Goal: Task Accomplishment & Management: Manage account settings

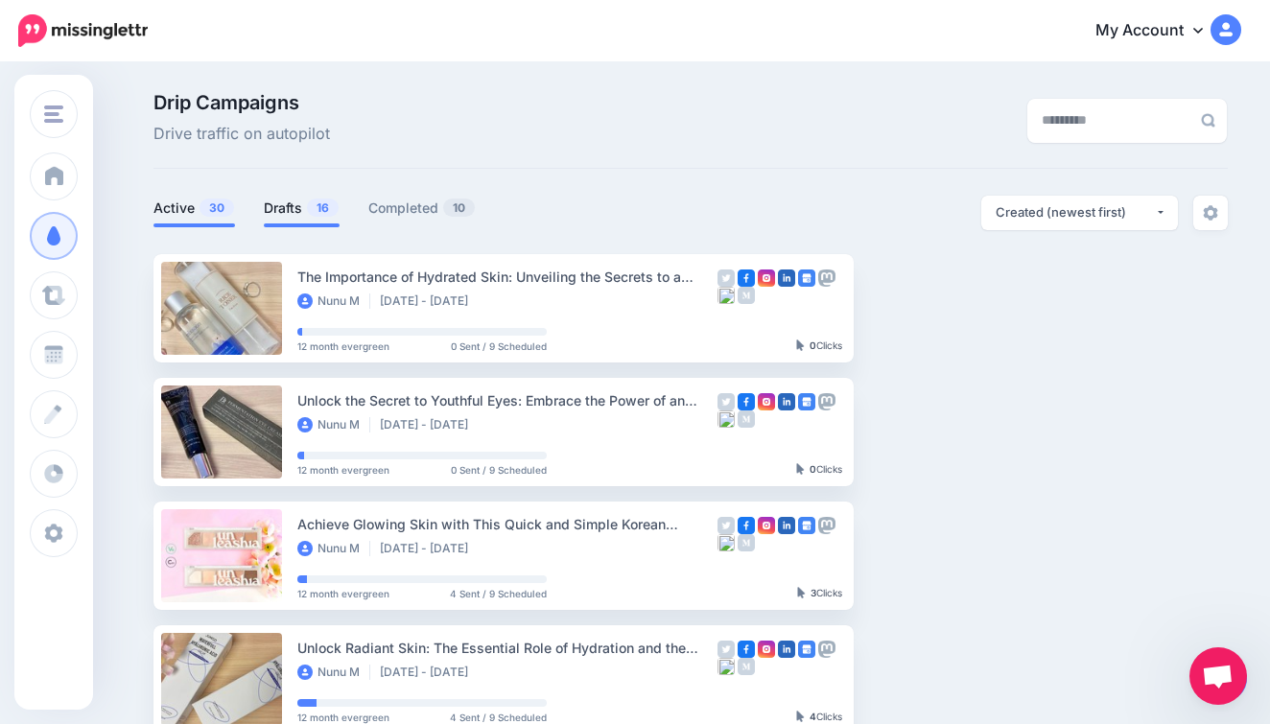
click at [287, 204] on link "Drafts 16" at bounding box center [302, 208] width 76 height 23
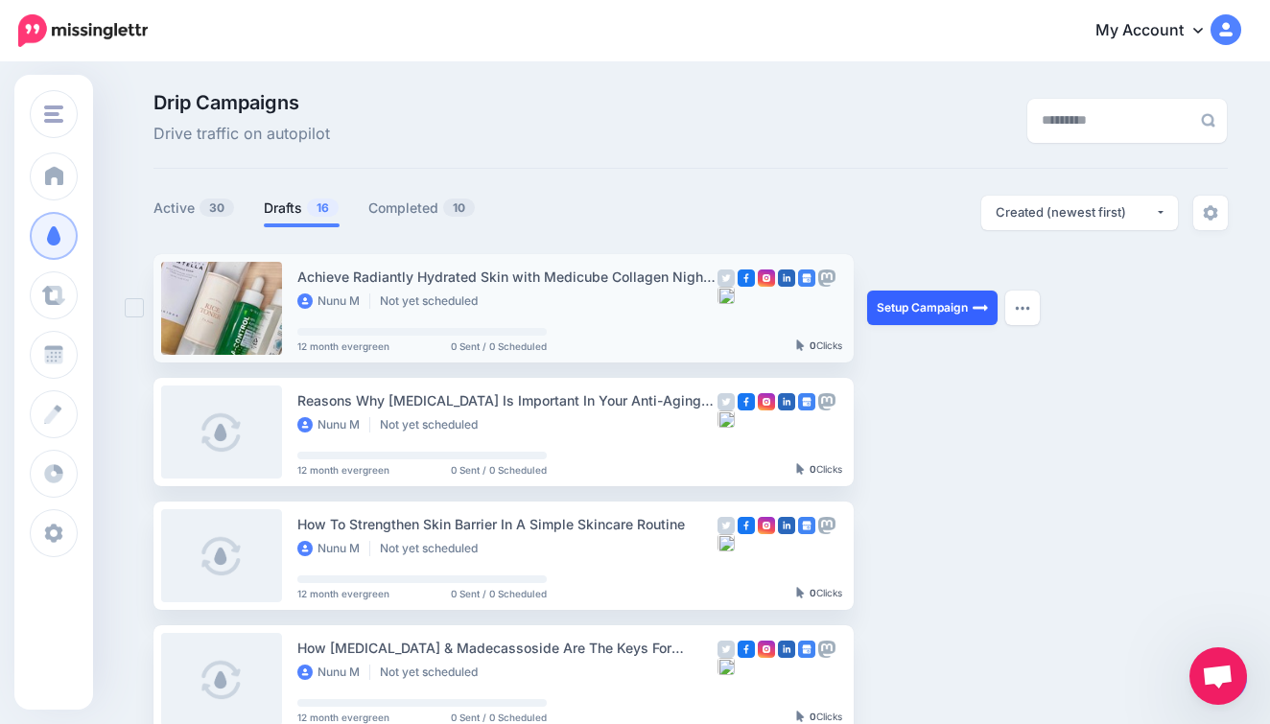
click at [921, 309] on link "Setup Campaign" at bounding box center [932, 308] width 130 height 35
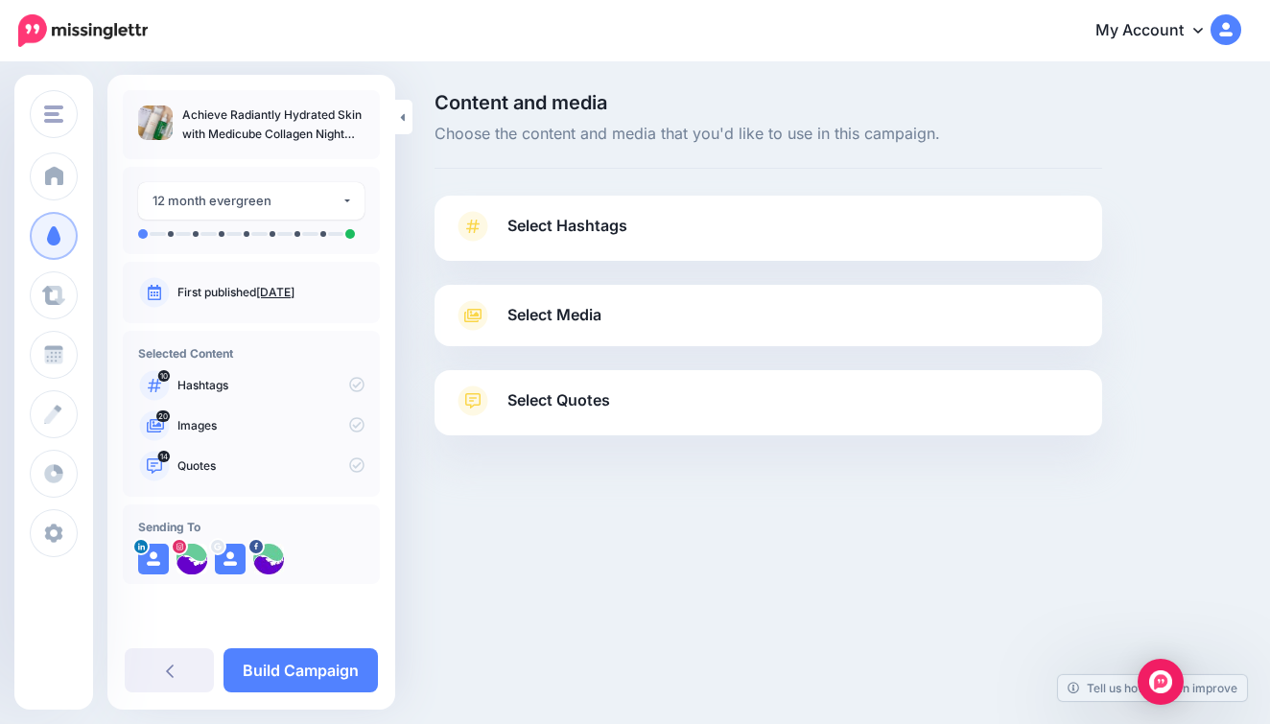
click at [775, 225] on link "Select Hashtags" at bounding box center [768, 236] width 629 height 50
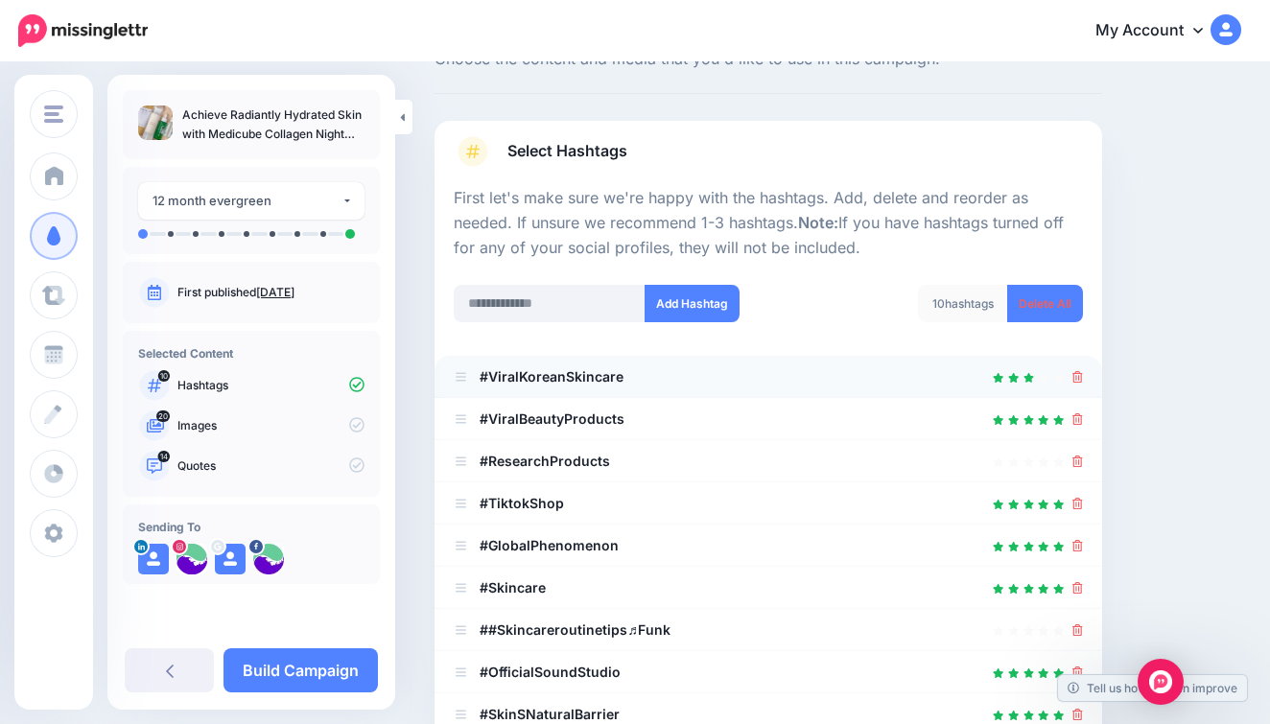
scroll to position [93, 0]
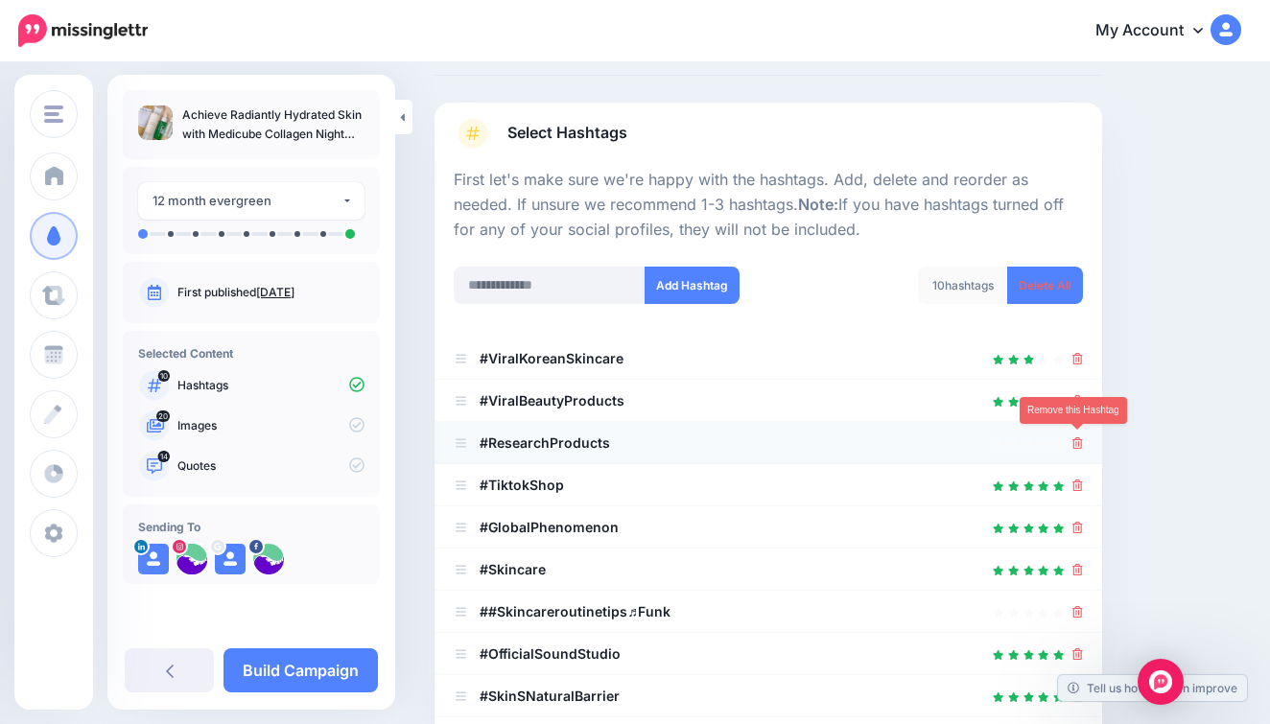
click at [1076, 438] on icon at bounding box center [1078, 444] width 11 height 12
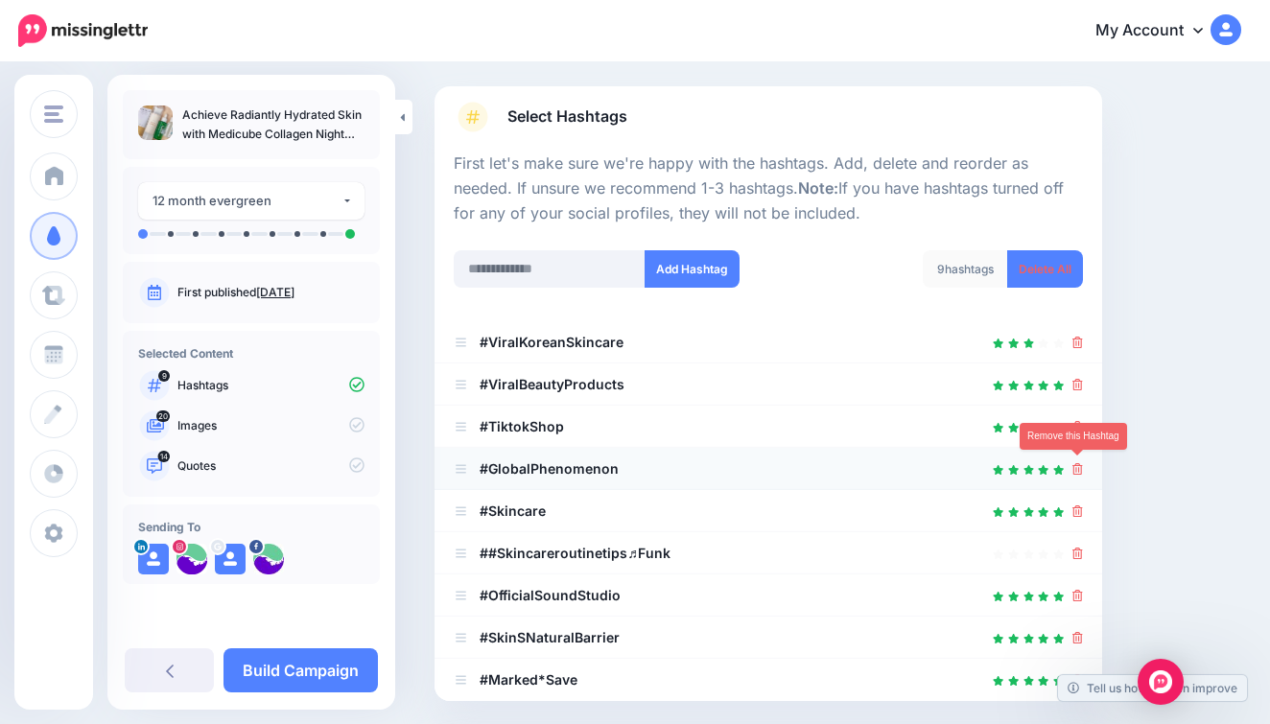
click at [1078, 467] on icon at bounding box center [1078, 469] width 11 height 12
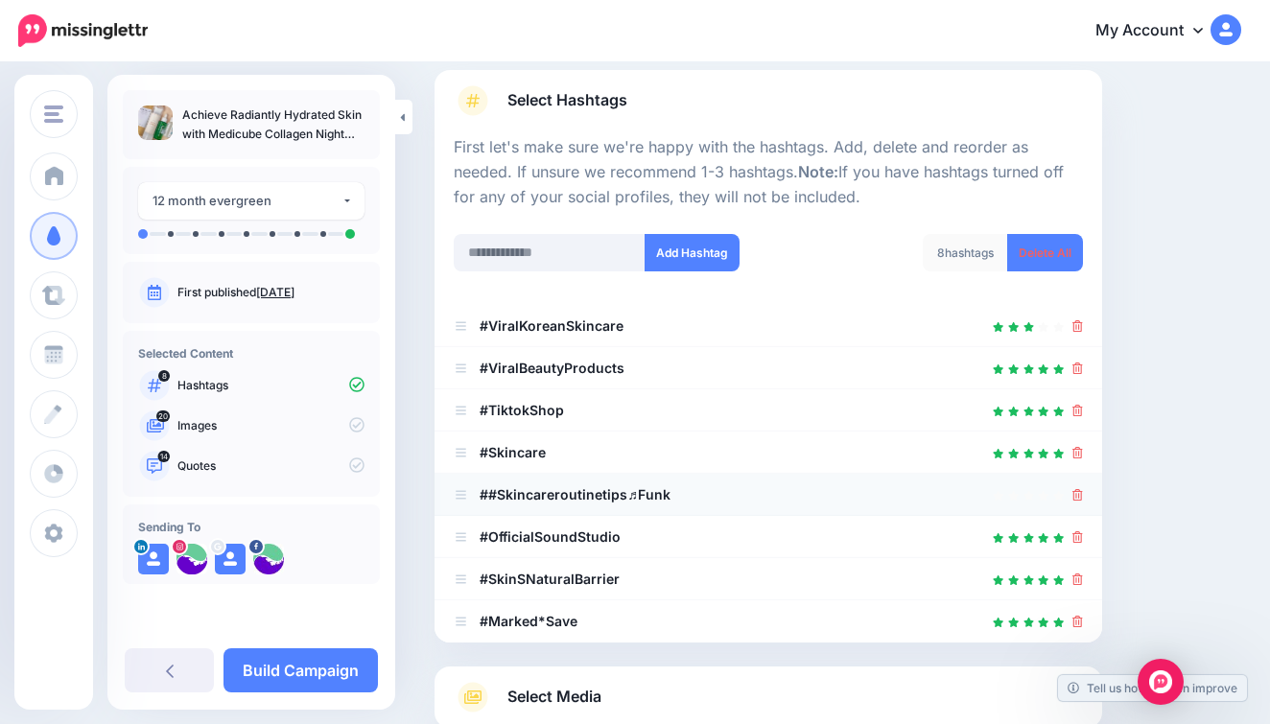
scroll to position [129, 0]
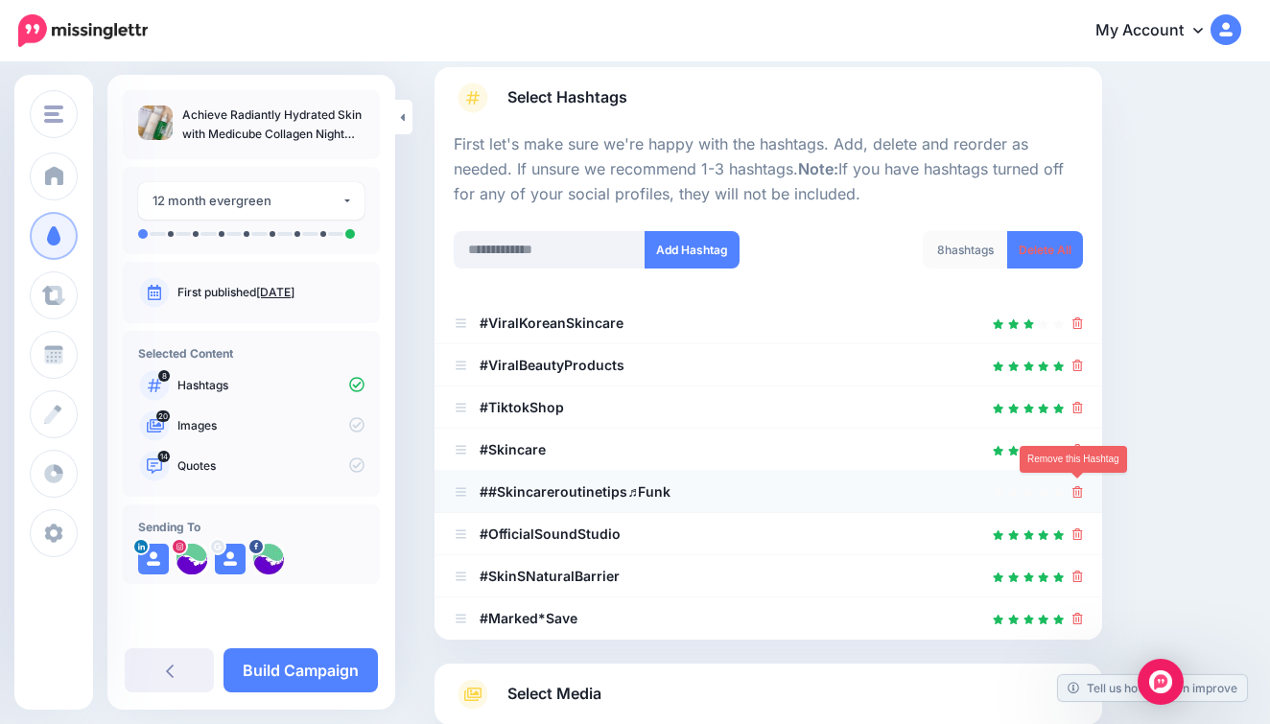
click at [1074, 486] on icon at bounding box center [1078, 492] width 11 height 12
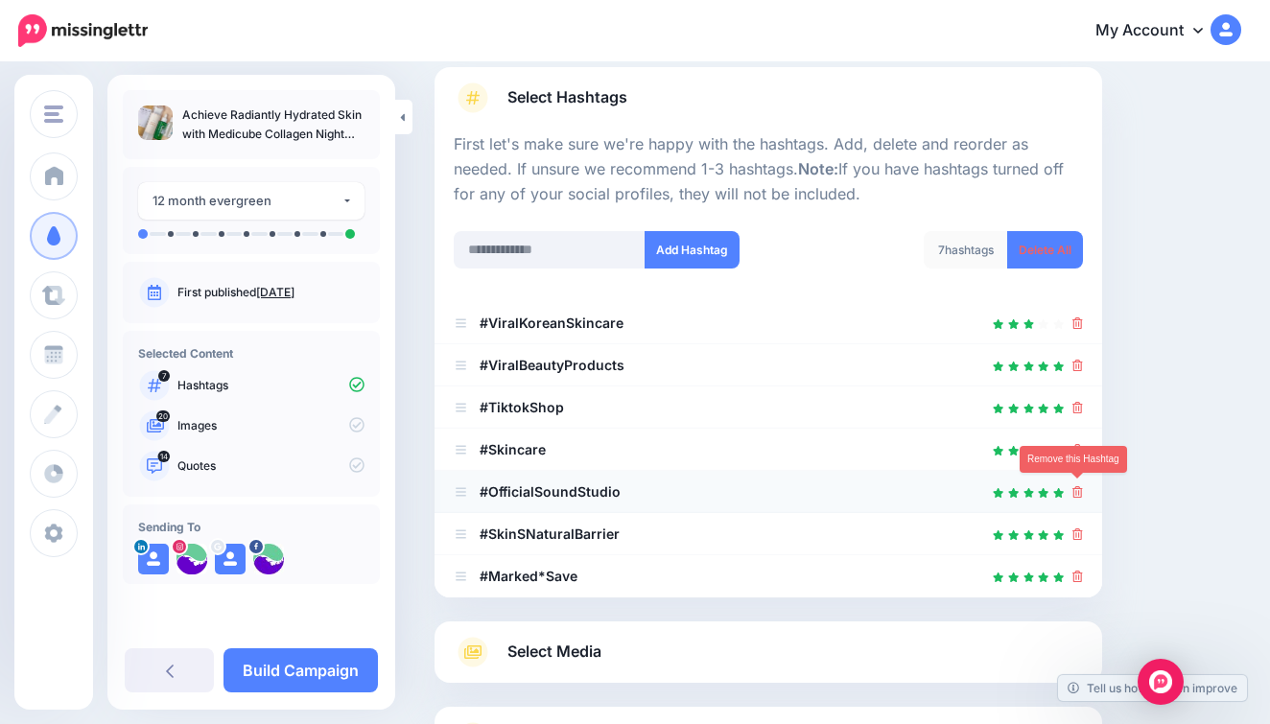
click at [1078, 486] on icon at bounding box center [1078, 492] width 11 height 12
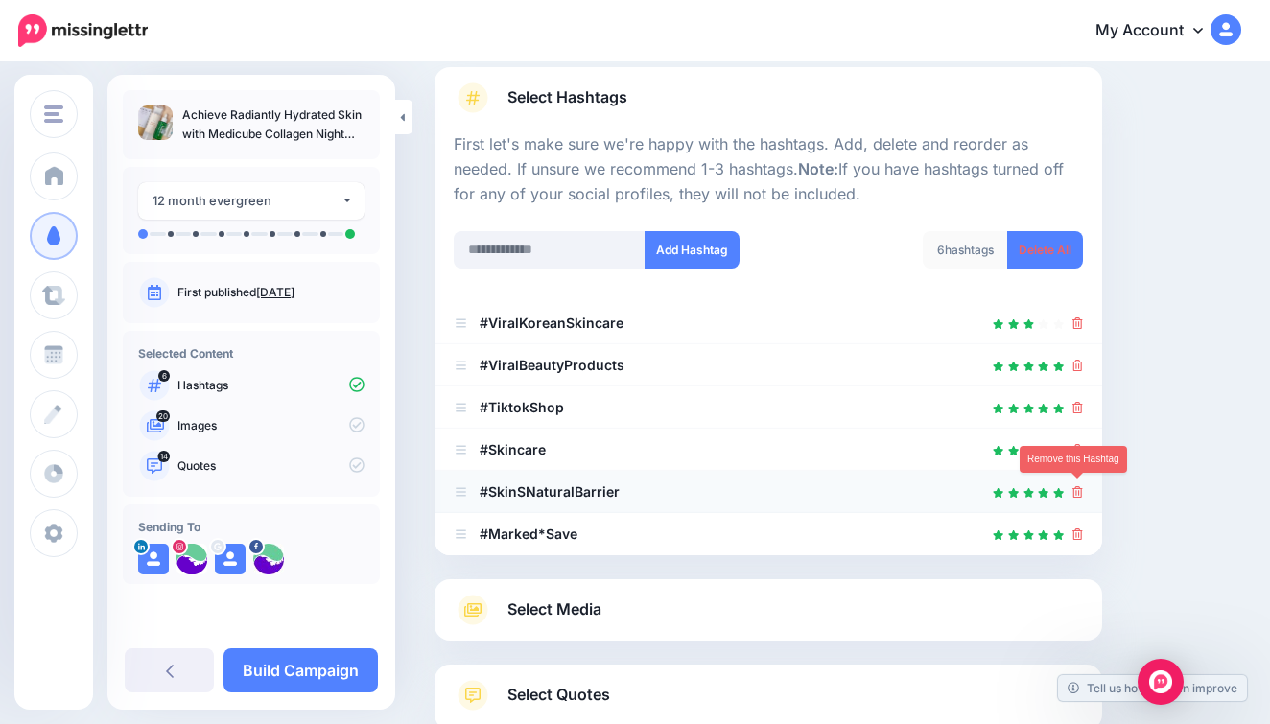
click at [1075, 489] on icon at bounding box center [1078, 492] width 11 height 12
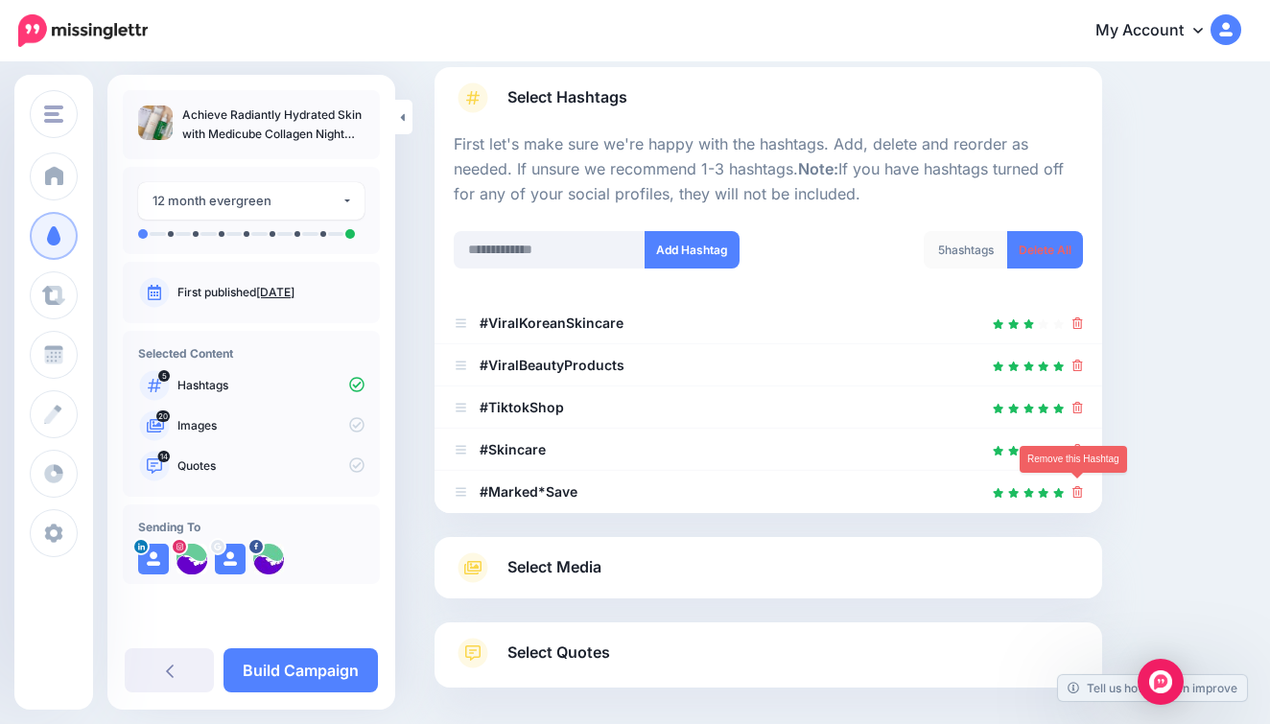
click at [1078, 491] on icon at bounding box center [1078, 492] width 11 height 12
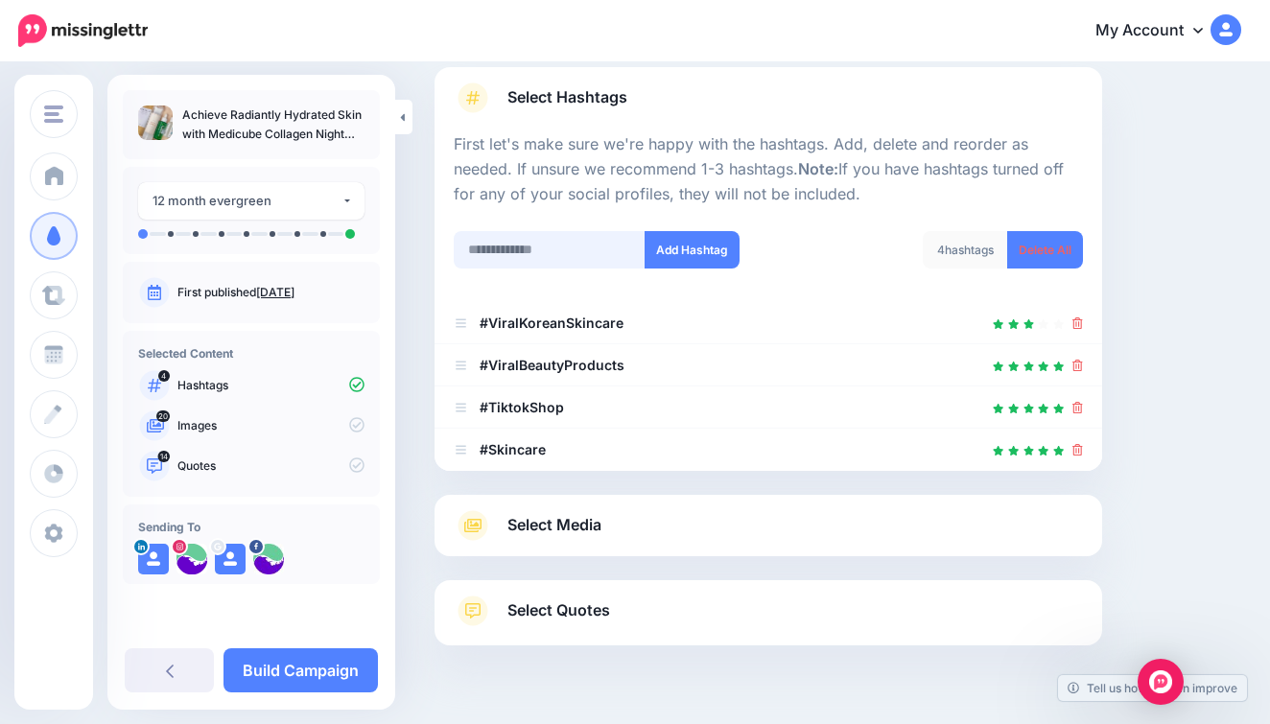
click at [560, 253] on input "text" at bounding box center [550, 249] width 192 height 37
type input "**********"
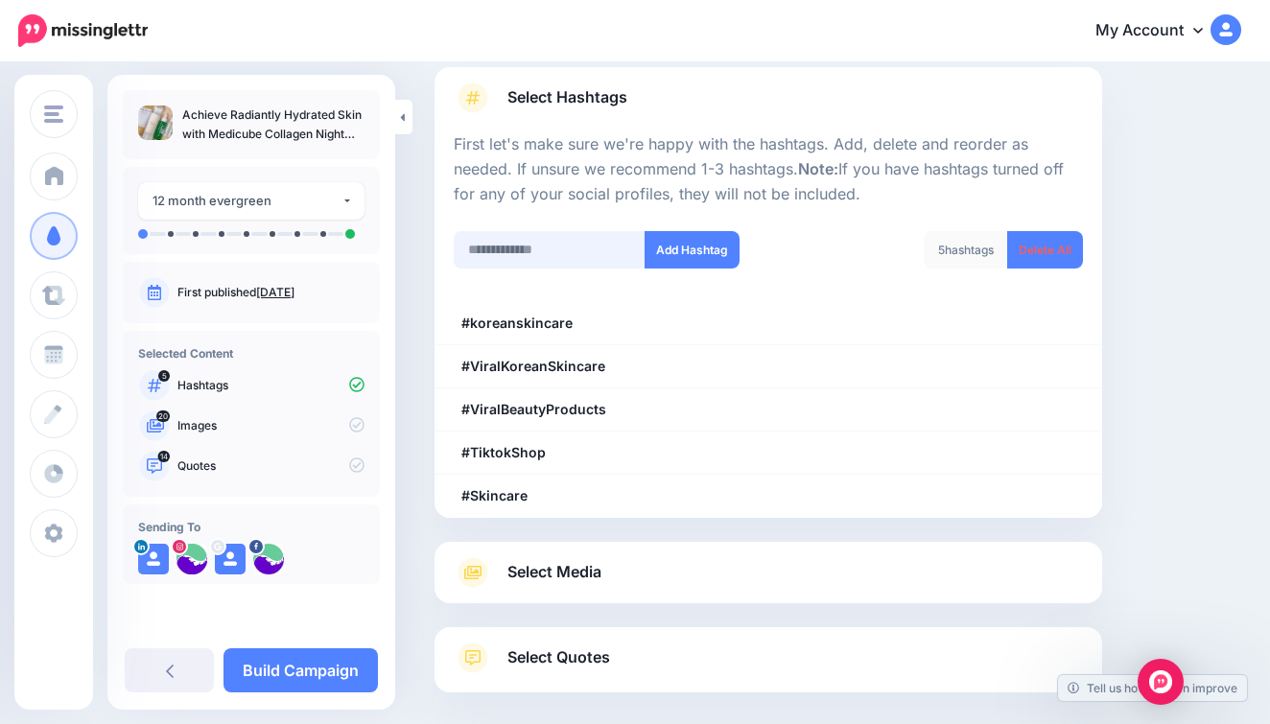
click at [580, 243] on input "text" at bounding box center [550, 249] width 192 height 37
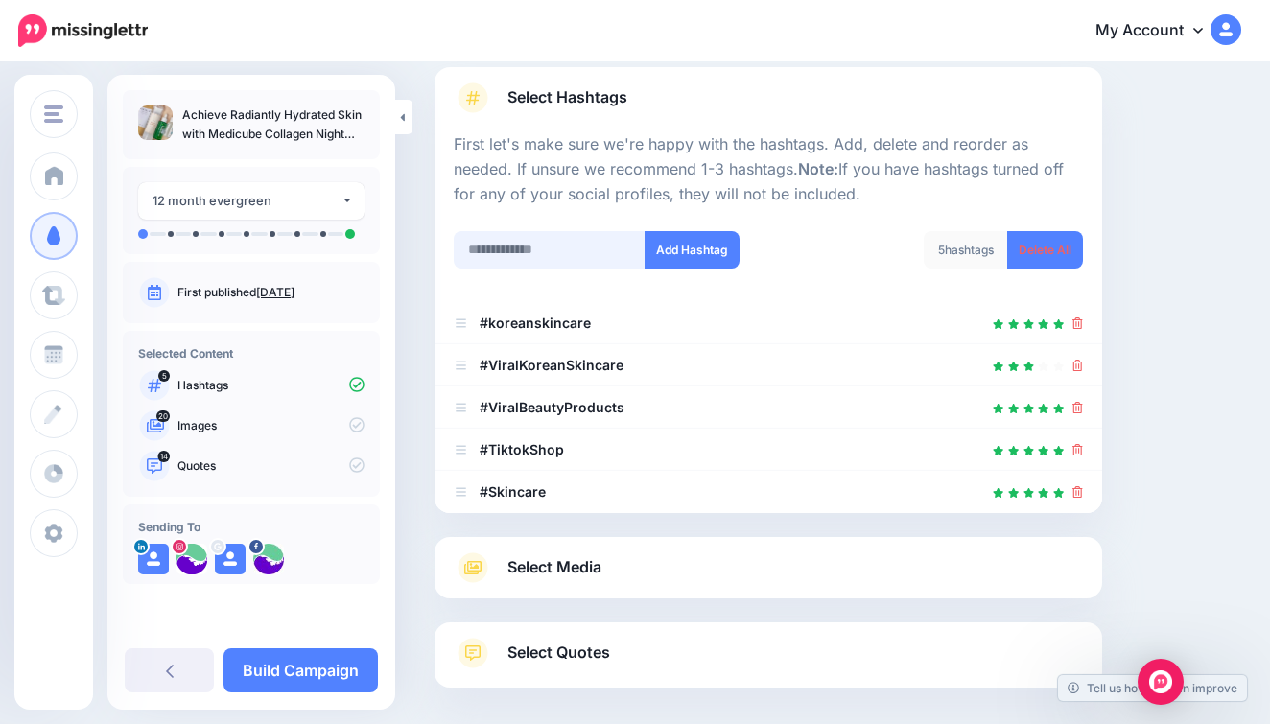
scroll to position [213, 0]
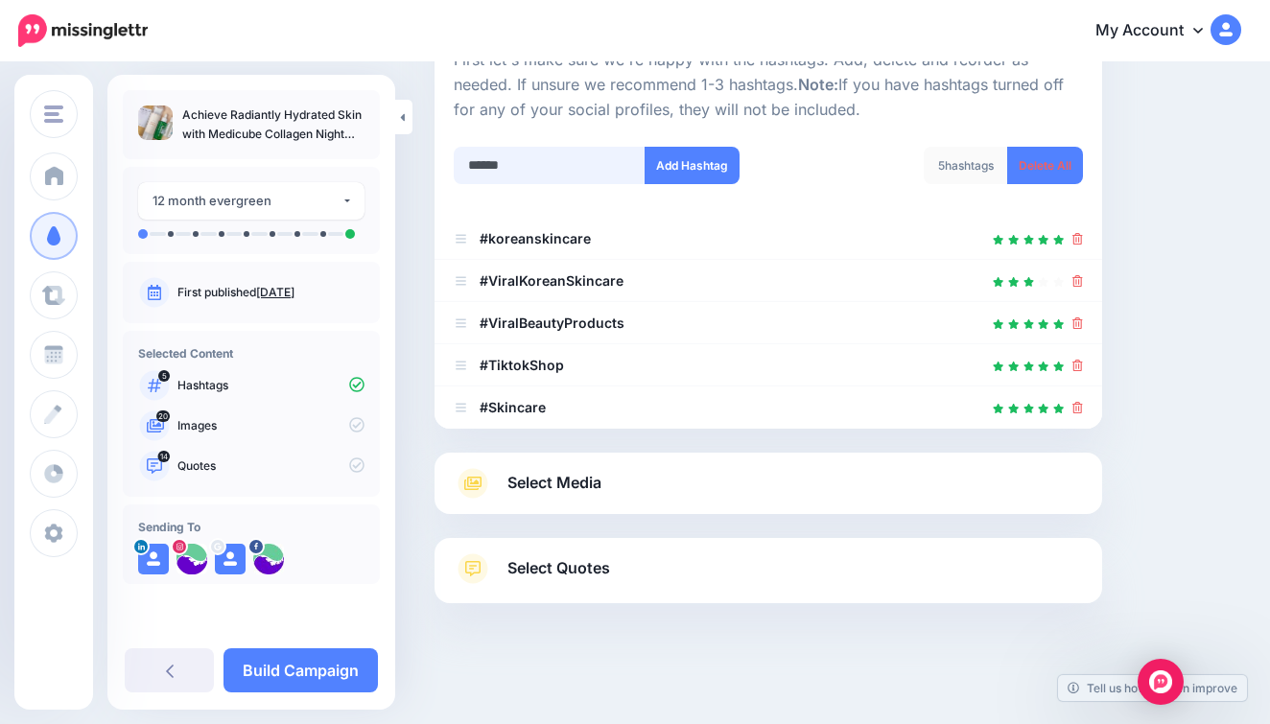
type input "*******"
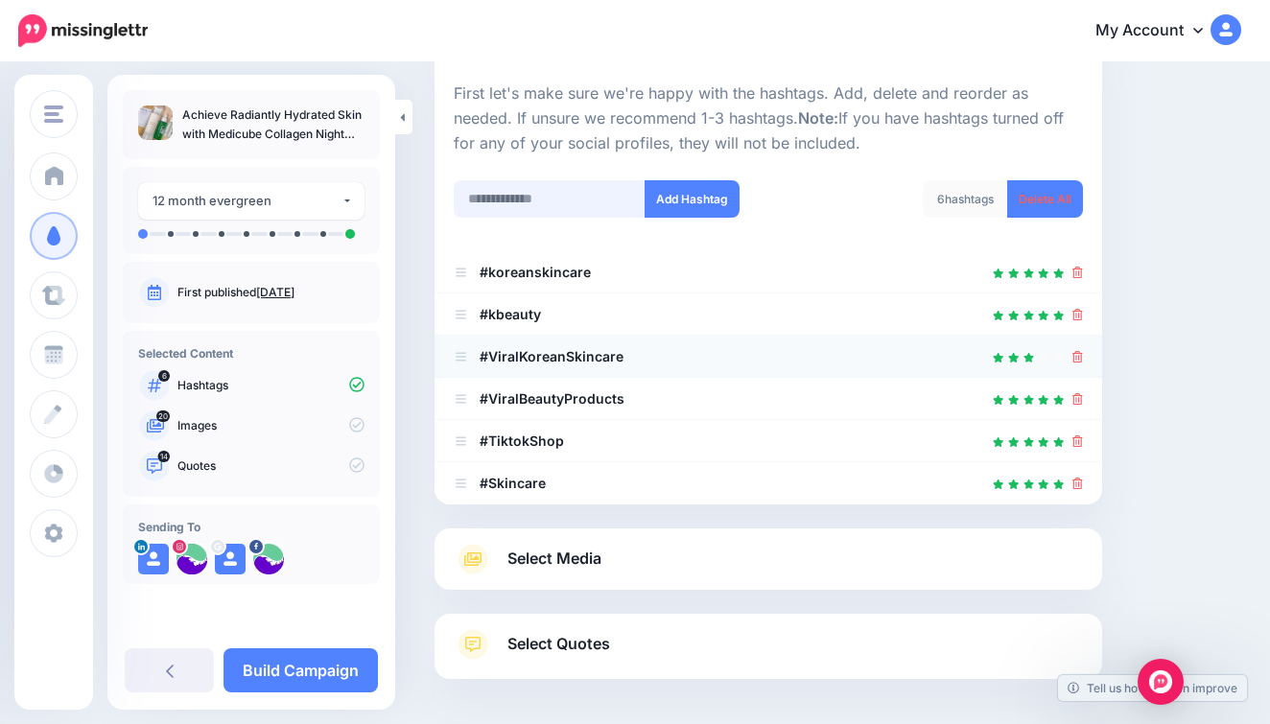
scroll to position [159, 0]
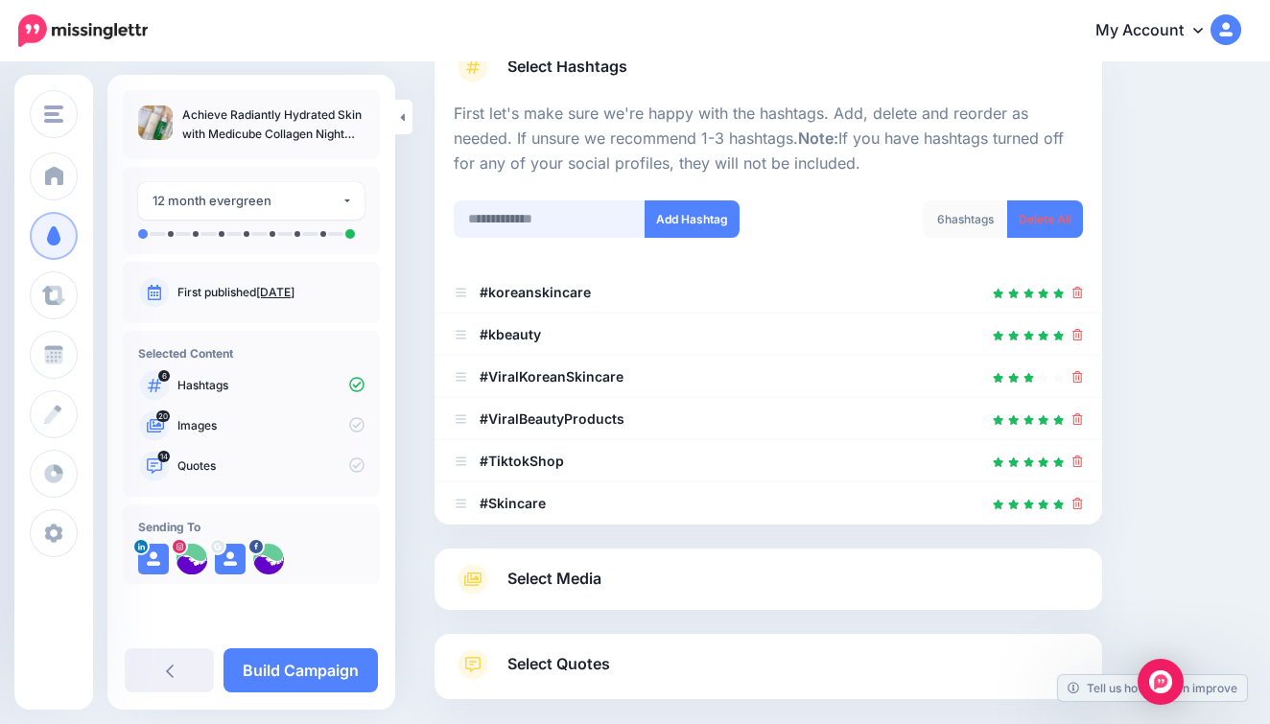
click at [582, 224] on input "text" at bounding box center [550, 219] width 192 height 37
type input "********"
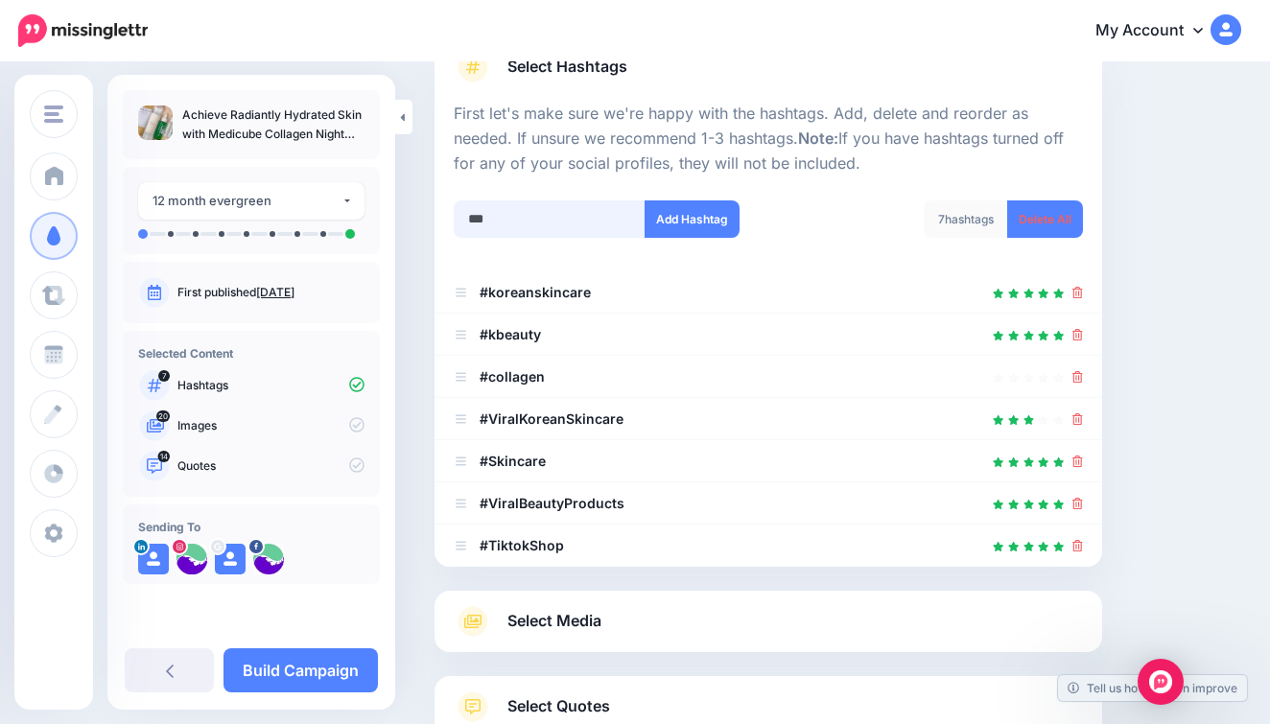
scroll to position [297, 0]
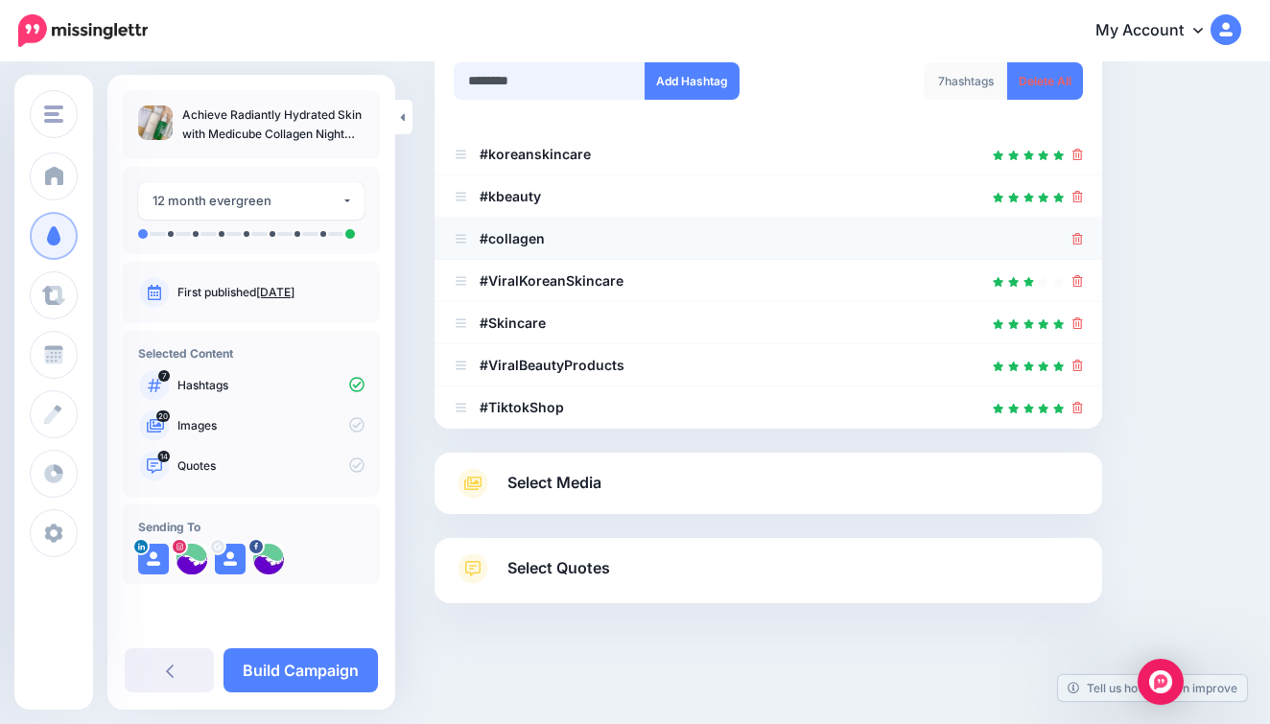
type input "*********"
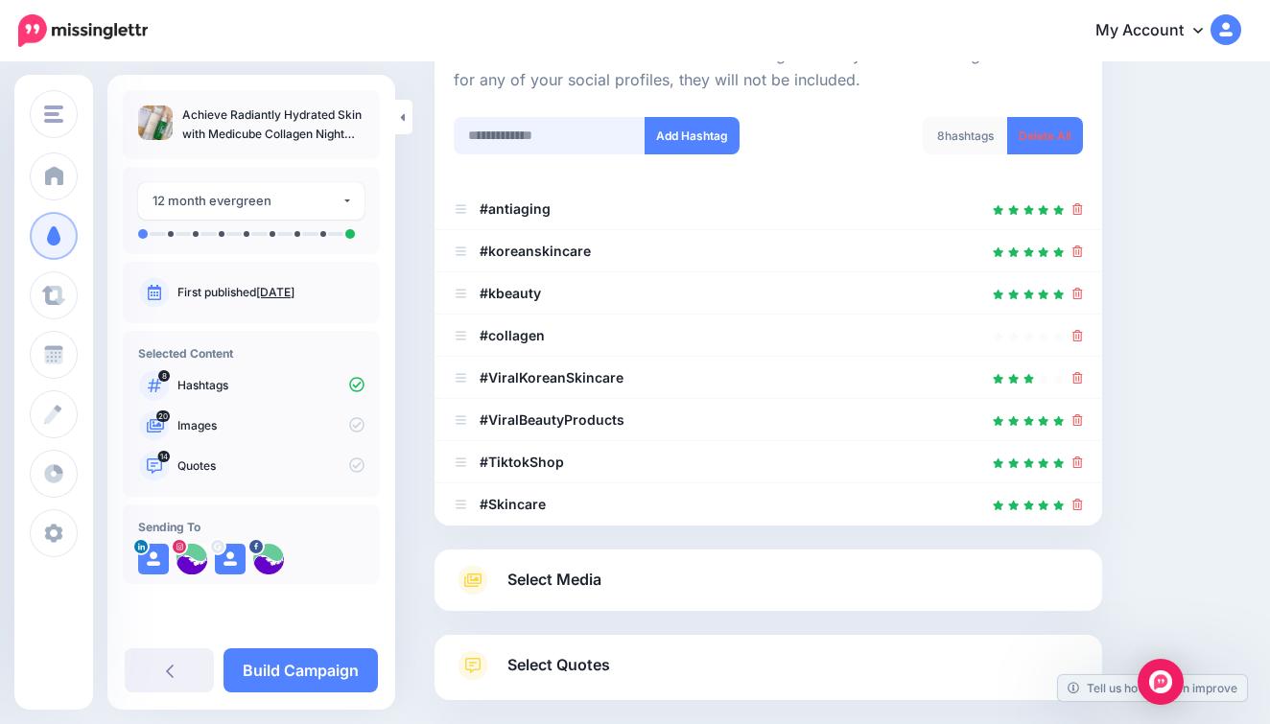
scroll to position [340, 0]
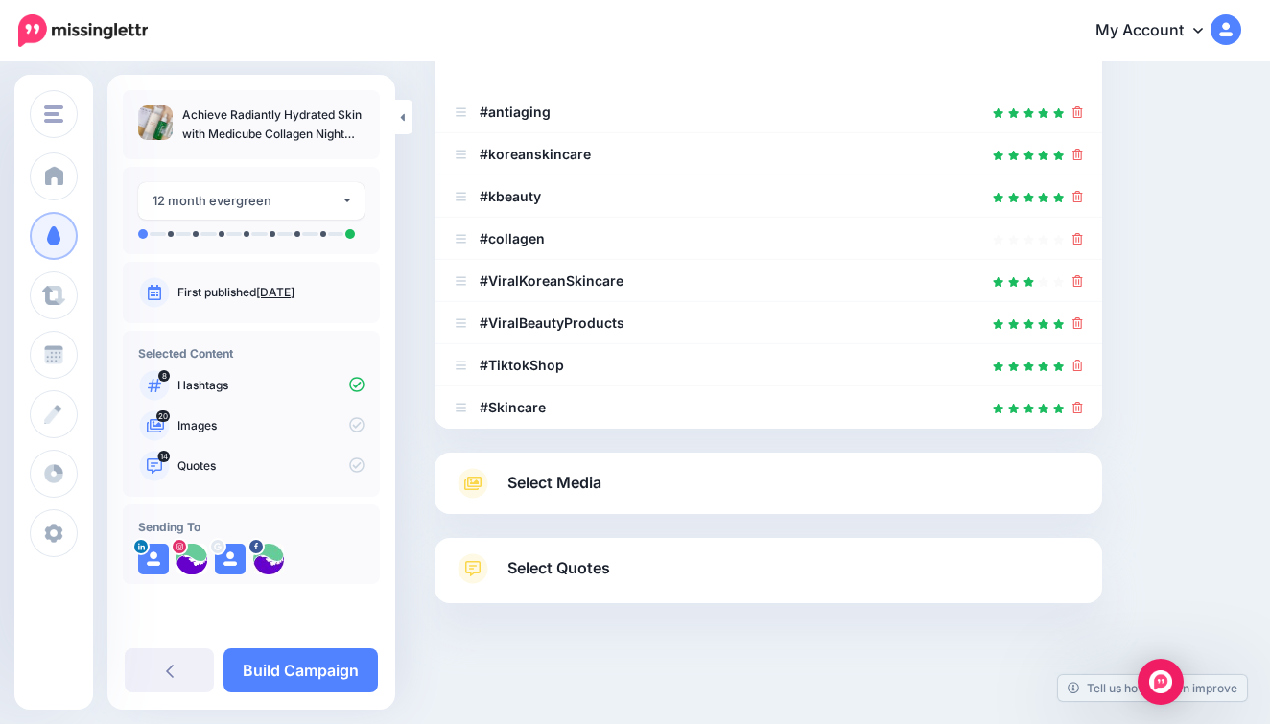
click at [654, 490] on link "Select Media" at bounding box center [768, 483] width 629 height 31
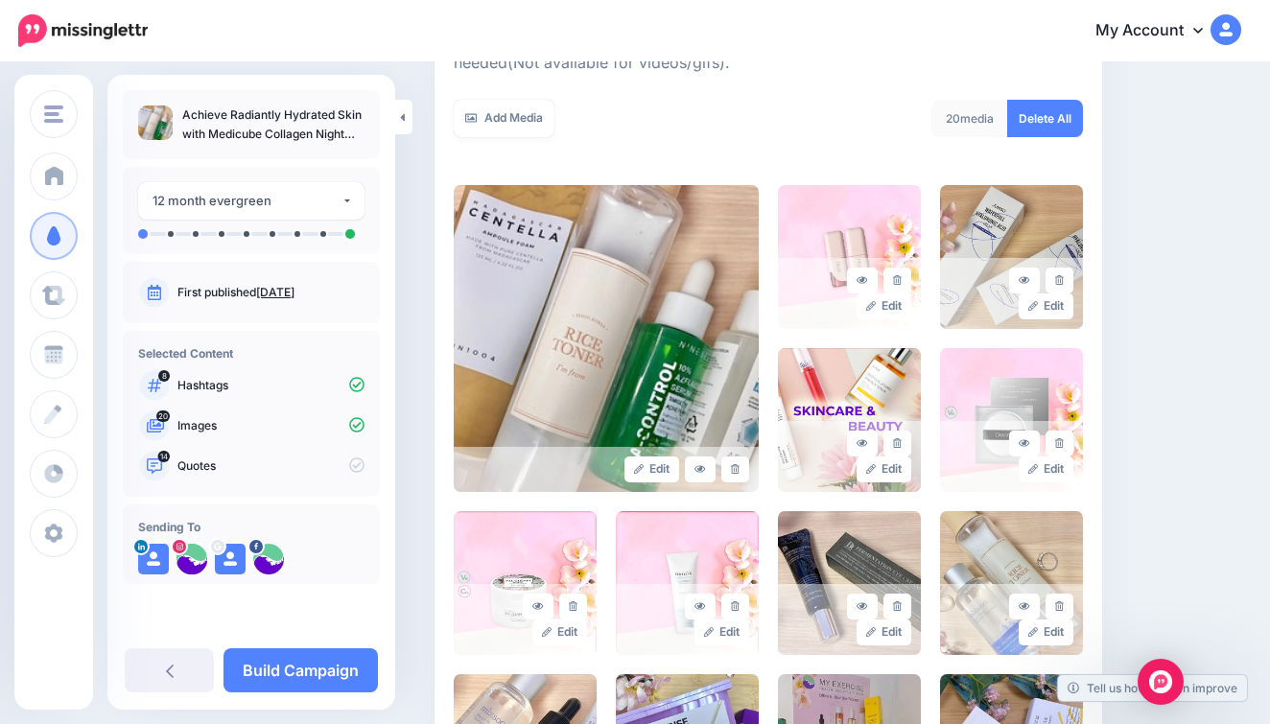
click at [1083, 102] on div "20 media Delete All" at bounding box center [933, 130] width 329 height 61
click at [1062, 110] on link "Delete All" at bounding box center [1045, 118] width 76 height 37
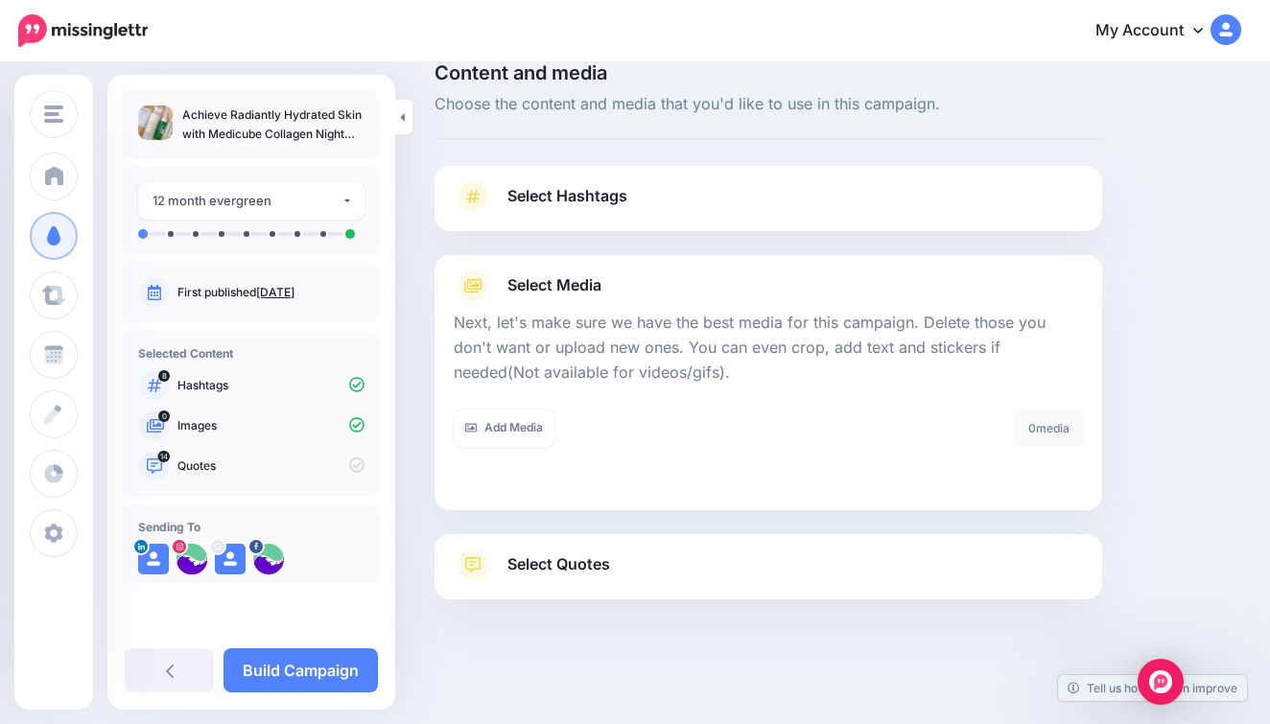
scroll to position [26, 0]
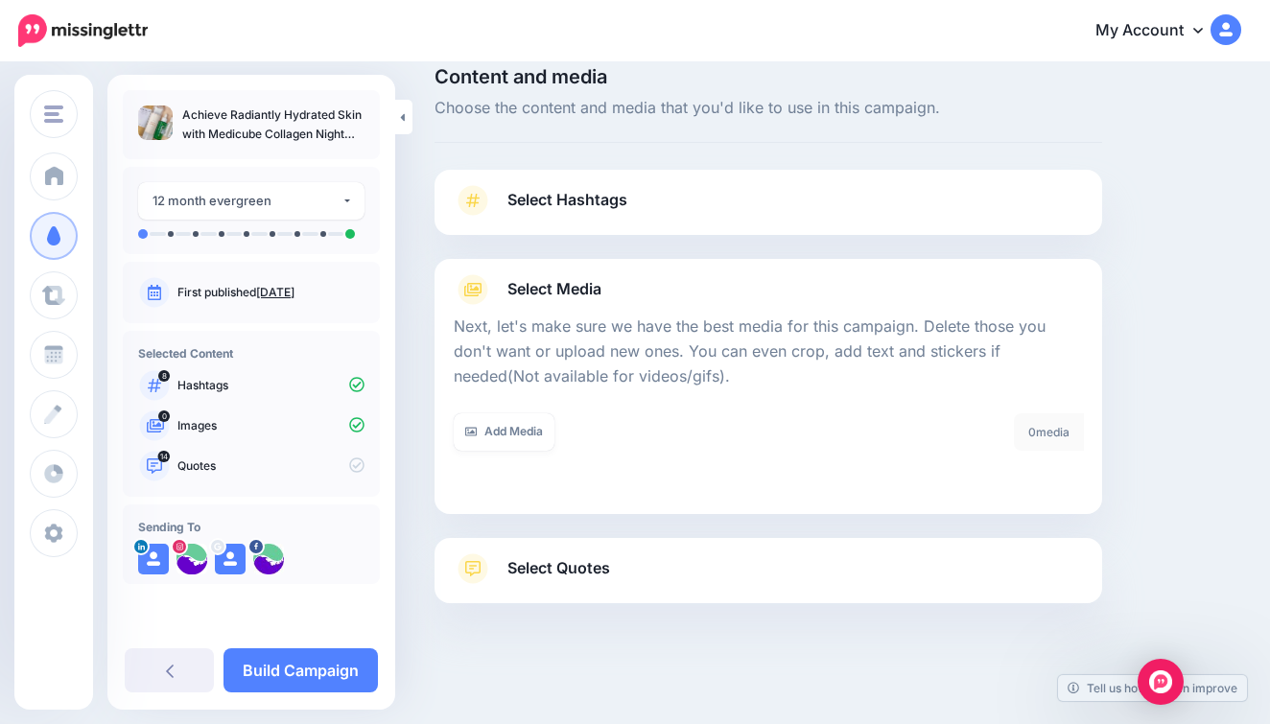
click at [503, 402] on div at bounding box center [768, 402] width 629 height 24
click at [499, 418] on link "Add Media" at bounding box center [504, 432] width 101 height 37
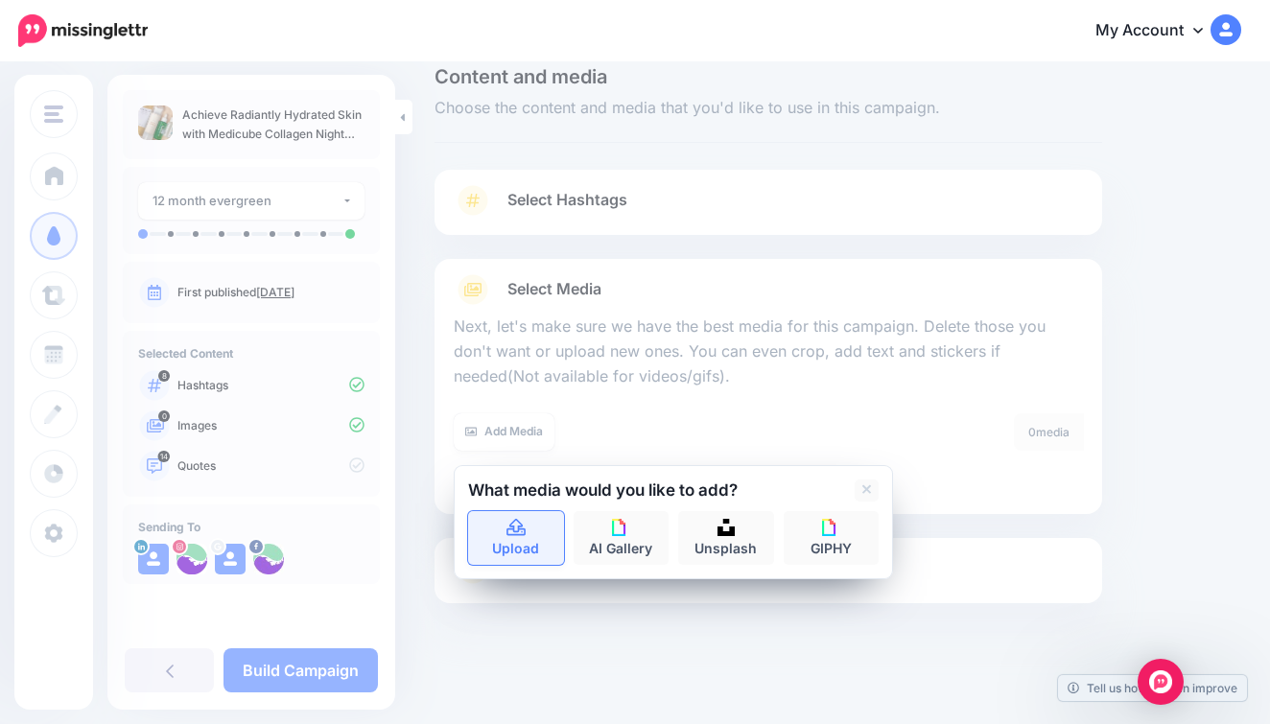
click at [511, 557] on link "Upload" at bounding box center [516, 538] width 96 height 54
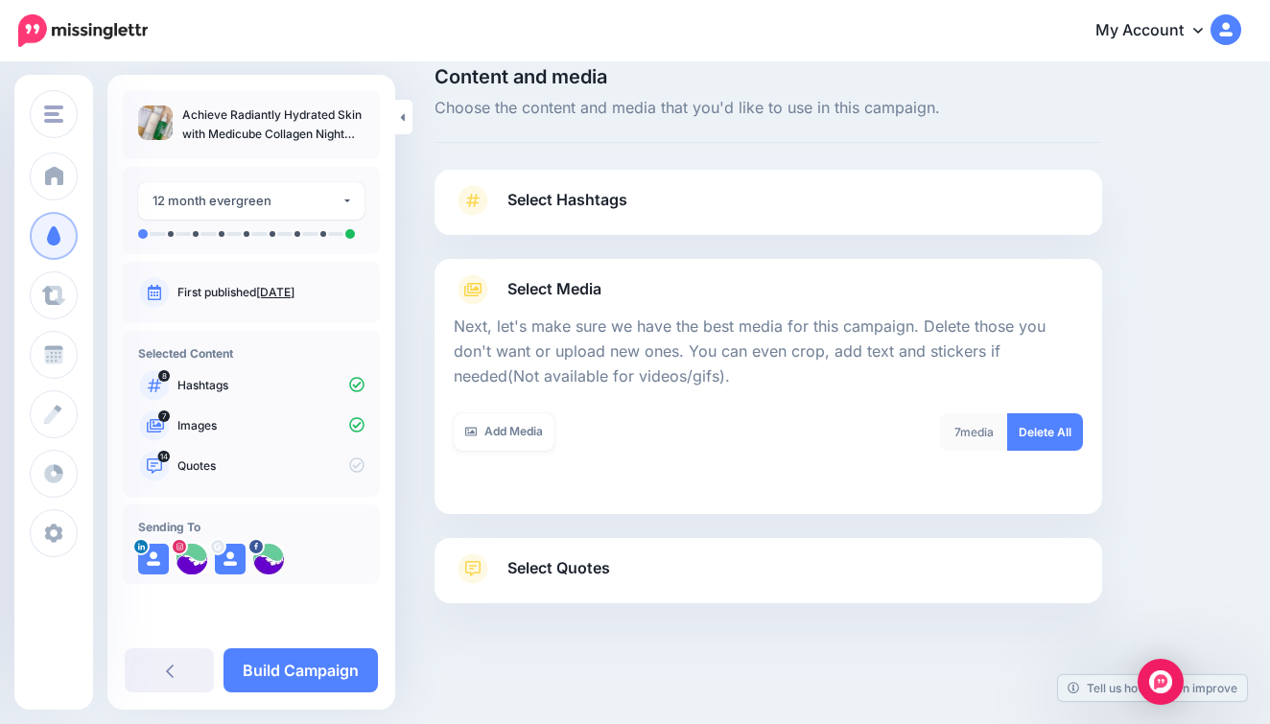
scroll to position [17, 0]
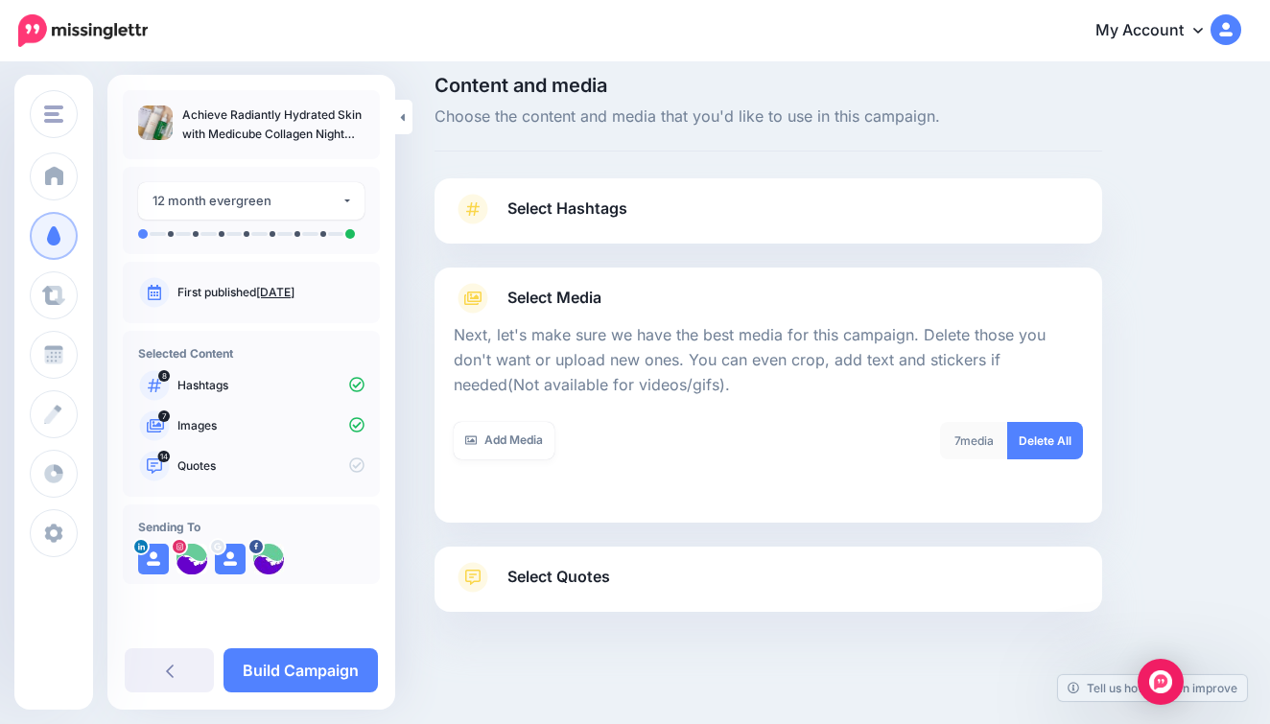
click at [636, 579] on link "Select Quotes" at bounding box center [768, 587] width 629 height 50
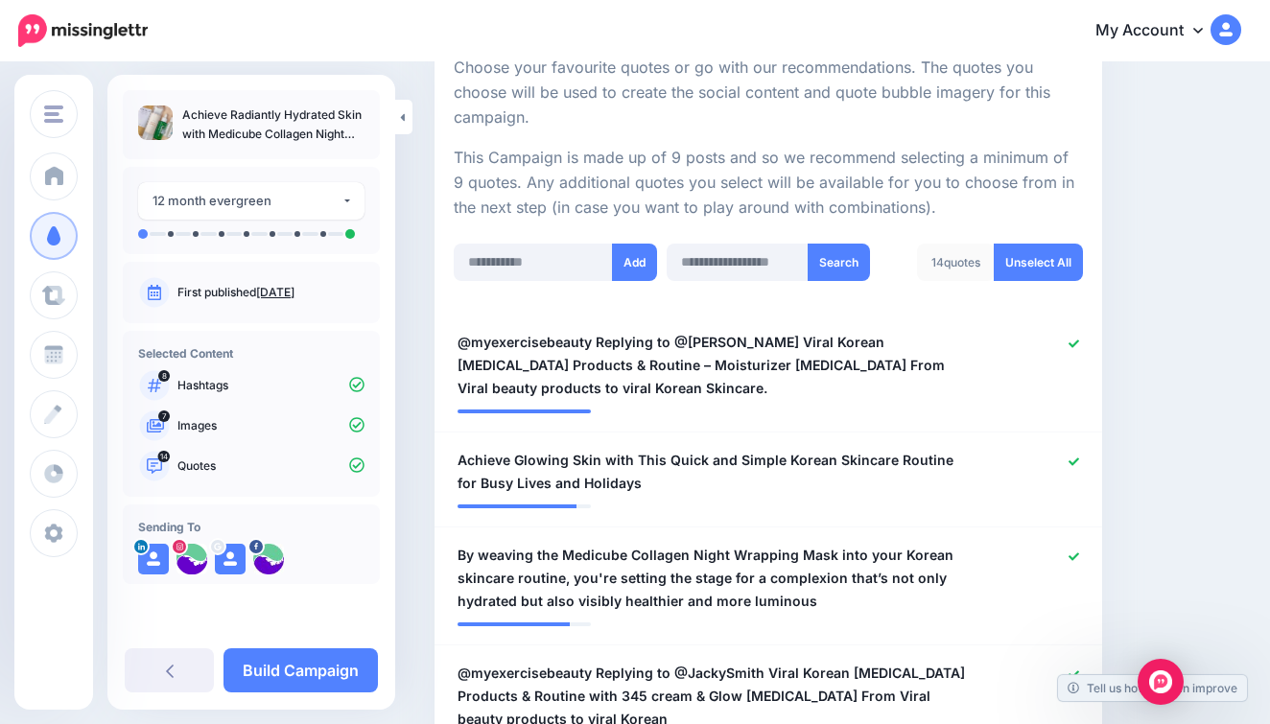
scroll to position [380, 0]
click at [729, 334] on span "@myexercisebeauty Replying to @Amy Chan Viral Korean Skin Care Products & Routi…" at bounding box center [714, 365] width 513 height 69
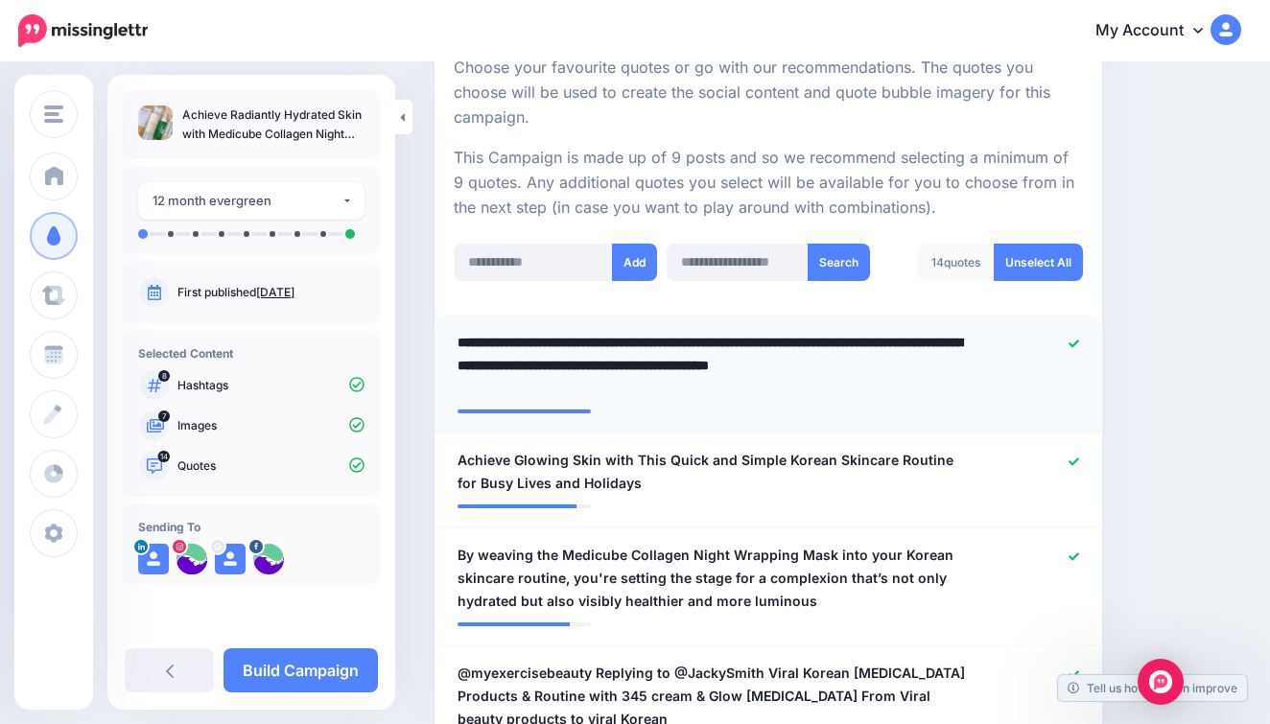
drag, startPoint x: 758, startPoint y: 336, endPoint x: 592, endPoint y: 335, distance: 166.0
click at [592, 335] on textarea "**********" at bounding box center [714, 365] width 513 height 69
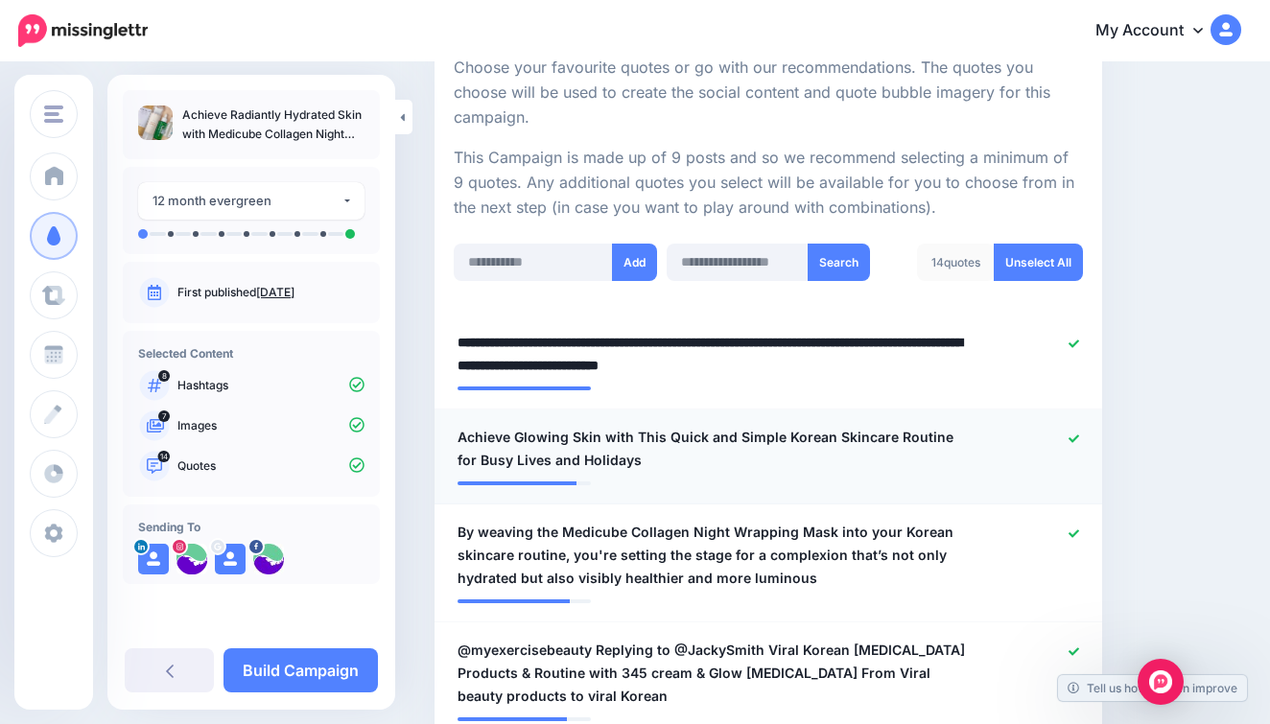
type textarea "**********"
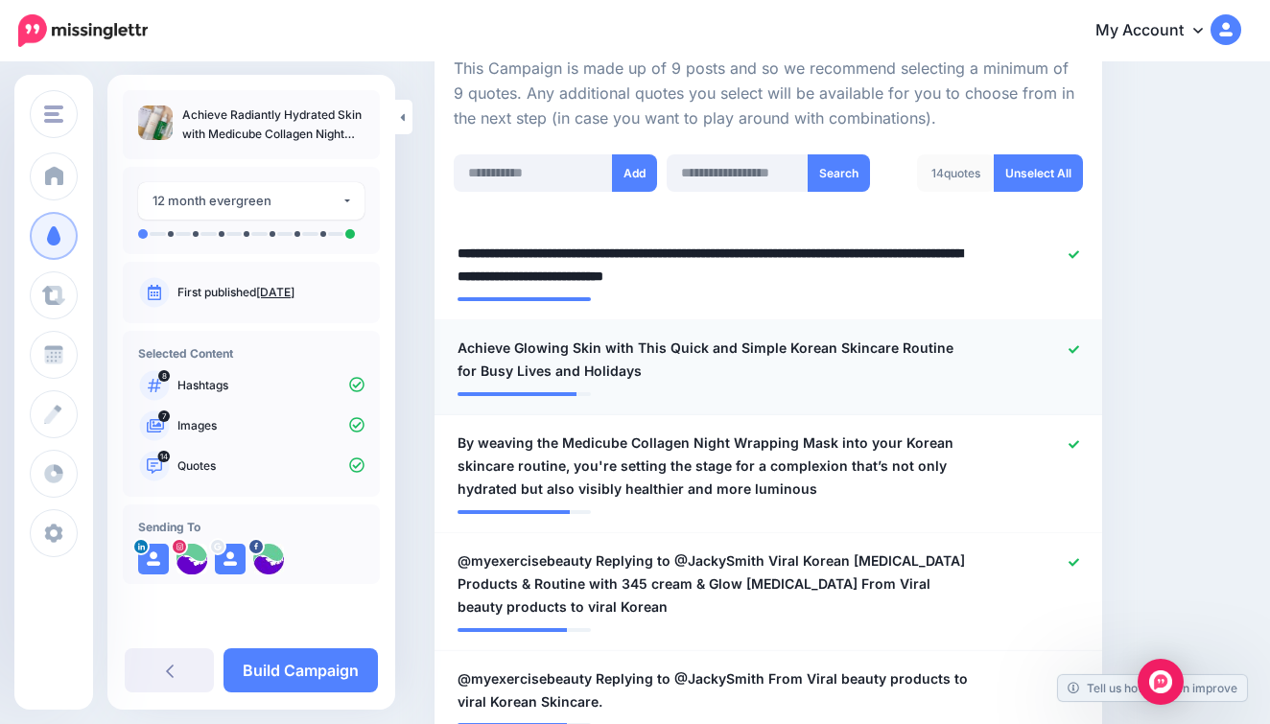
scroll to position [471, 0]
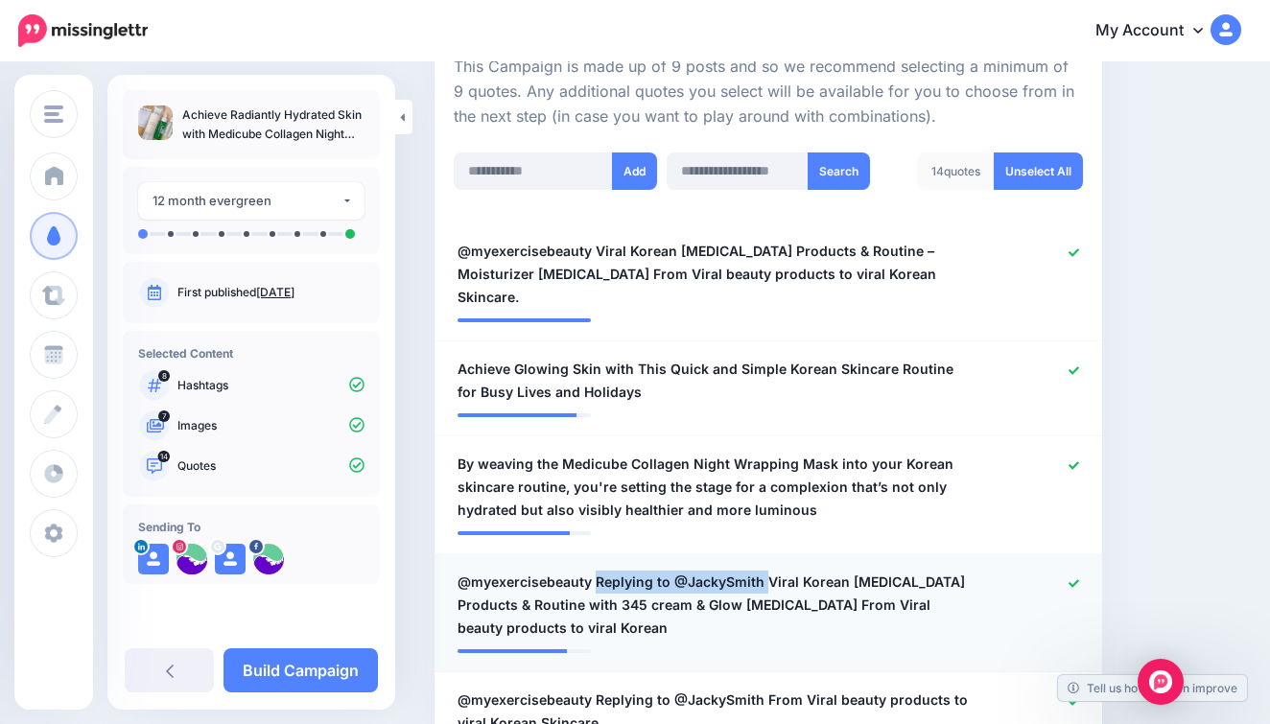
drag, startPoint x: 764, startPoint y: 552, endPoint x: 596, endPoint y: 551, distance: 167.9
click at [596, 571] on span "@myexercisebeauty Replying to @JackySmith Viral Korean Skin Care Products & Rou…" at bounding box center [714, 605] width 513 height 69
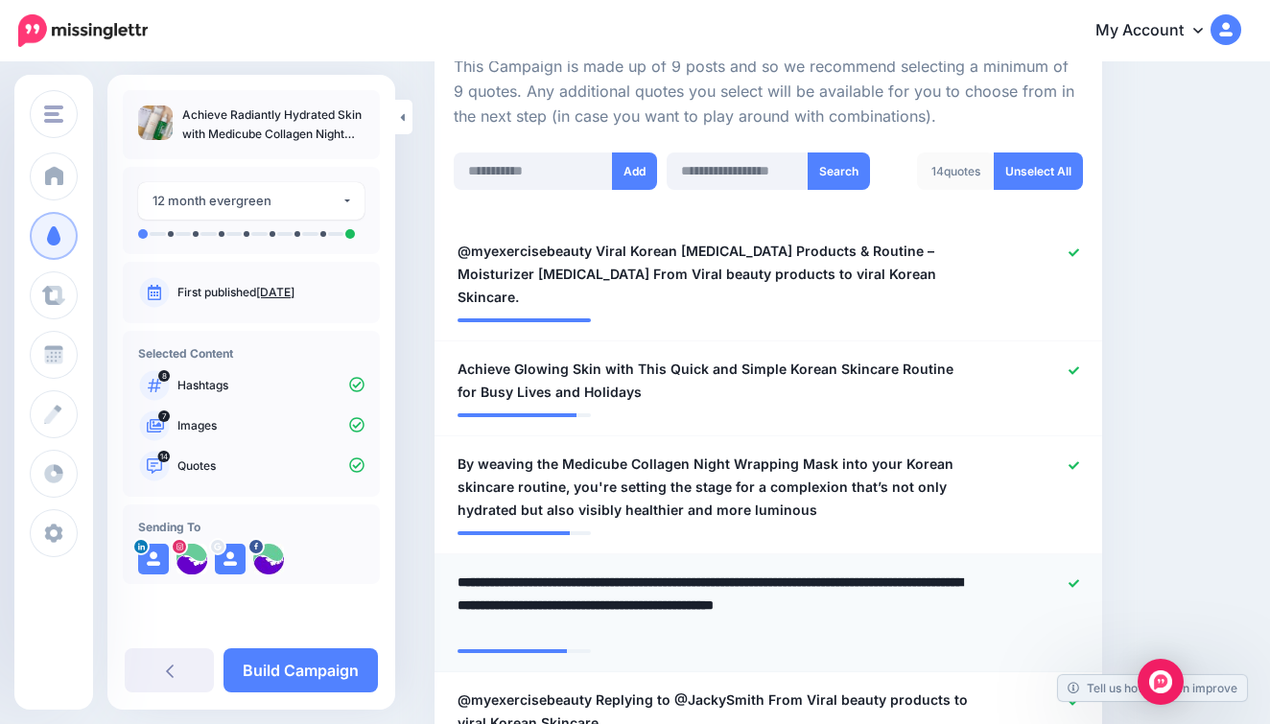
click at [597, 571] on textarea "**********" at bounding box center [714, 605] width 513 height 69
drag, startPoint x: 594, startPoint y: 552, endPoint x: 763, endPoint y: 549, distance: 168.9
click at [763, 571] on textarea "**********" at bounding box center [714, 605] width 513 height 69
type textarea "**********"
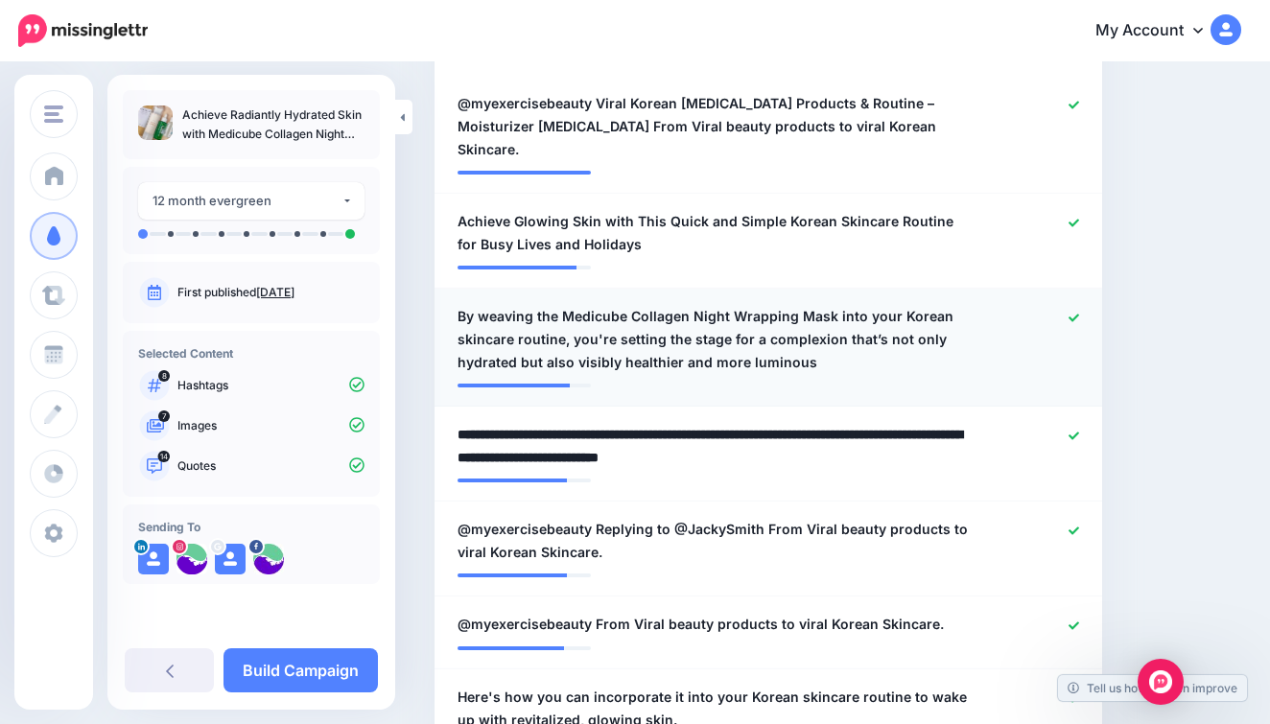
scroll to position [648, 0]
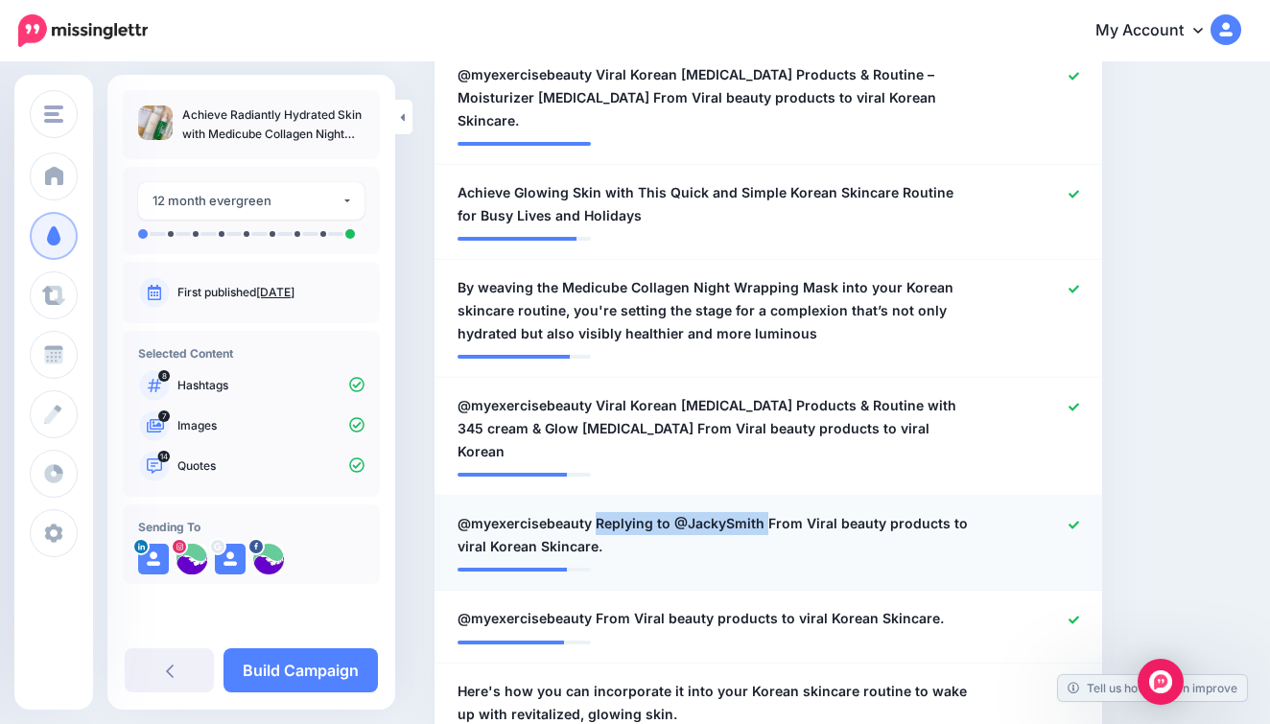
drag, startPoint x: 763, startPoint y: 467, endPoint x: 597, endPoint y: 469, distance: 166.0
click at [597, 512] on span "@myexercisebeauty Replying to @JackySmith From Viral beauty products to viral K…" at bounding box center [714, 535] width 513 height 46
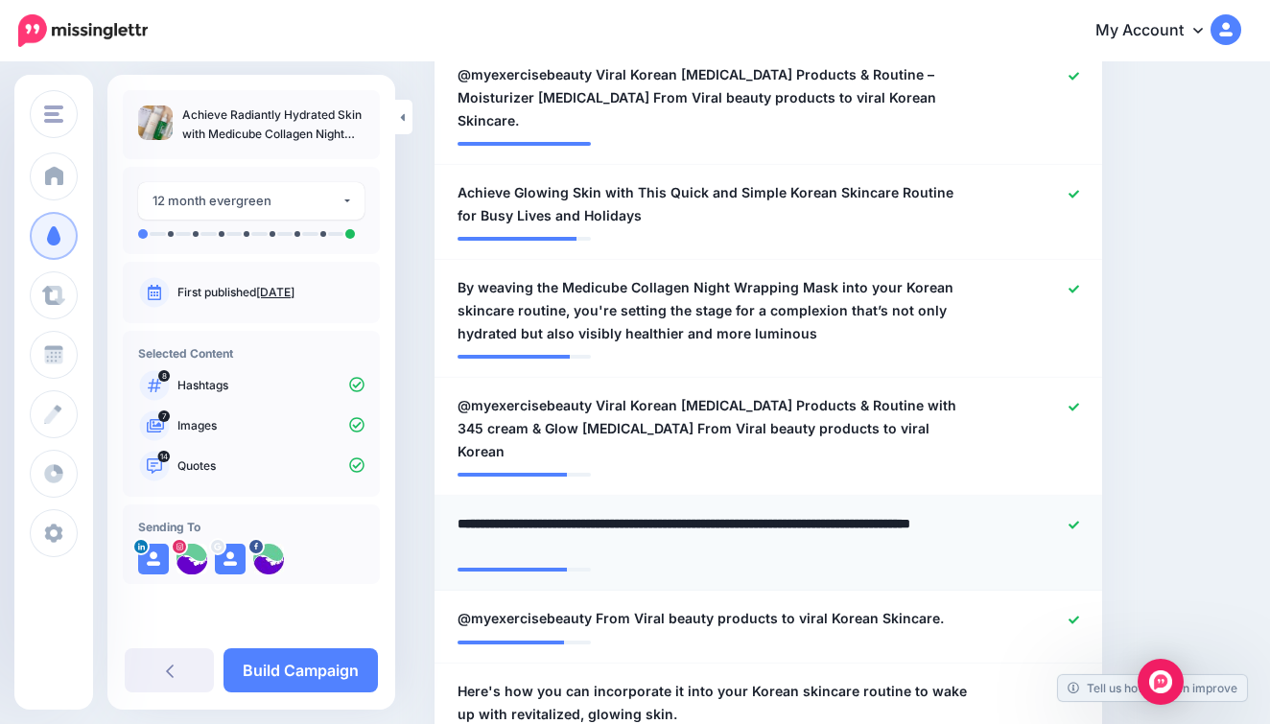
click at [677, 512] on textarea "**********" at bounding box center [714, 535] width 513 height 46
type textarea "**********"
drag, startPoint x: 763, startPoint y: 464, endPoint x: 596, endPoint y: 472, distance: 167.1
click at [596, 512] on textarea "**********" at bounding box center [714, 535] width 513 height 46
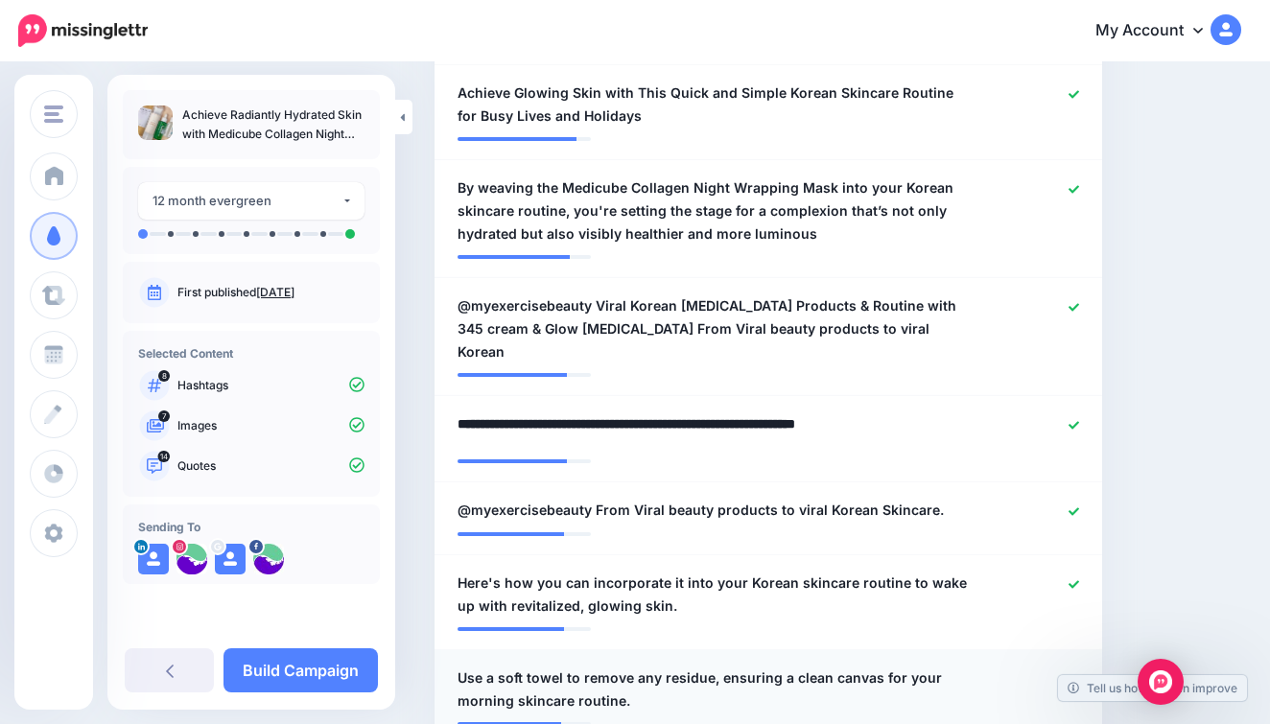
scroll to position [762, 0]
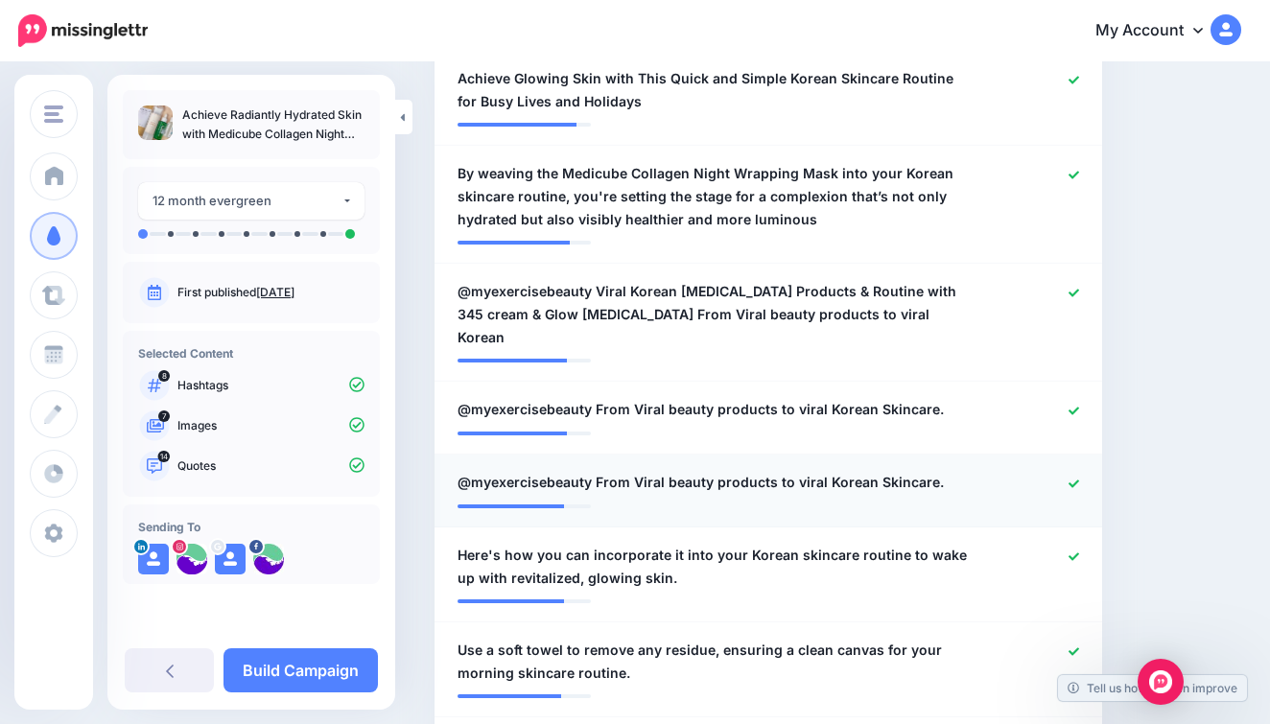
click at [1071, 455] on li "**********" at bounding box center [769, 491] width 668 height 73
click at [1073, 480] on icon at bounding box center [1074, 484] width 11 height 8
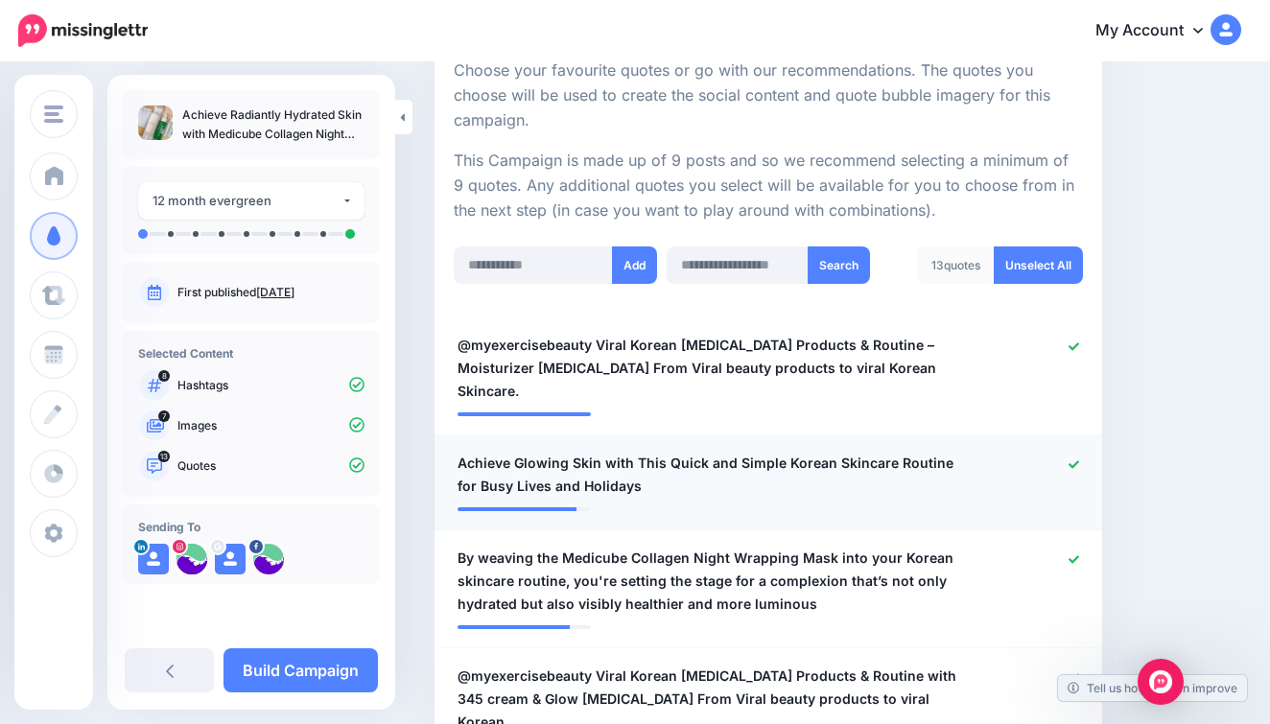
scroll to position [61, 0]
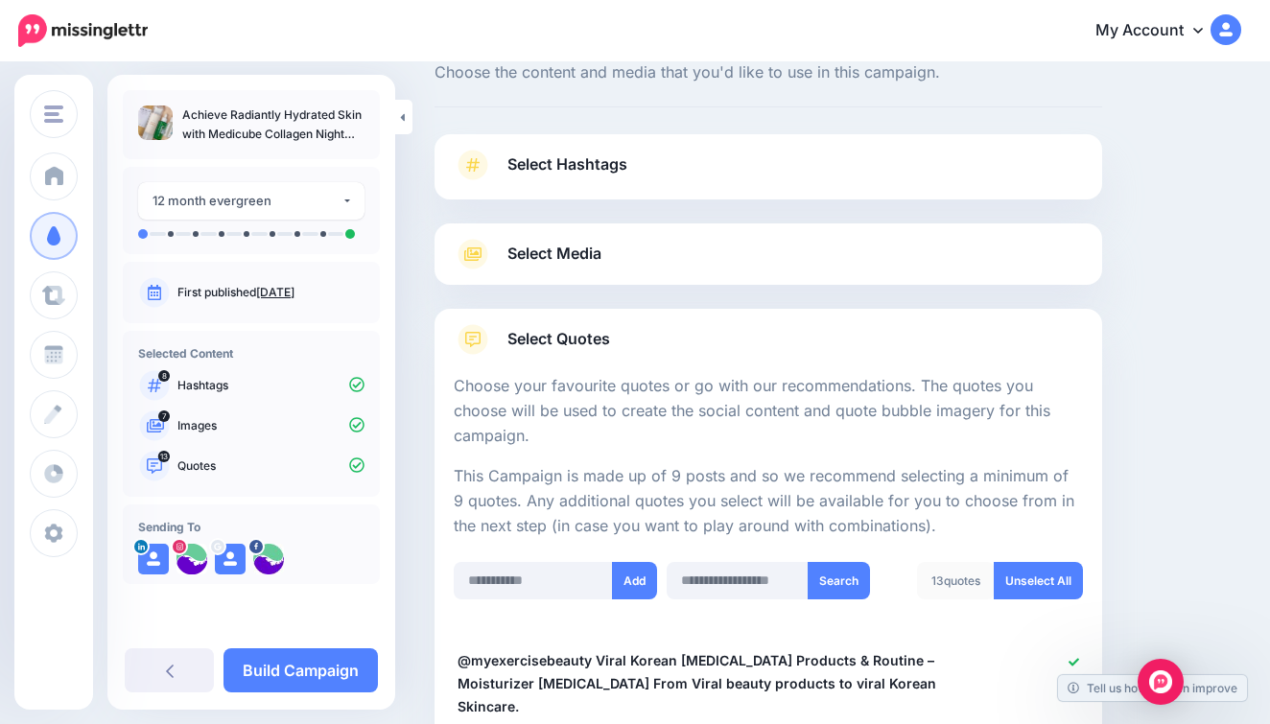
click at [648, 256] on link "Select Media" at bounding box center [768, 254] width 629 height 31
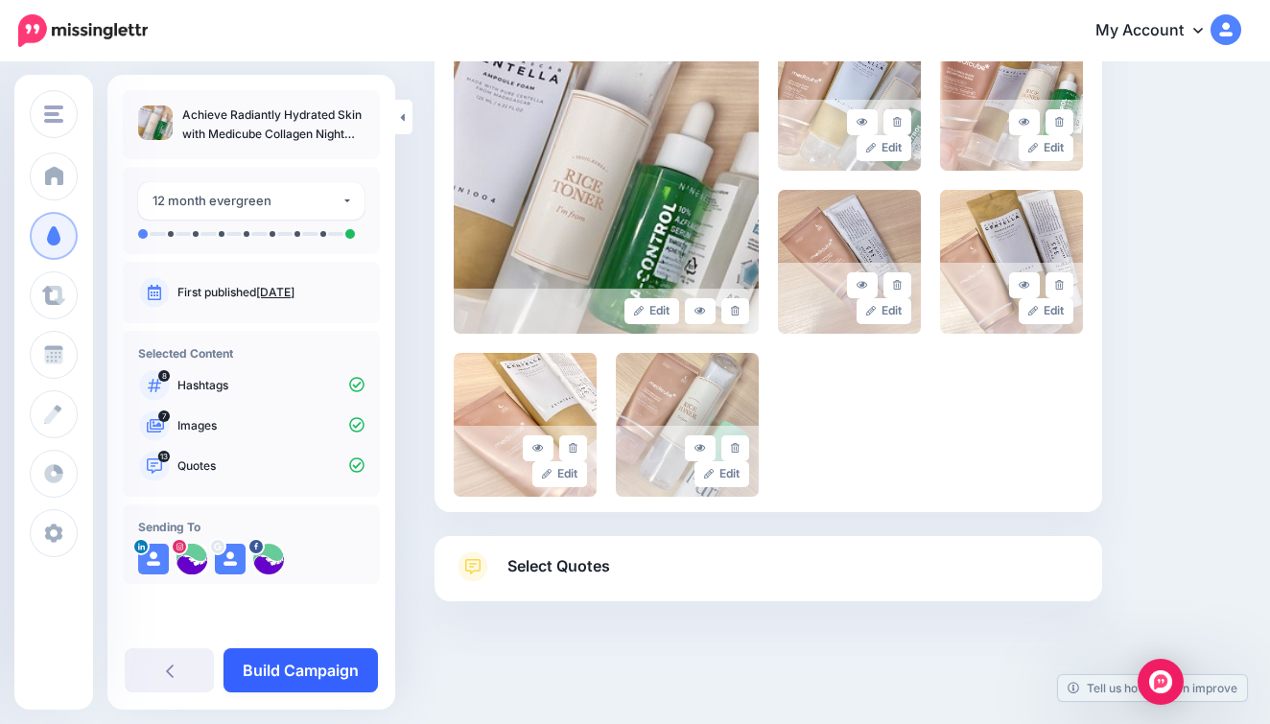
scroll to position [496, 0]
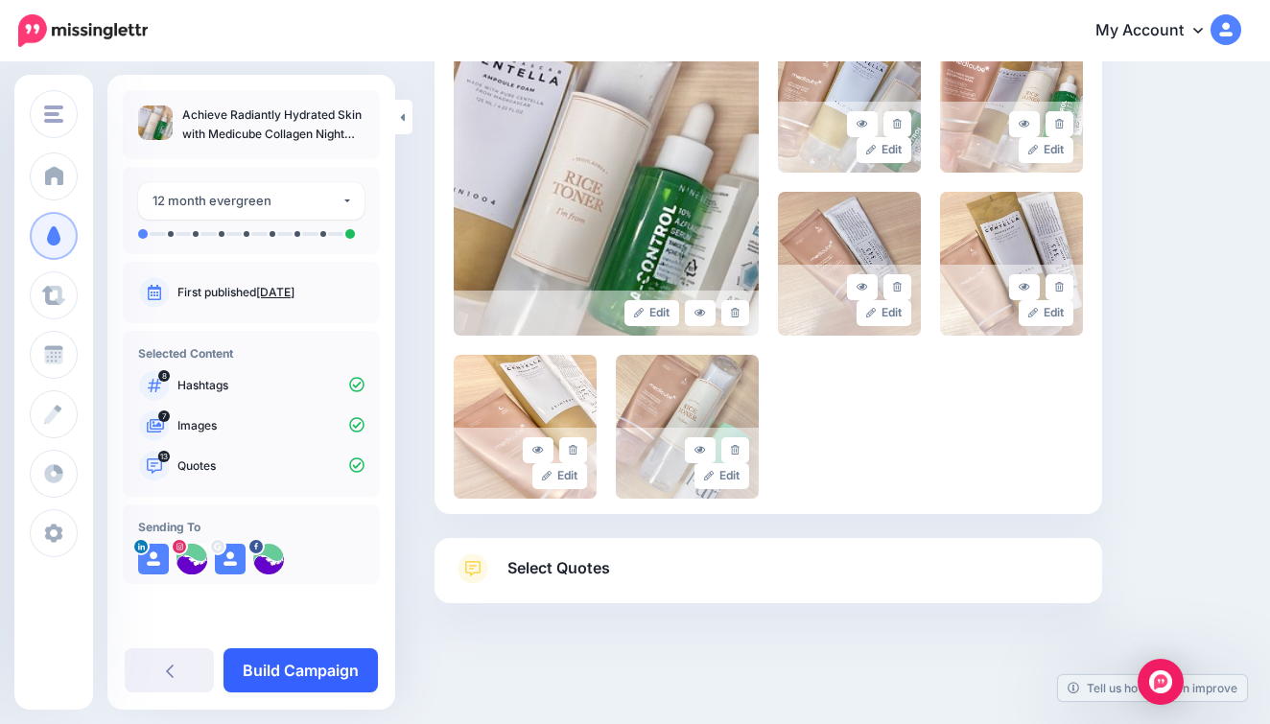
click at [340, 658] on link "Build Campaign" at bounding box center [301, 671] width 154 height 44
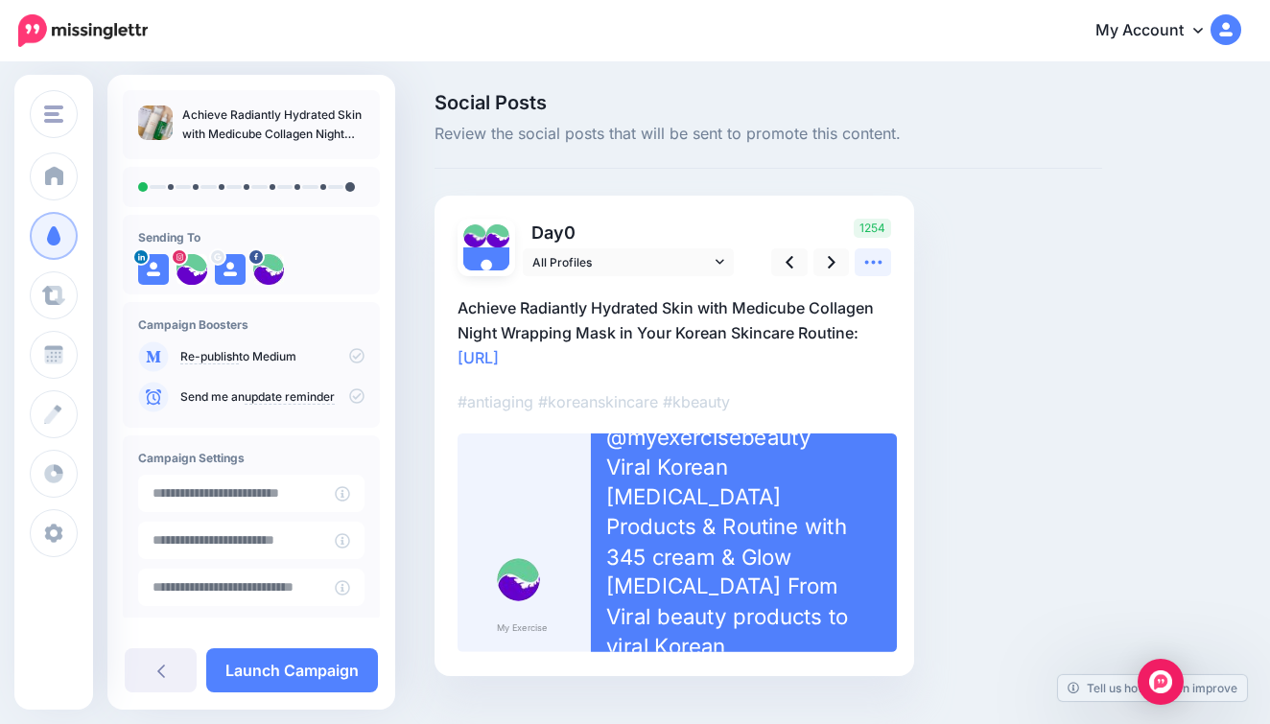
click at [878, 252] on icon at bounding box center [874, 262] width 20 height 20
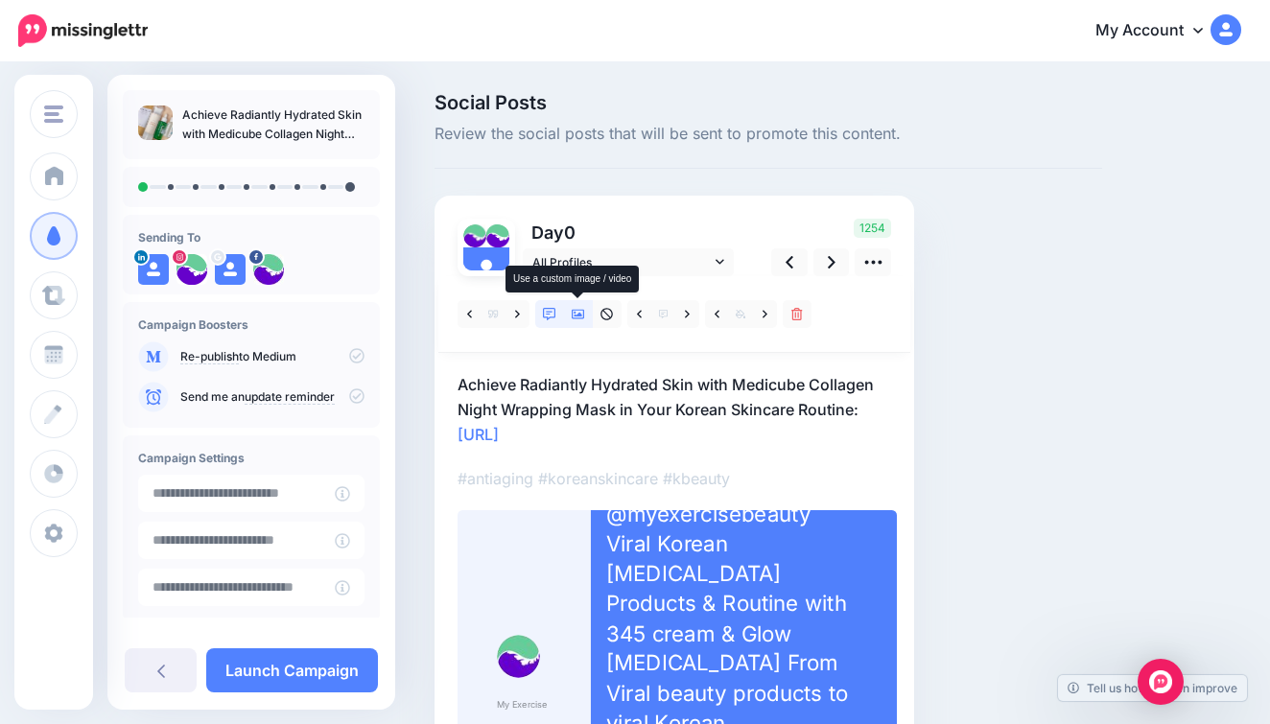
click at [568, 311] on link at bounding box center [578, 314] width 29 height 28
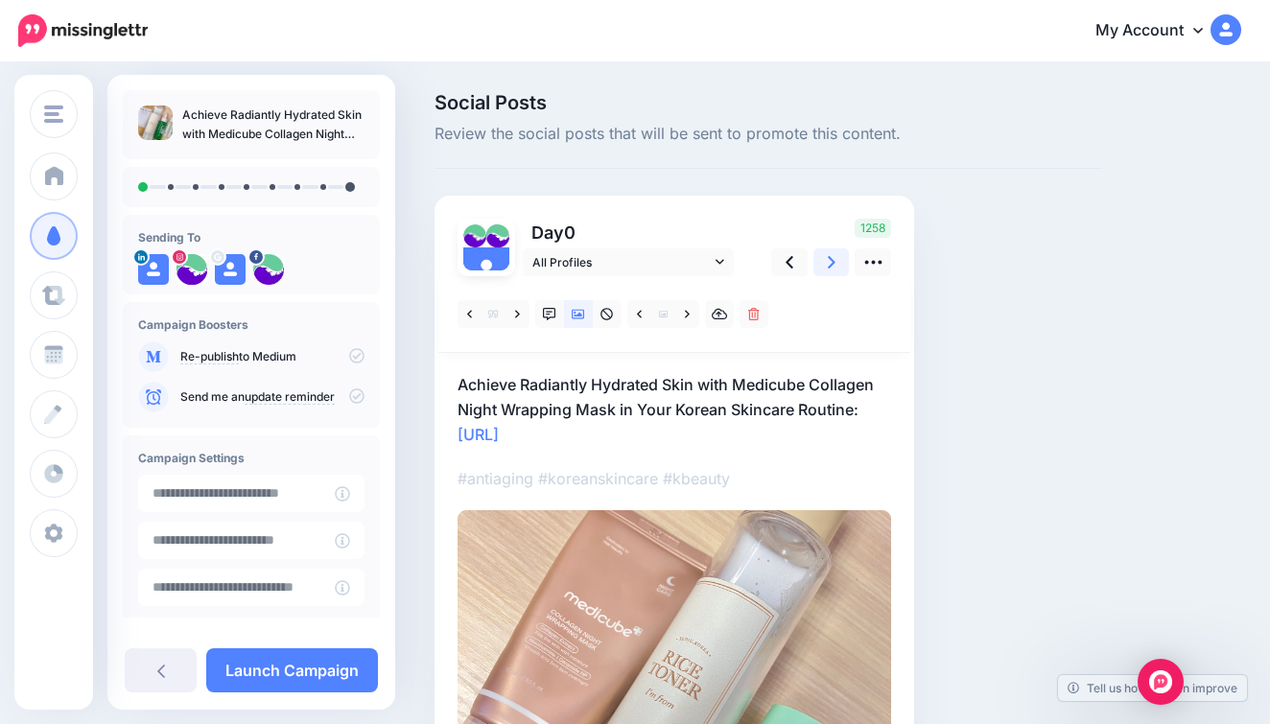
click at [836, 266] on link at bounding box center [832, 263] width 36 height 28
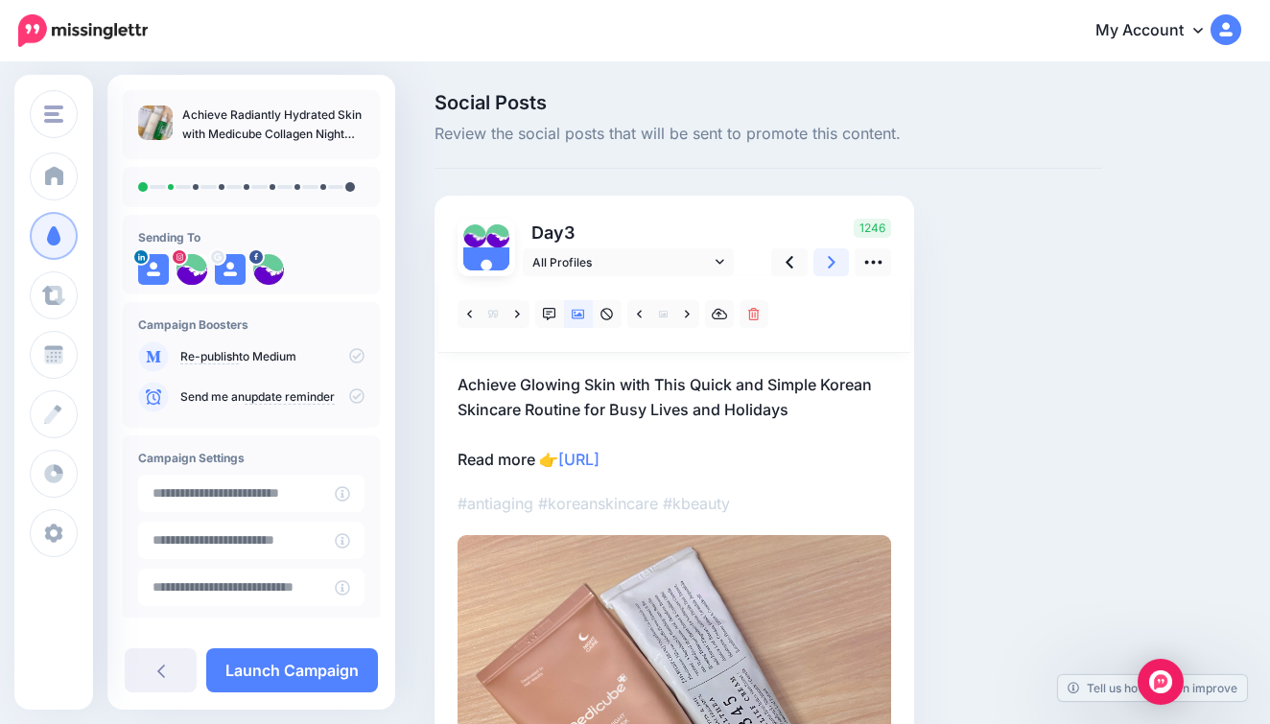
click at [840, 254] on link at bounding box center [832, 263] width 36 height 28
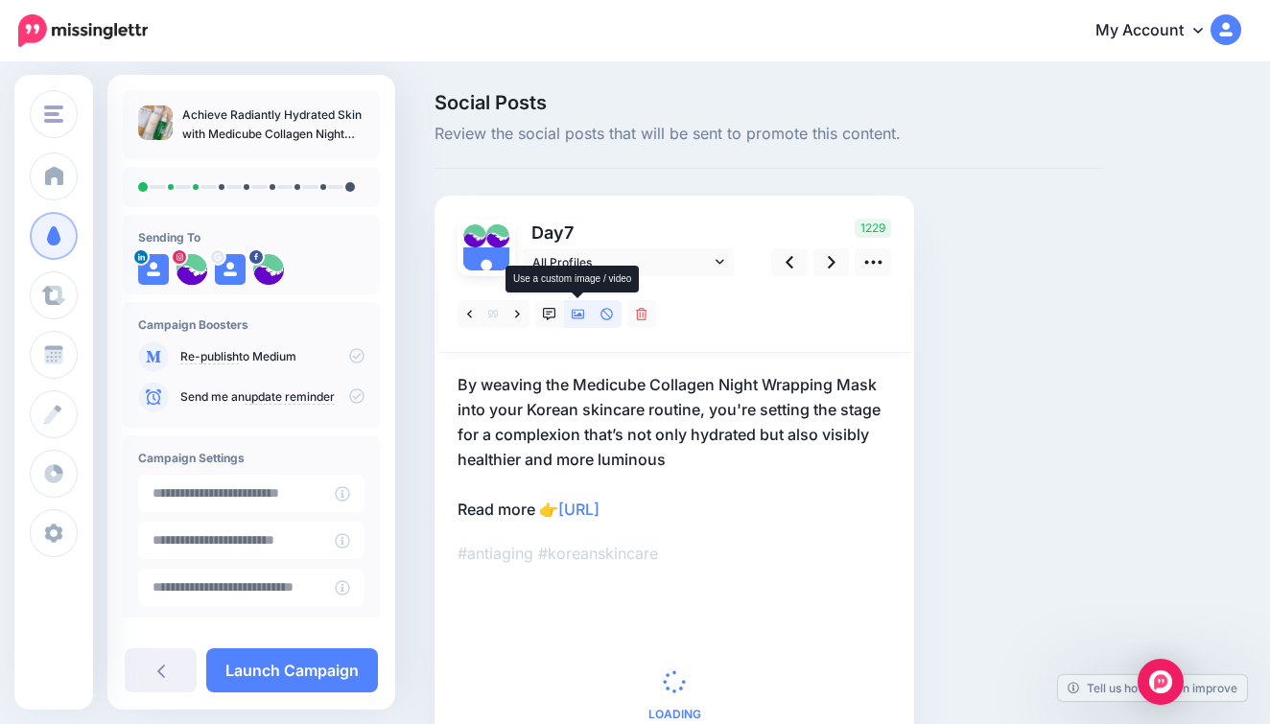
click at [576, 316] on icon at bounding box center [578, 315] width 13 height 10
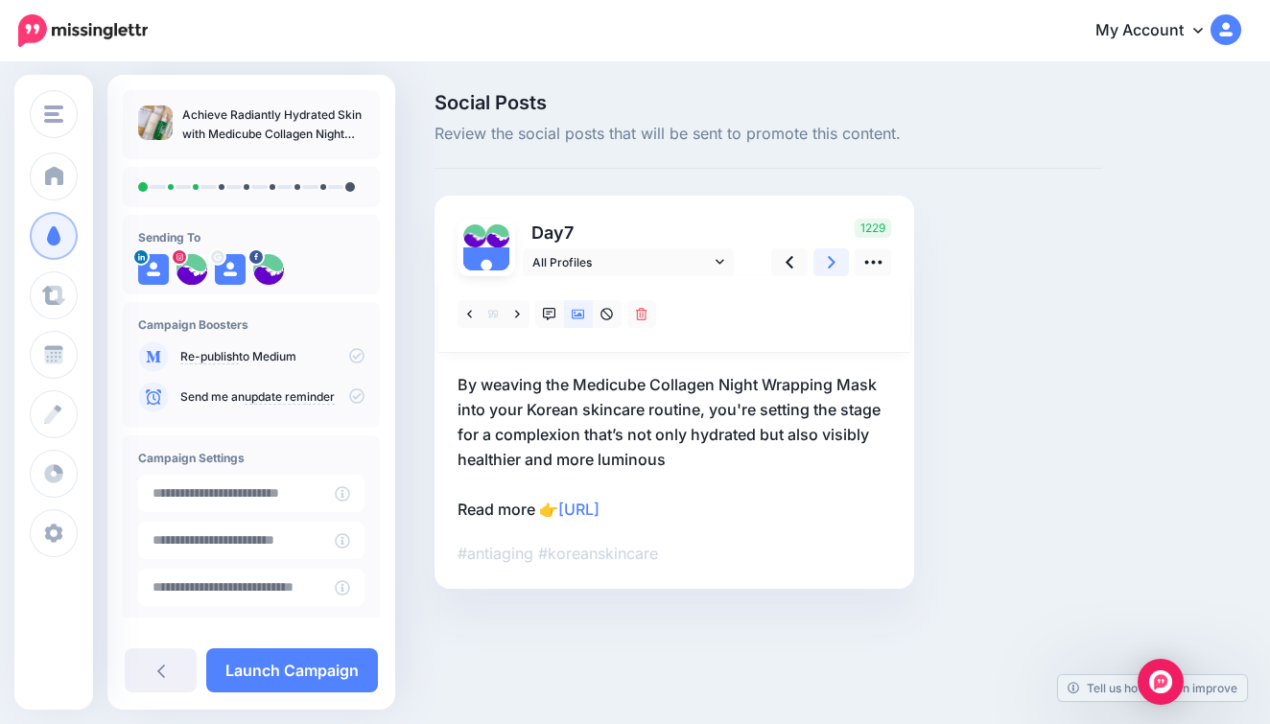
click at [830, 272] on link at bounding box center [832, 263] width 36 height 28
click at [824, 261] on link at bounding box center [832, 263] width 36 height 28
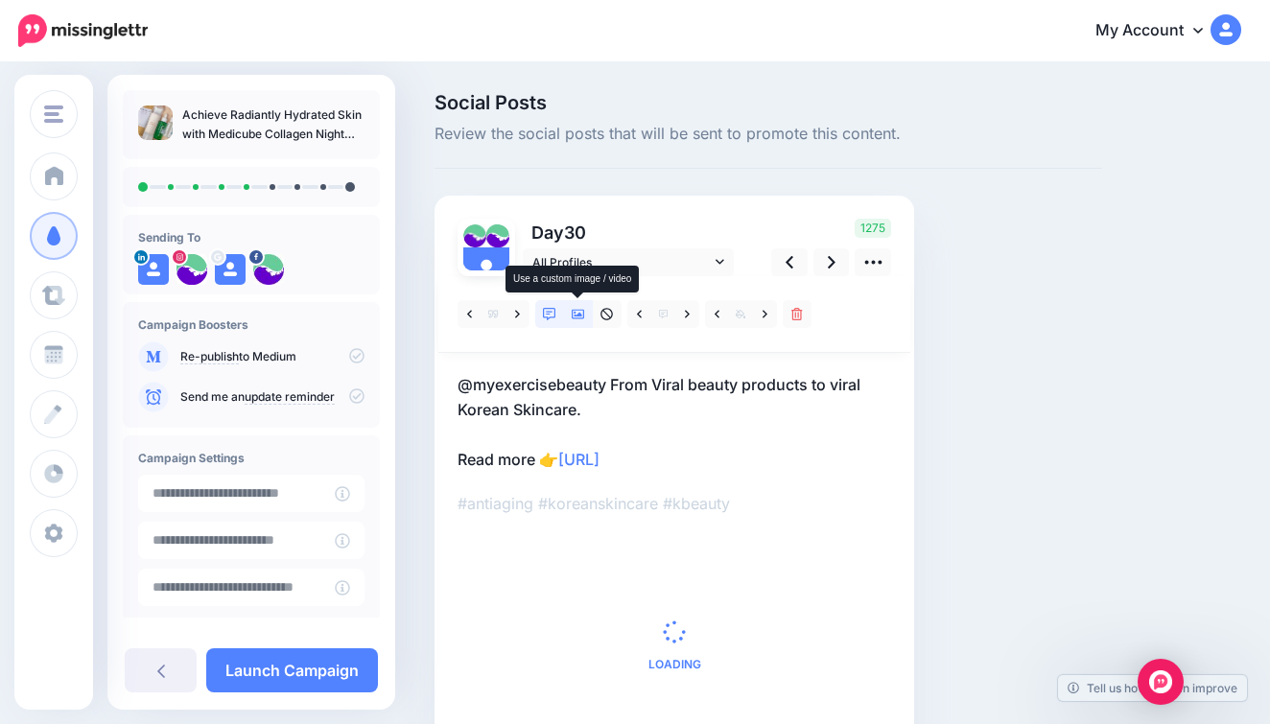
click at [582, 316] on icon at bounding box center [578, 314] width 13 height 13
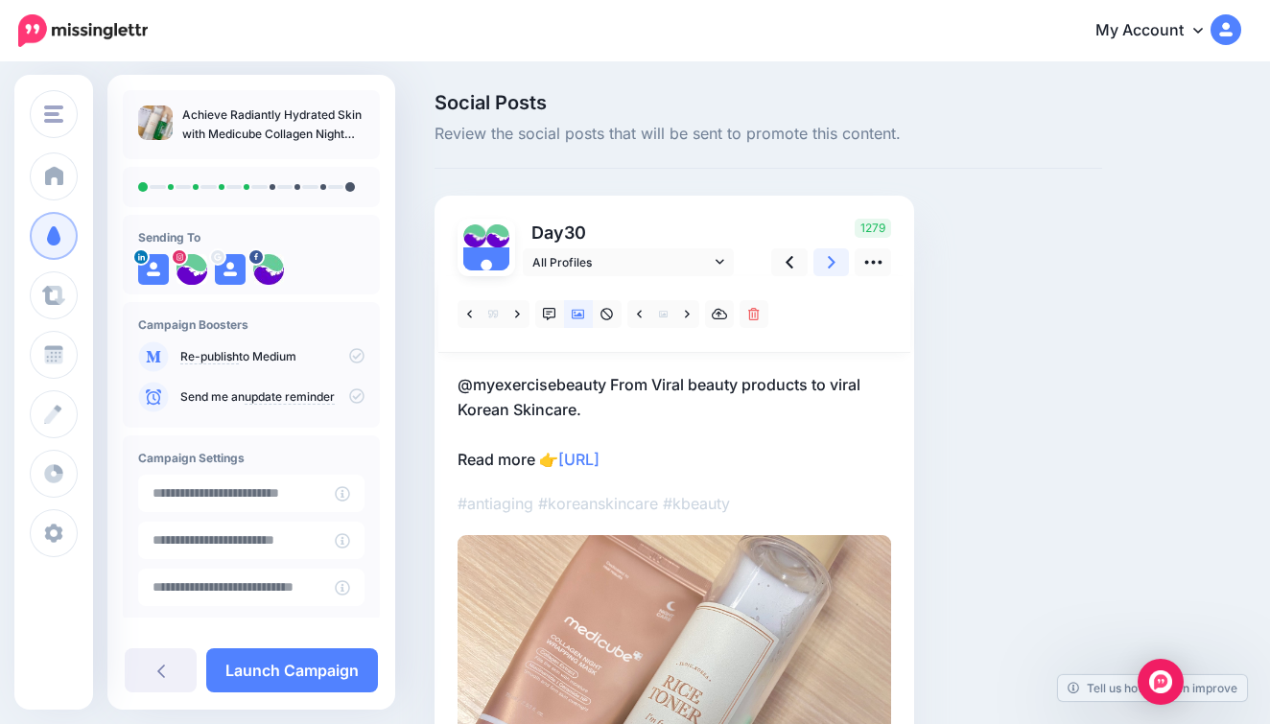
click at [824, 272] on link at bounding box center [832, 263] width 36 height 28
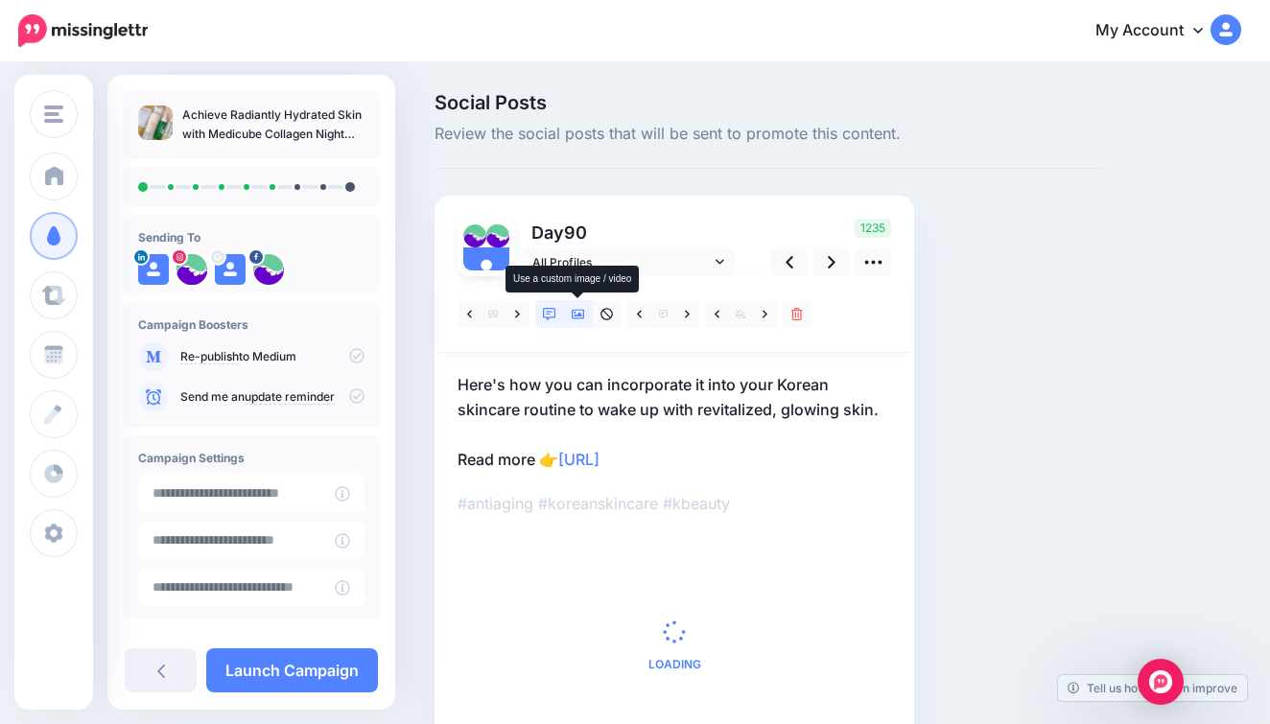
click at [576, 311] on icon at bounding box center [578, 314] width 13 height 13
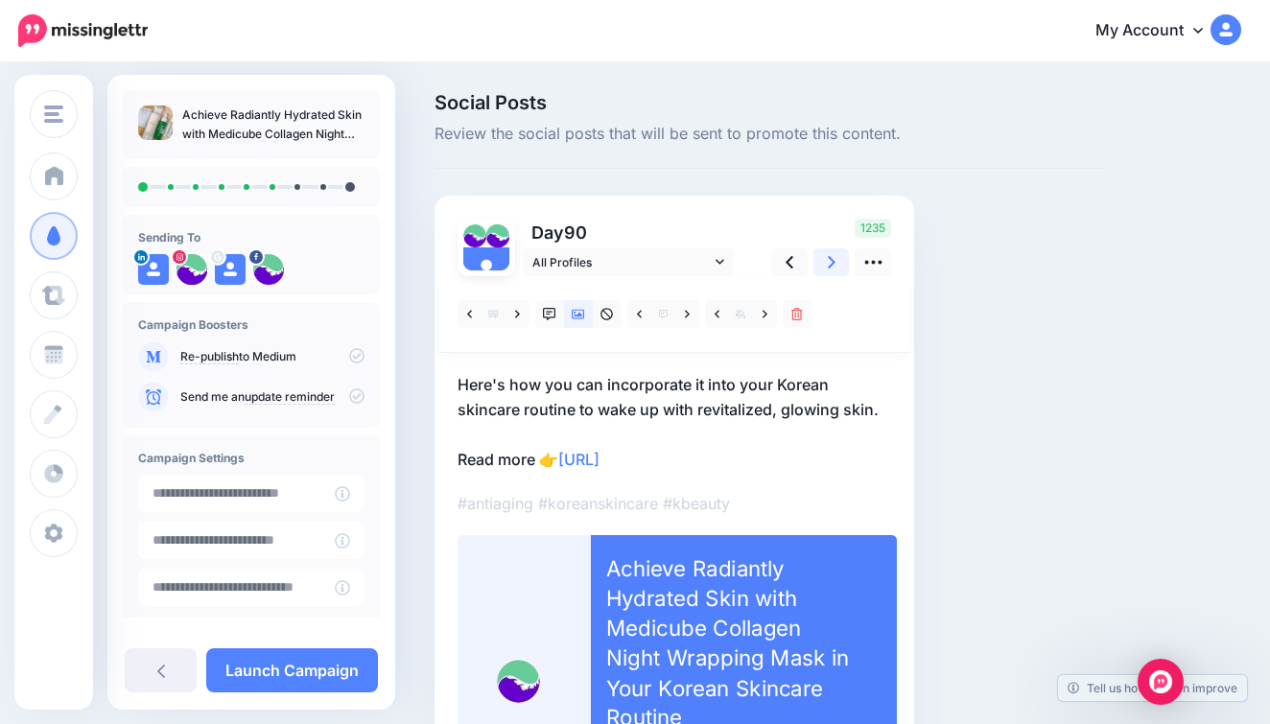
click at [837, 259] on link at bounding box center [832, 263] width 36 height 28
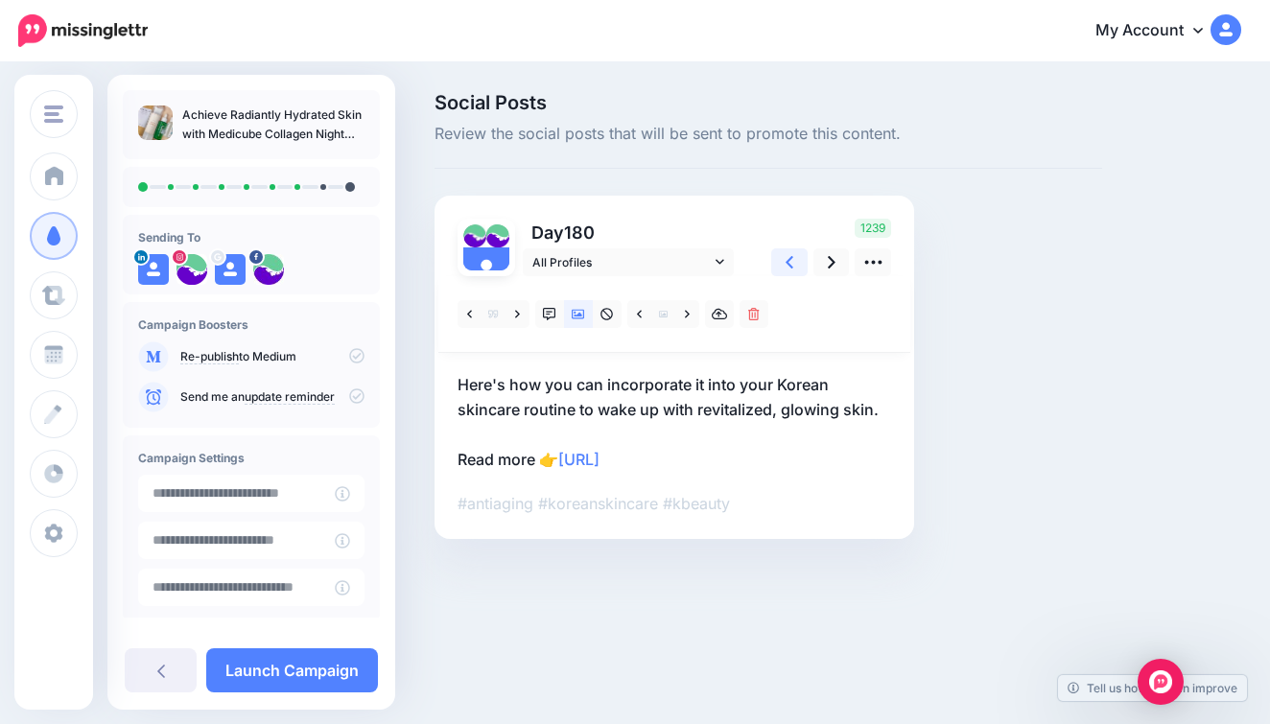
click at [781, 256] on link at bounding box center [789, 263] width 36 height 28
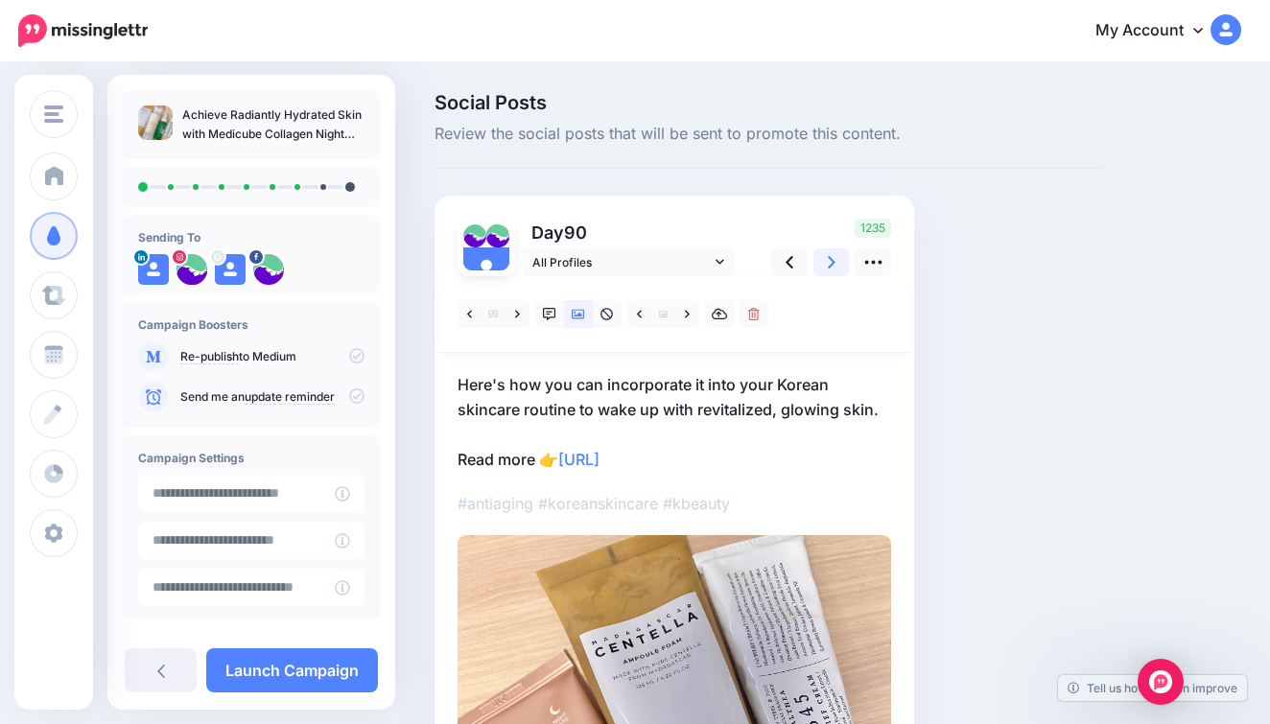
click at [840, 263] on link at bounding box center [832, 263] width 36 height 28
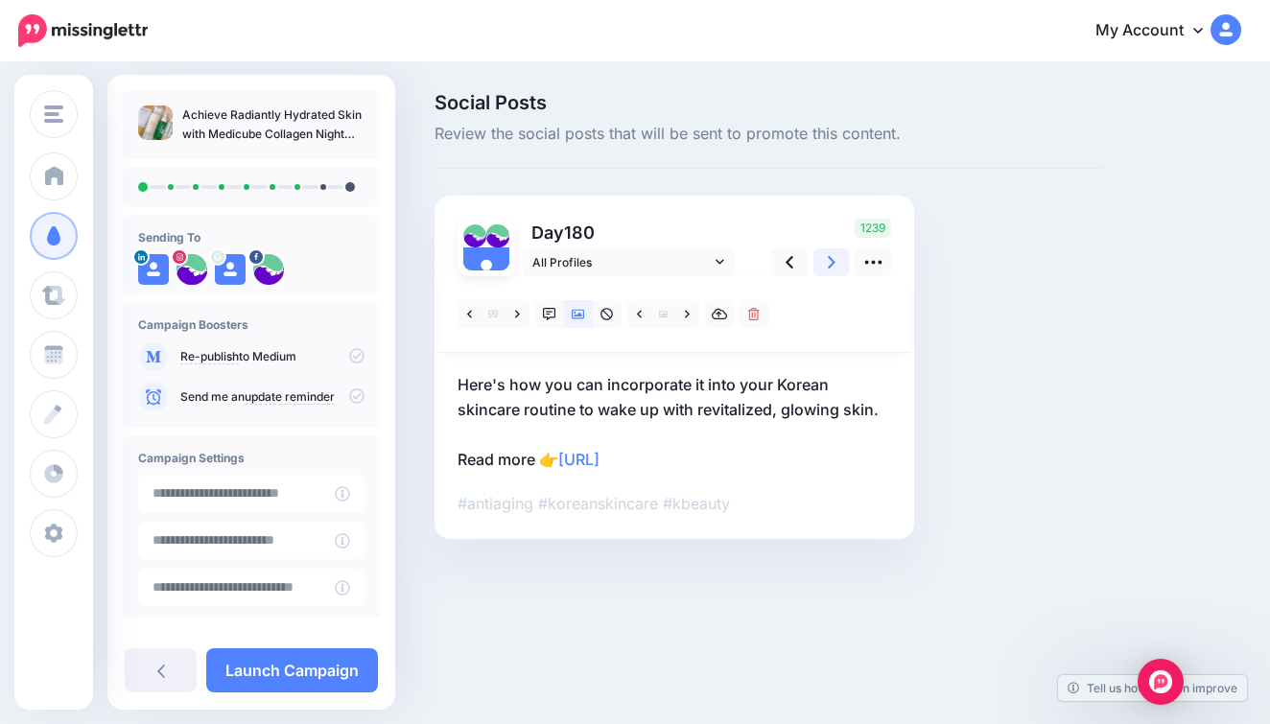
click at [840, 263] on link at bounding box center [832, 263] width 36 height 28
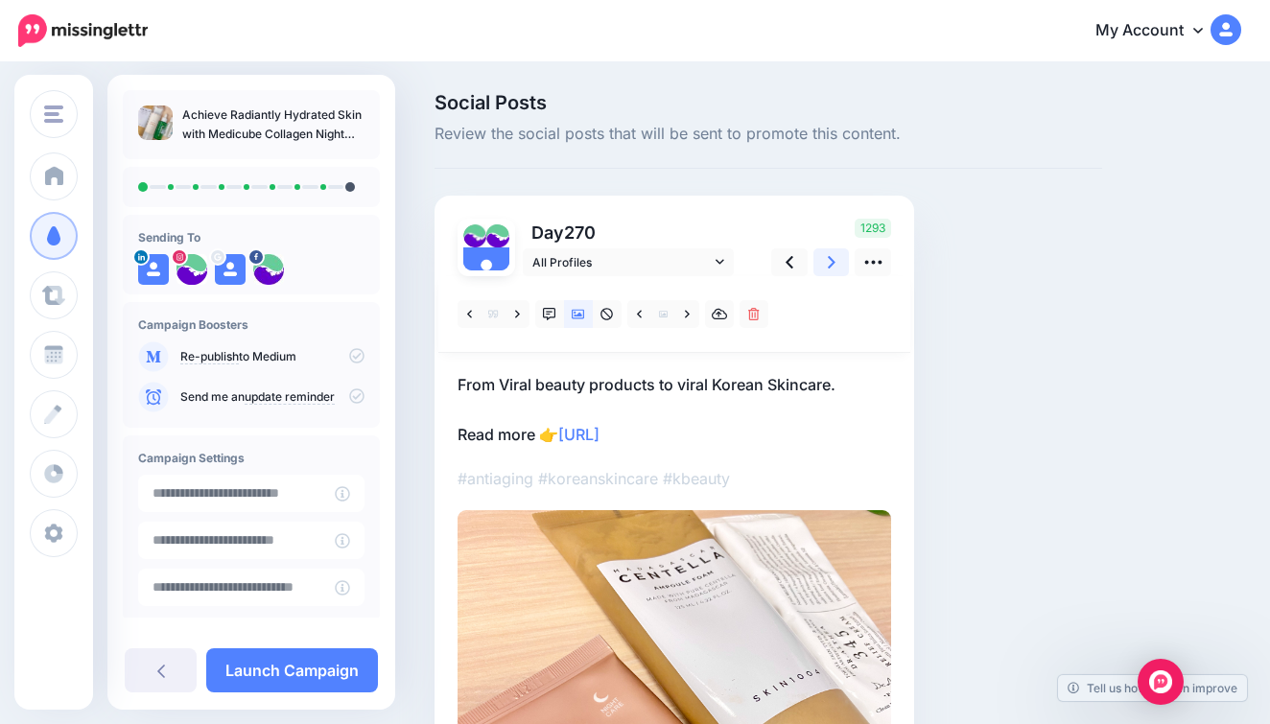
click at [840, 263] on link at bounding box center [832, 263] width 36 height 28
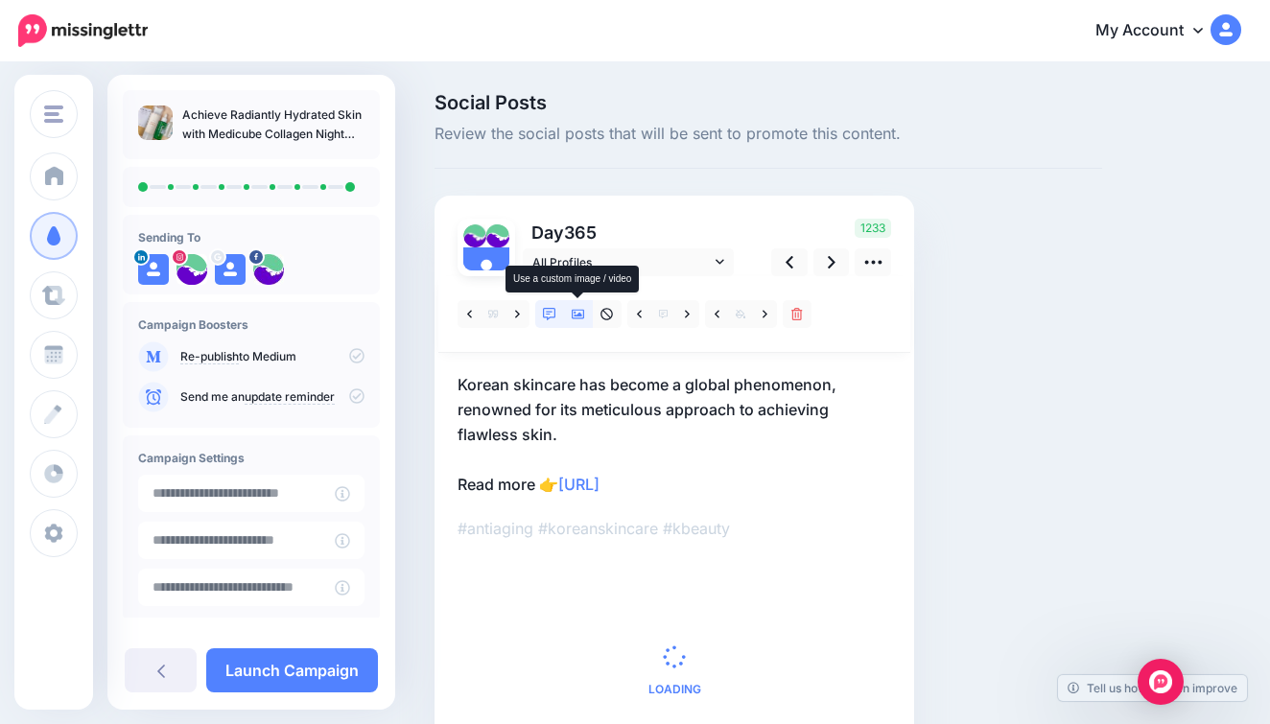
click at [580, 308] on icon at bounding box center [578, 314] width 13 height 13
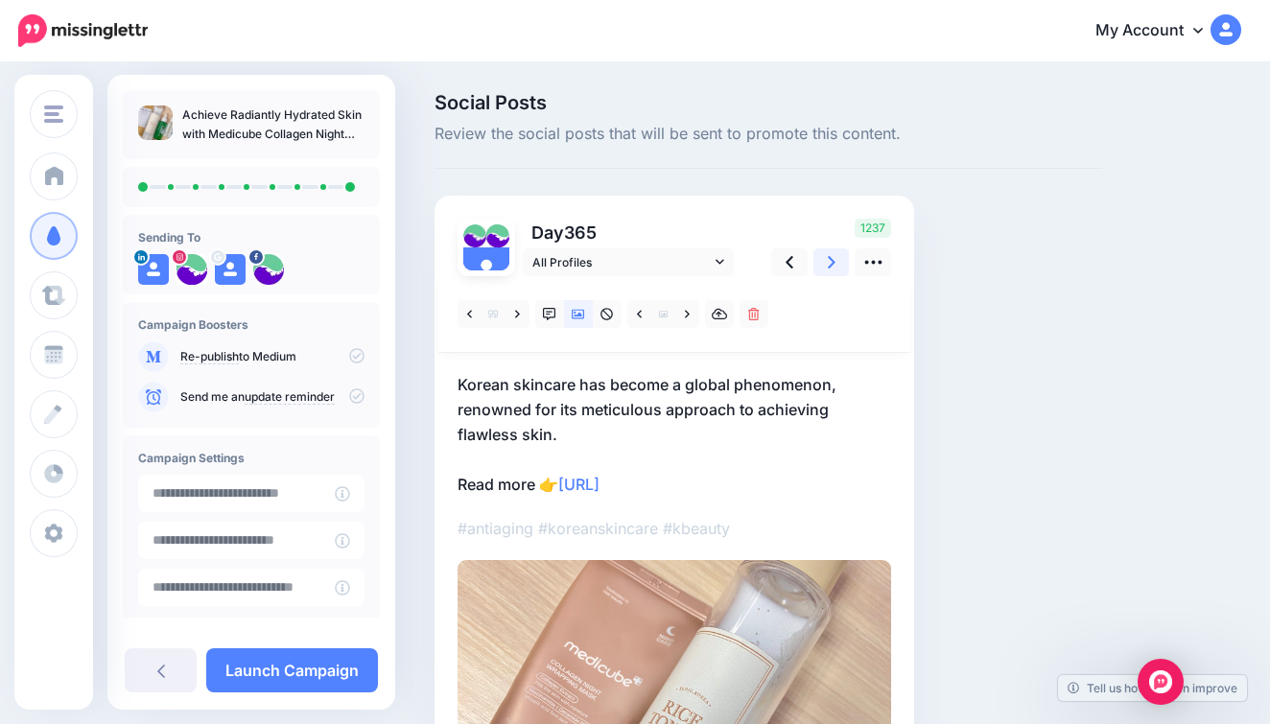
click at [832, 259] on icon at bounding box center [832, 262] width 8 height 12
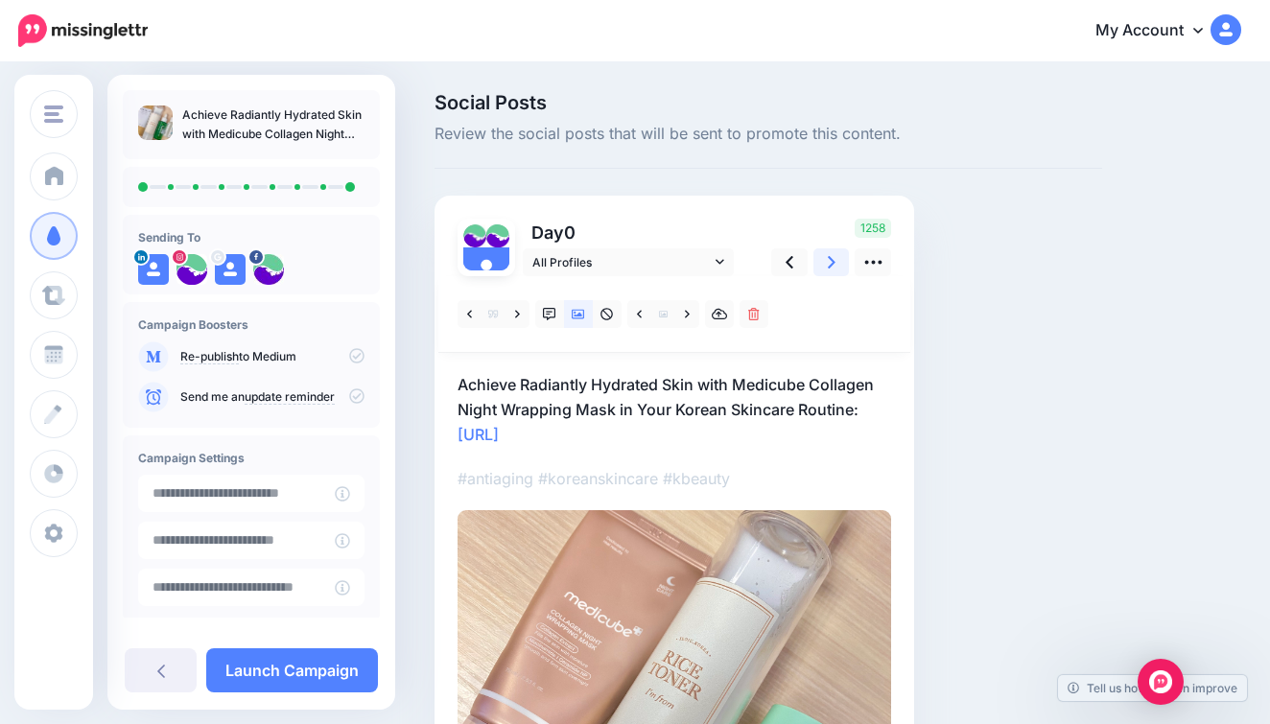
click at [837, 254] on link at bounding box center [832, 263] width 36 height 28
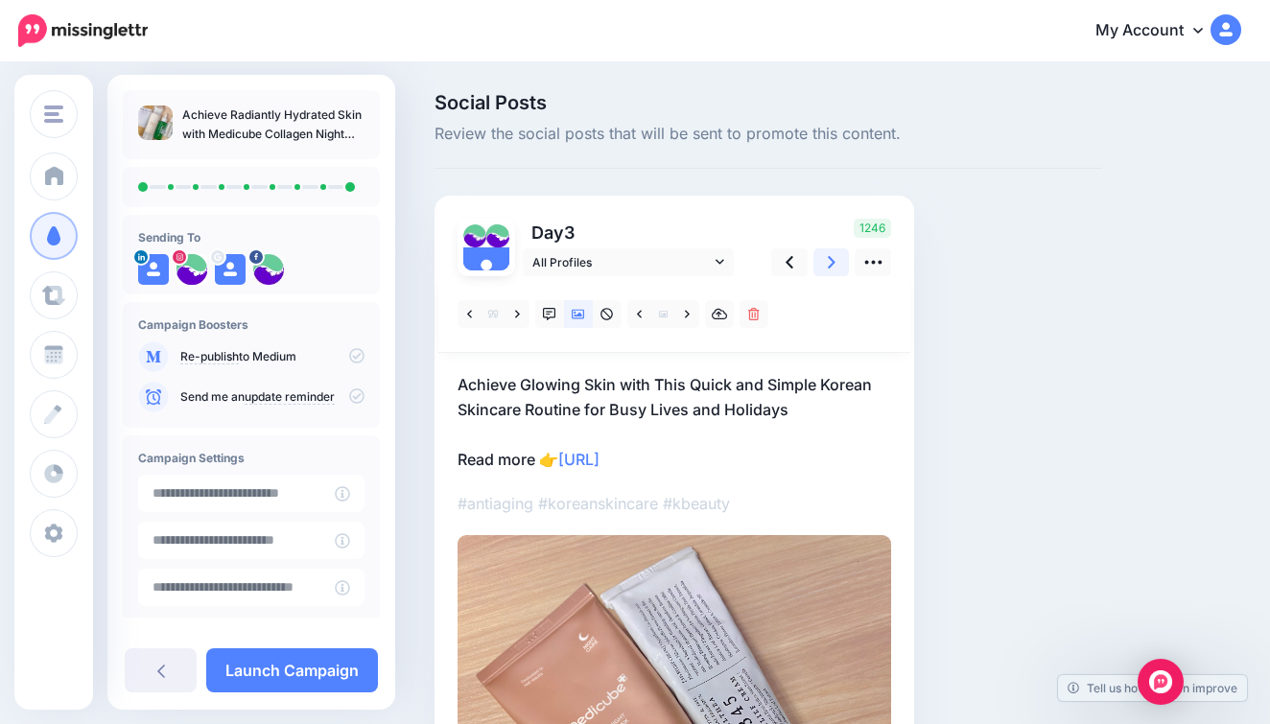
click at [837, 255] on link at bounding box center [832, 263] width 36 height 28
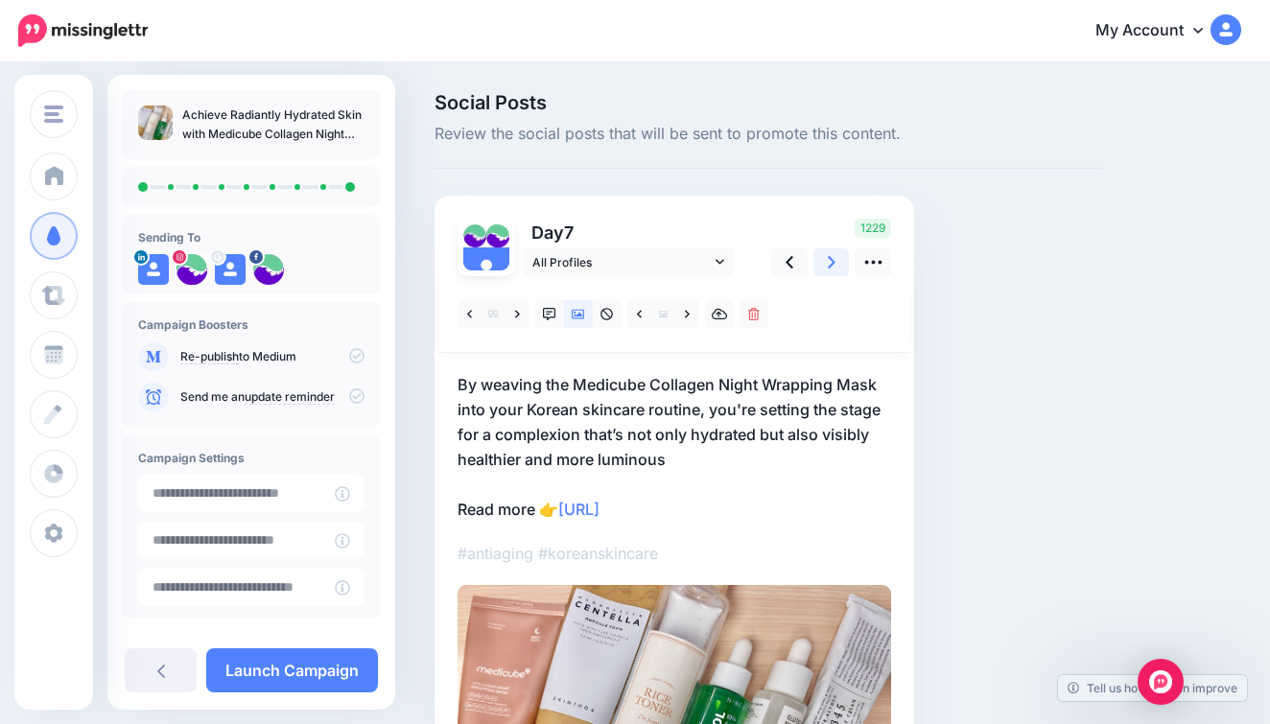
click at [837, 255] on link at bounding box center [832, 263] width 36 height 28
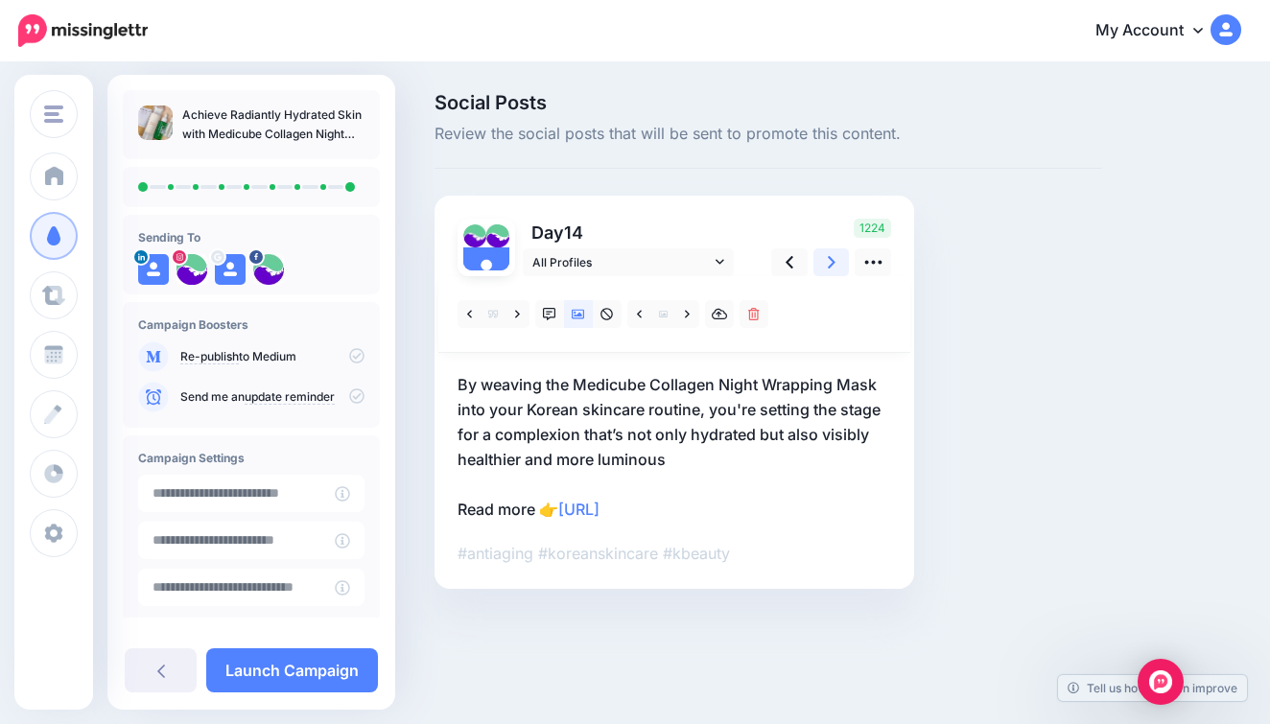
click at [837, 255] on link at bounding box center [832, 263] width 36 height 28
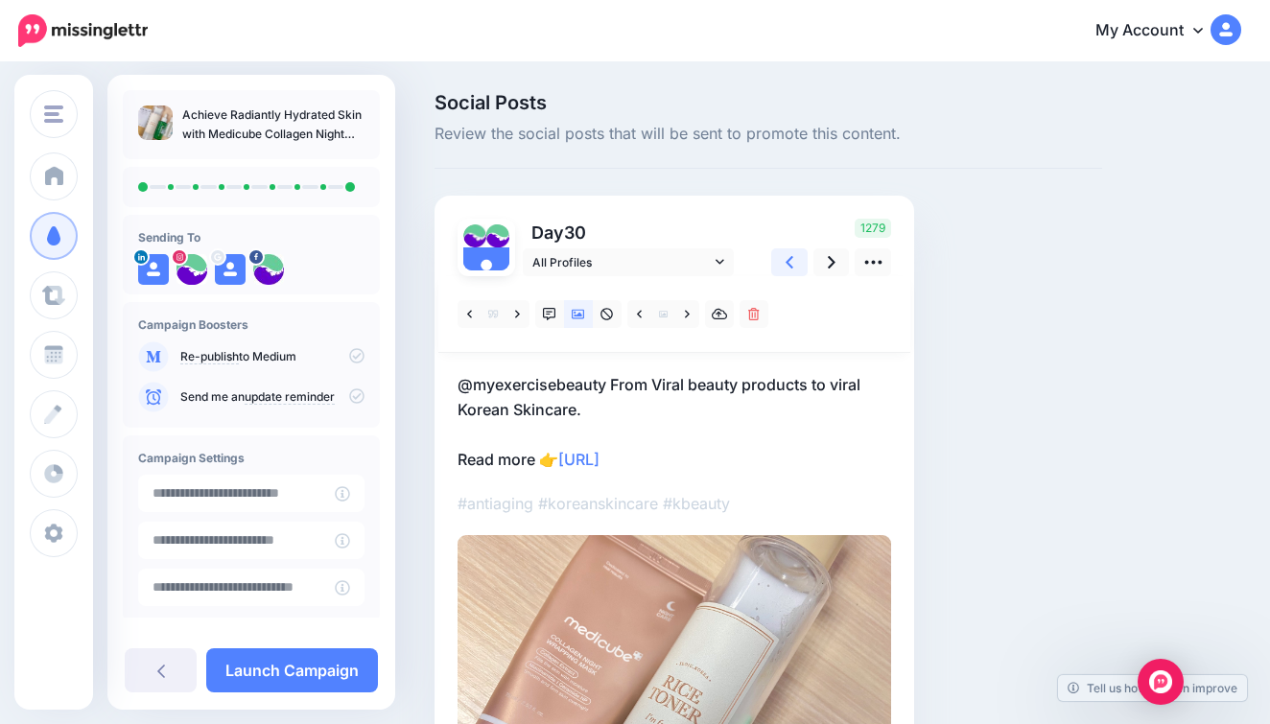
click at [790, 256] on icon at bounding box center [790, 262] width 8 height 20
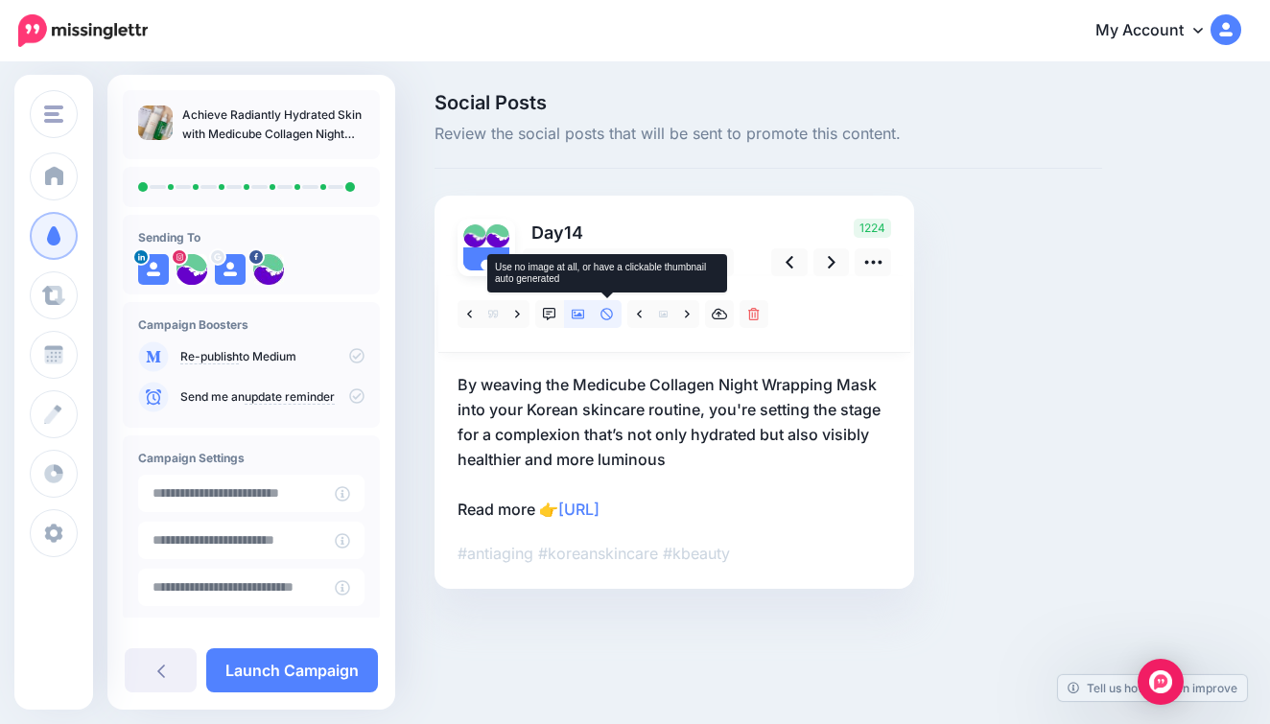
click at [601, 311] on icon at bounding box center [607, 314] width 13 height 13
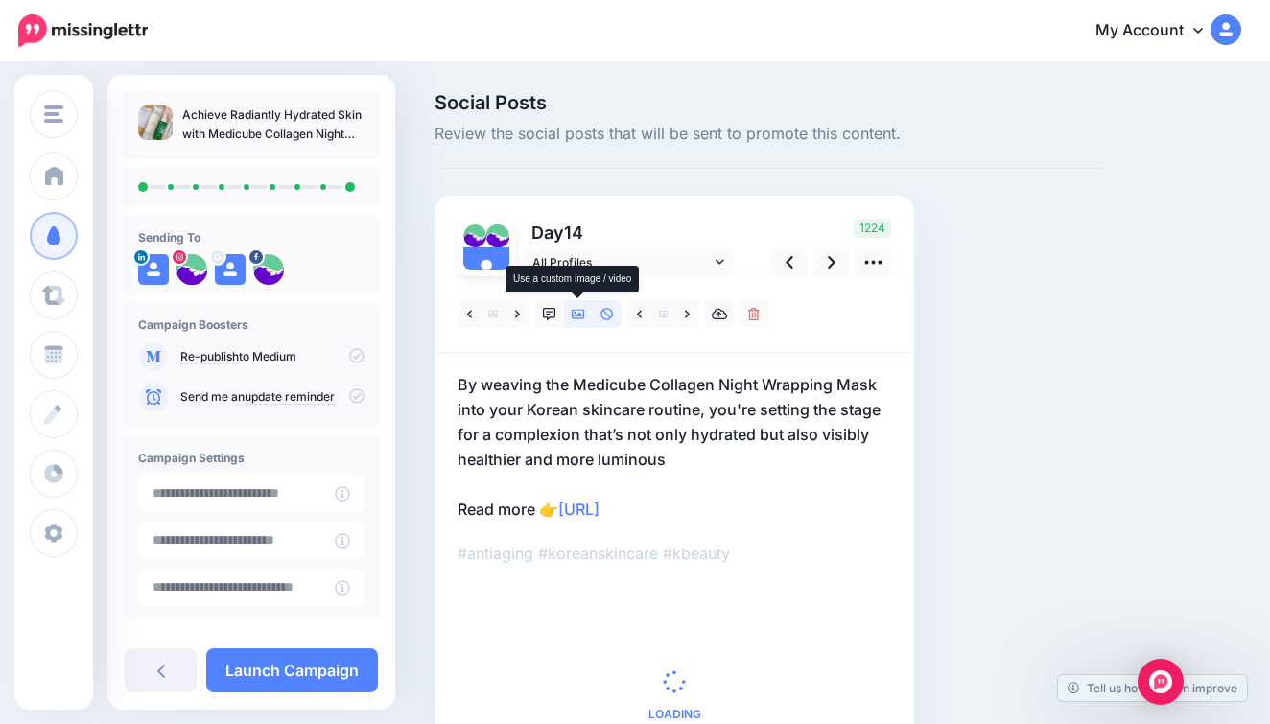
click at [581, 311] on icon at bounding box center [578, 314] width 13 height 13
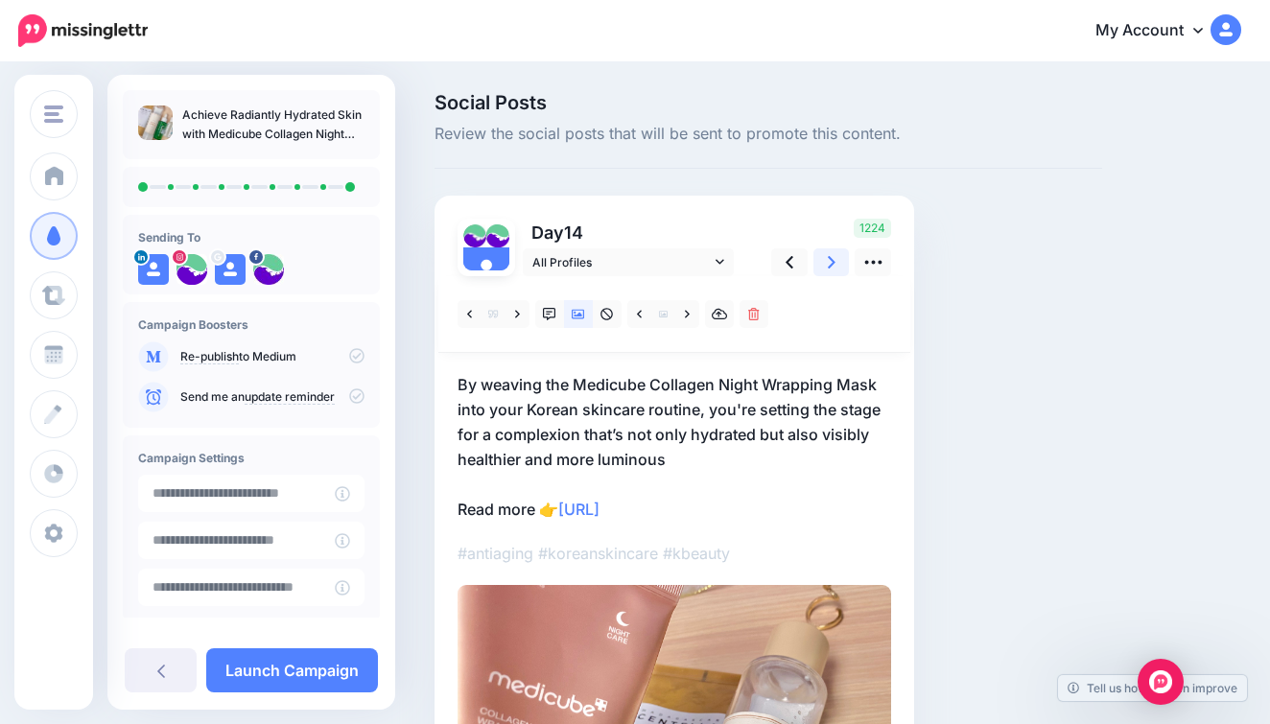
click at [830, 257] on icon at bounding box center [832, 262] width 8 height 12
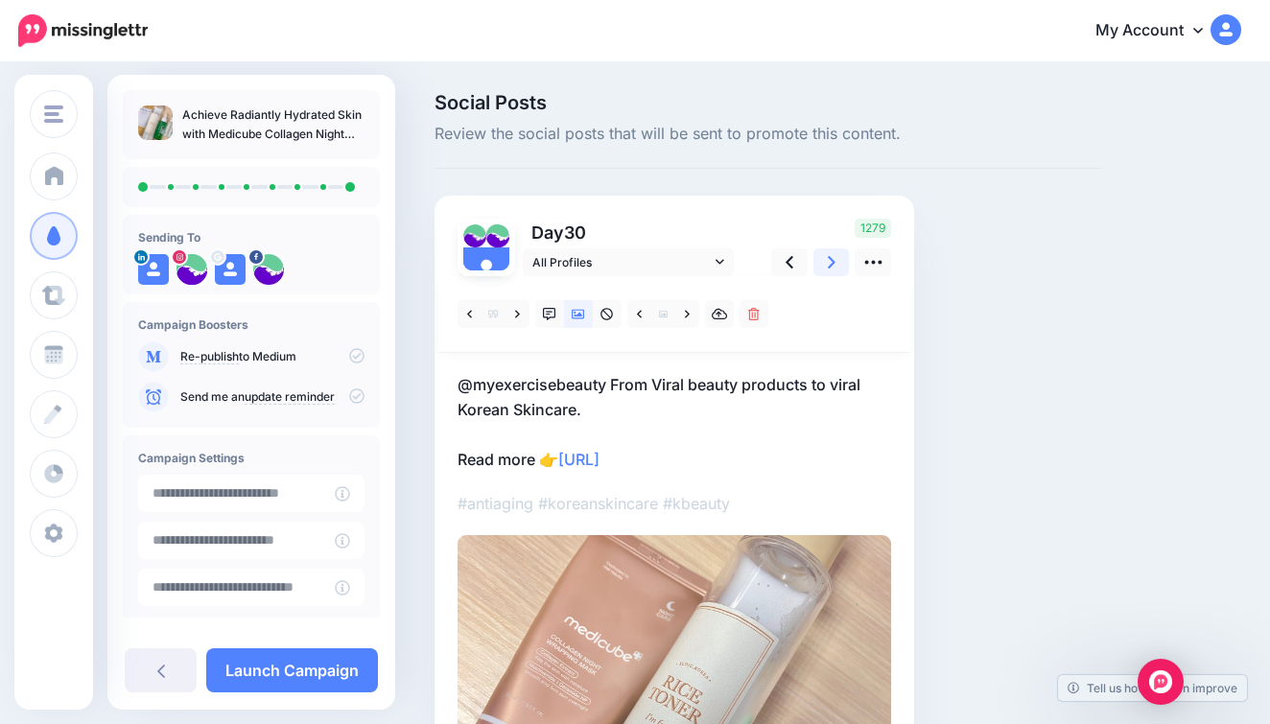
click at [830, 256] on icon at bounding box center [832, 262] width 8 height 12
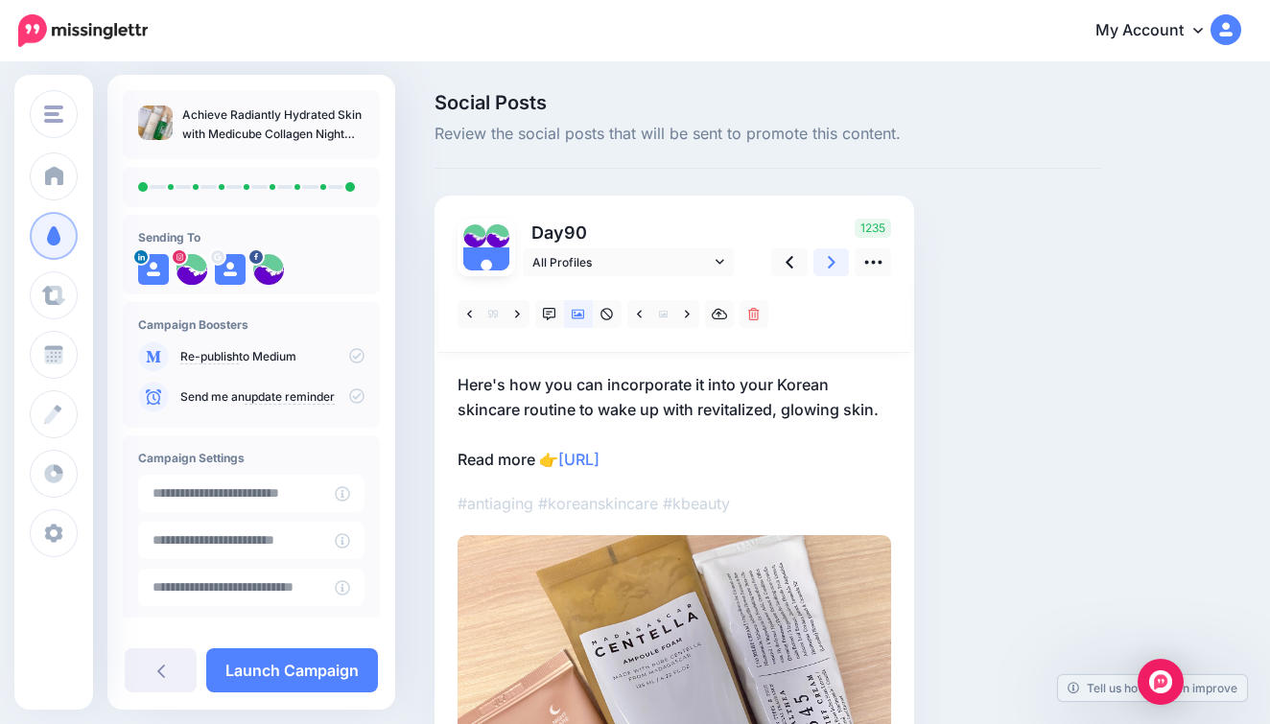
click at [830, 256] on icon at bounding box center [832, 262] width 8 height 12
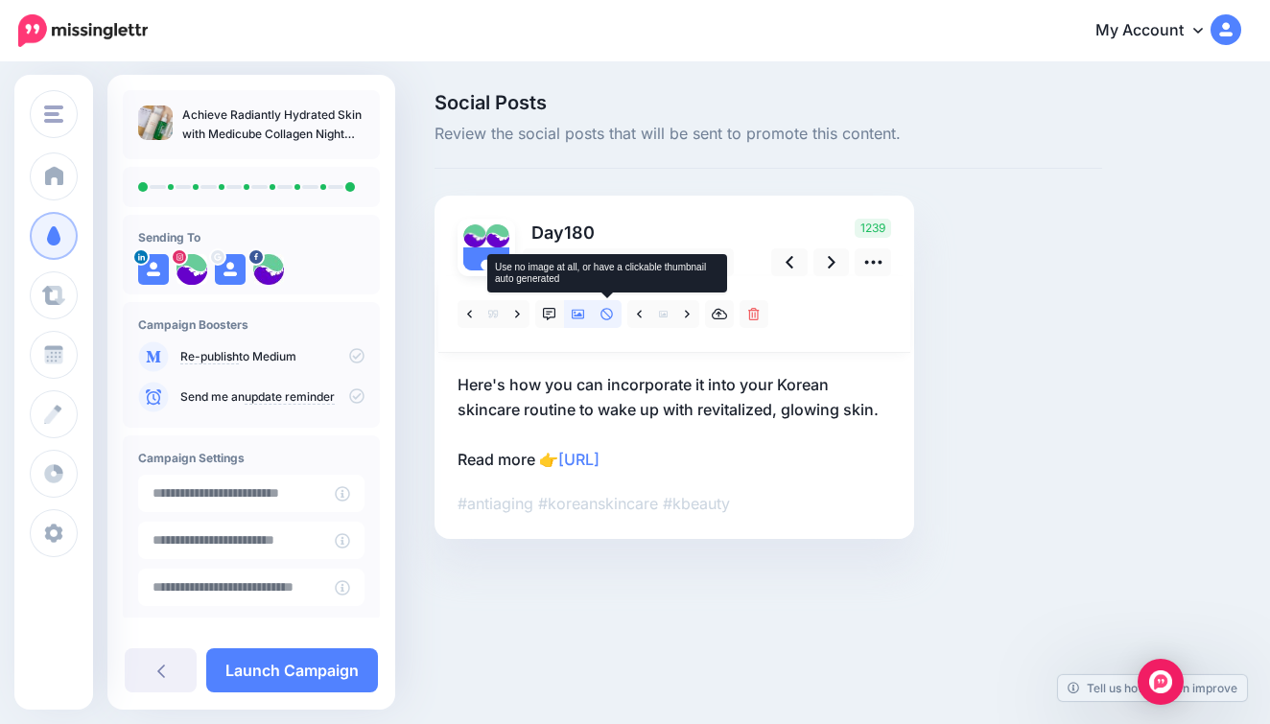
click at [599, 311] on link at bounding box center [607, 314] width 29 height 28
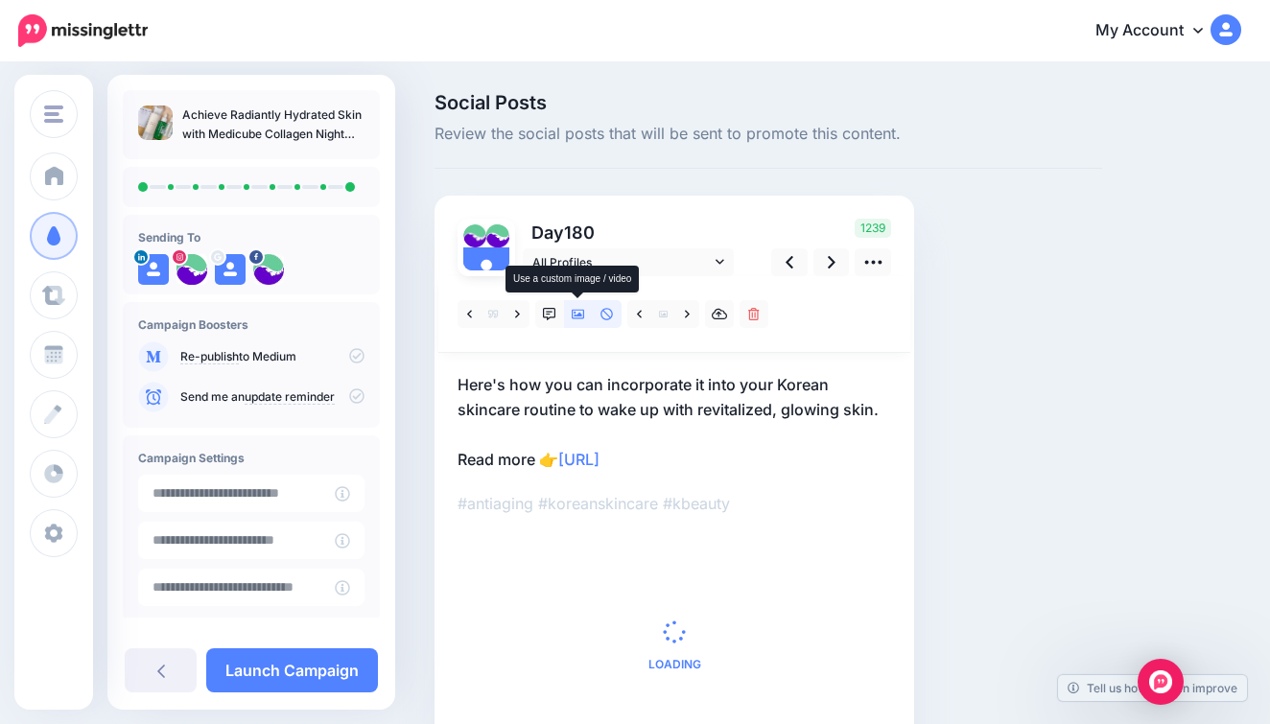
click at [571, 311] on link at bounding box center [578, 314] width 29 height 28
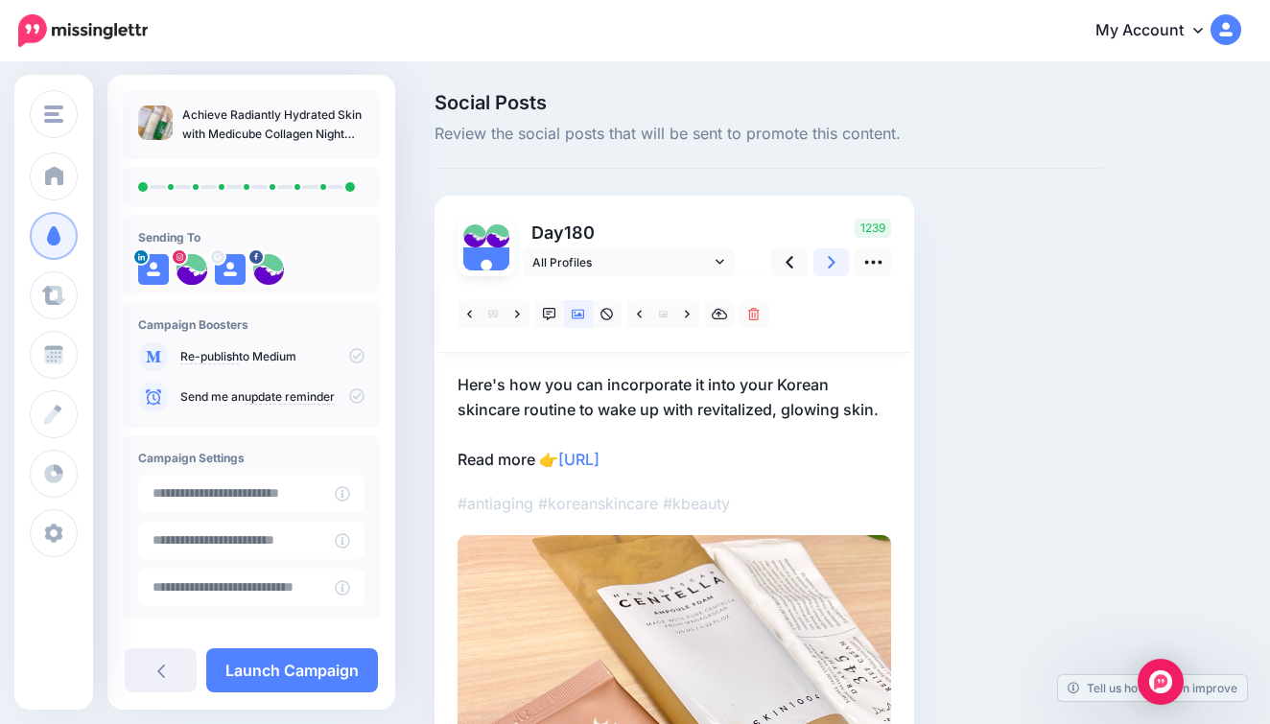
click at [835, 264] on icon at bounding box center [832, 262] width 8 height 20
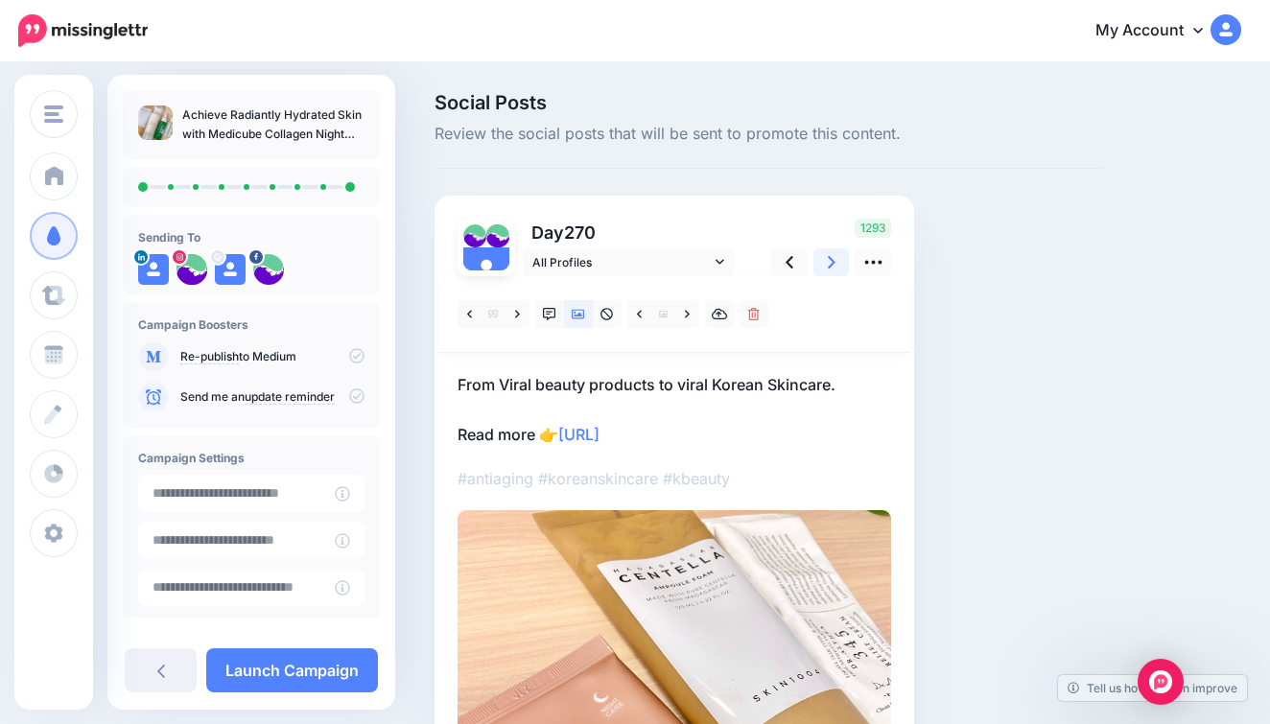
click at [835, 264] on icon at bounding box center [832, 262] width 8 height 20
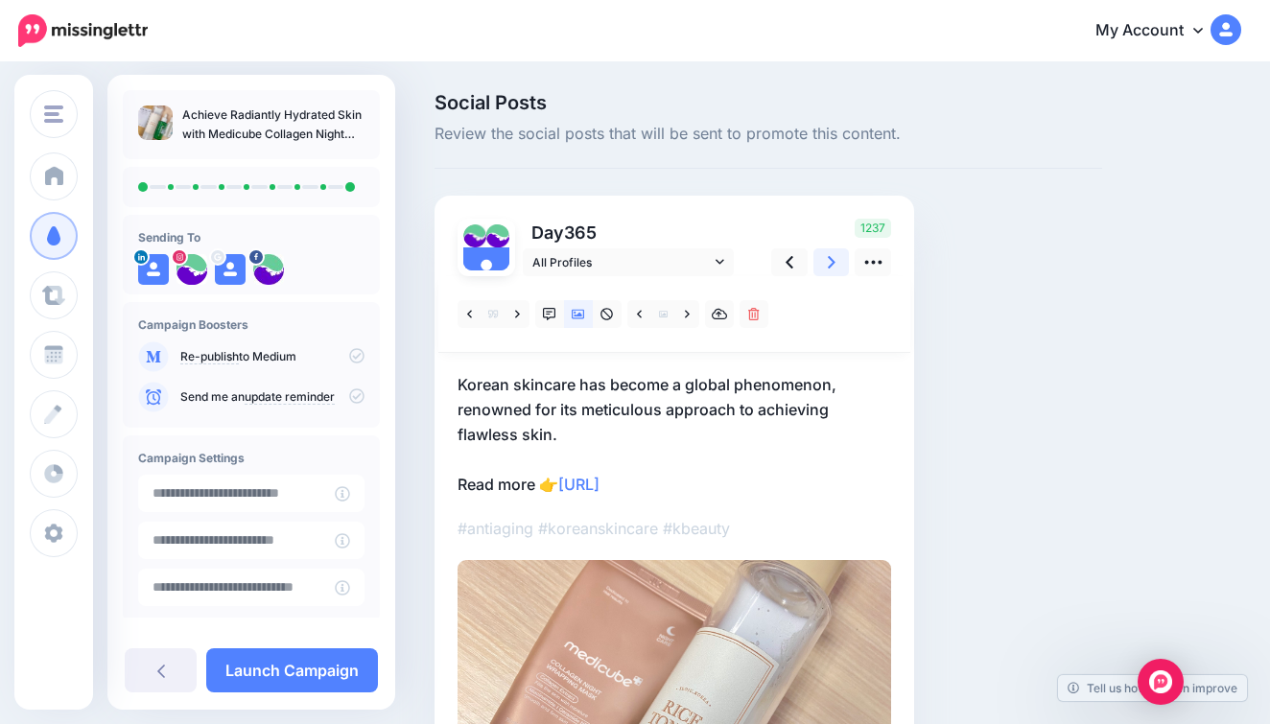
click at [835, 264] on icon at bounding box center [832, 262] width 8 height 20
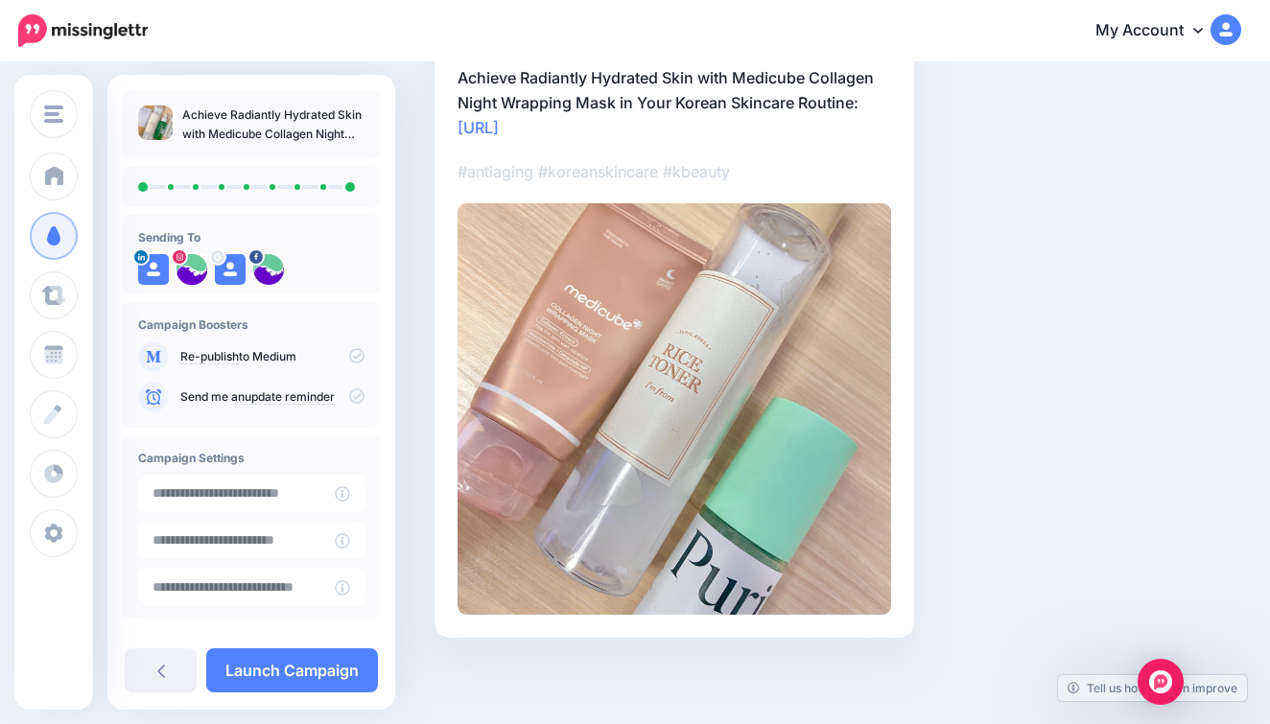
scroll to position [306, 0]
click at [319, 672] on link "Launch Campaign" at bounding box center [292, 671] width 172 height 44
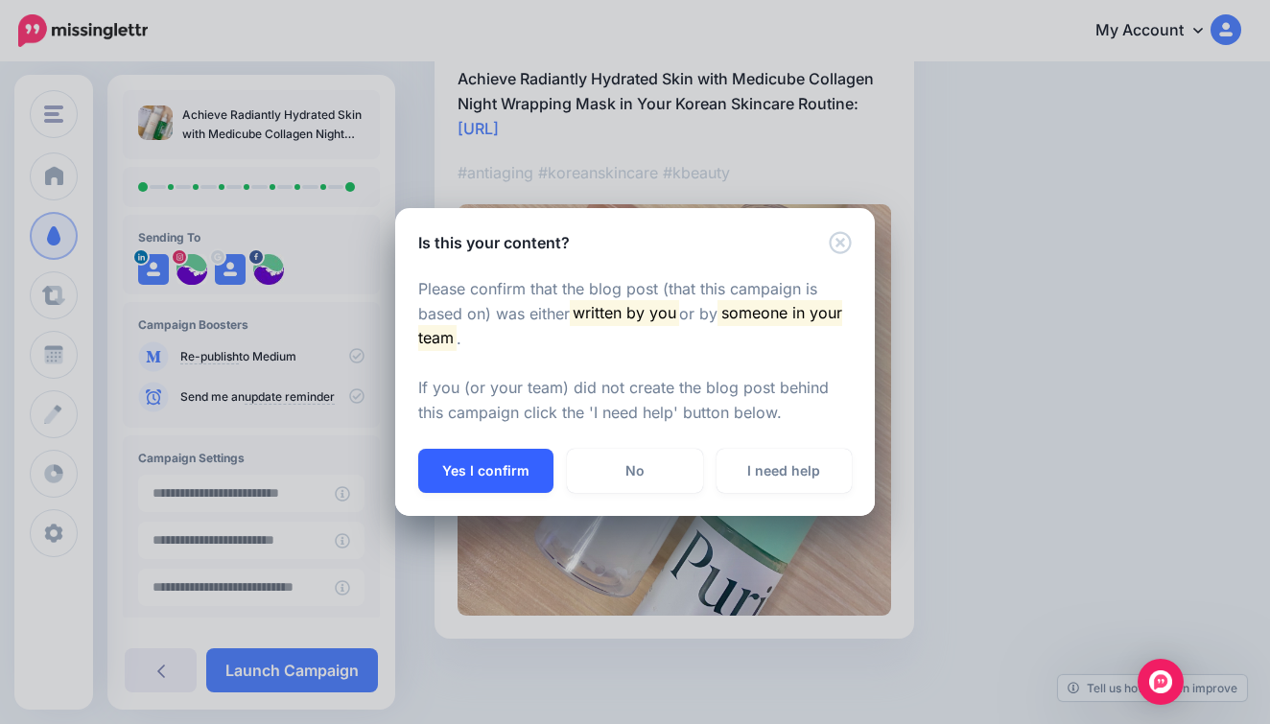
click at [494, 472] on button "Yes I confirm" at bounding box center [485, 471] width 135 height 44
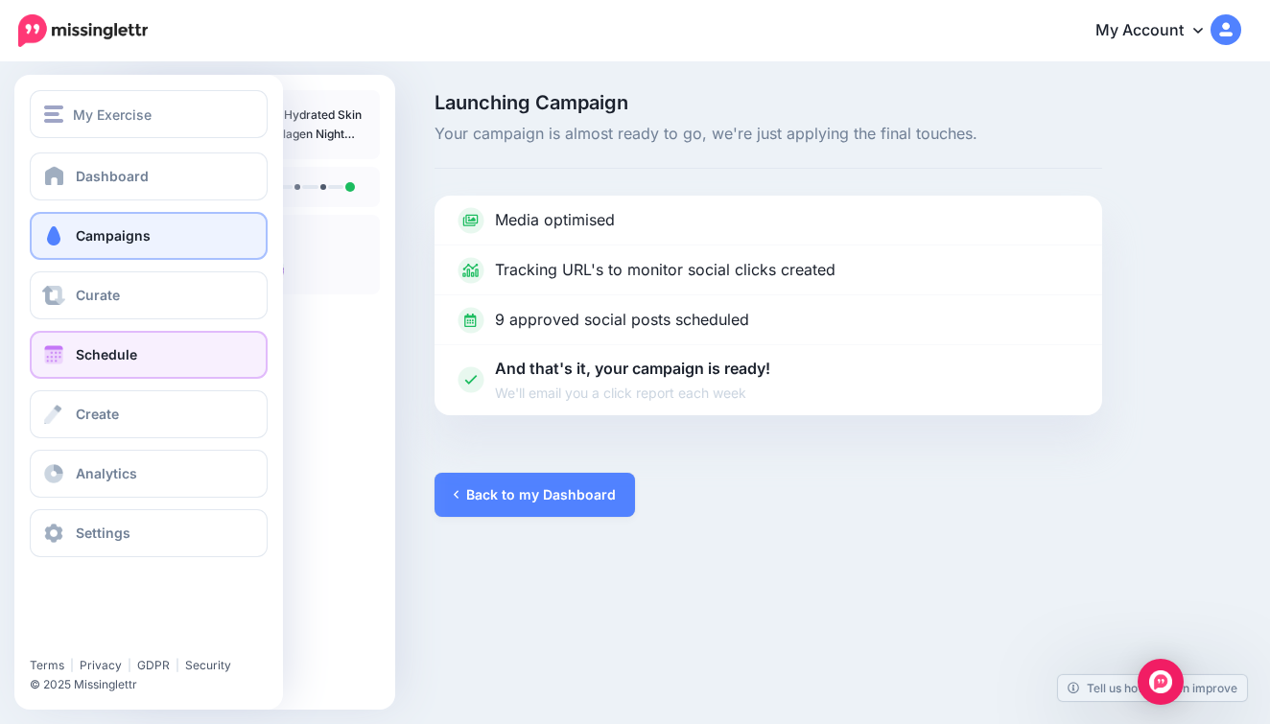
click at [135, 335] on link "Schedule" at bounding box center [149, 355] width 238 height 48
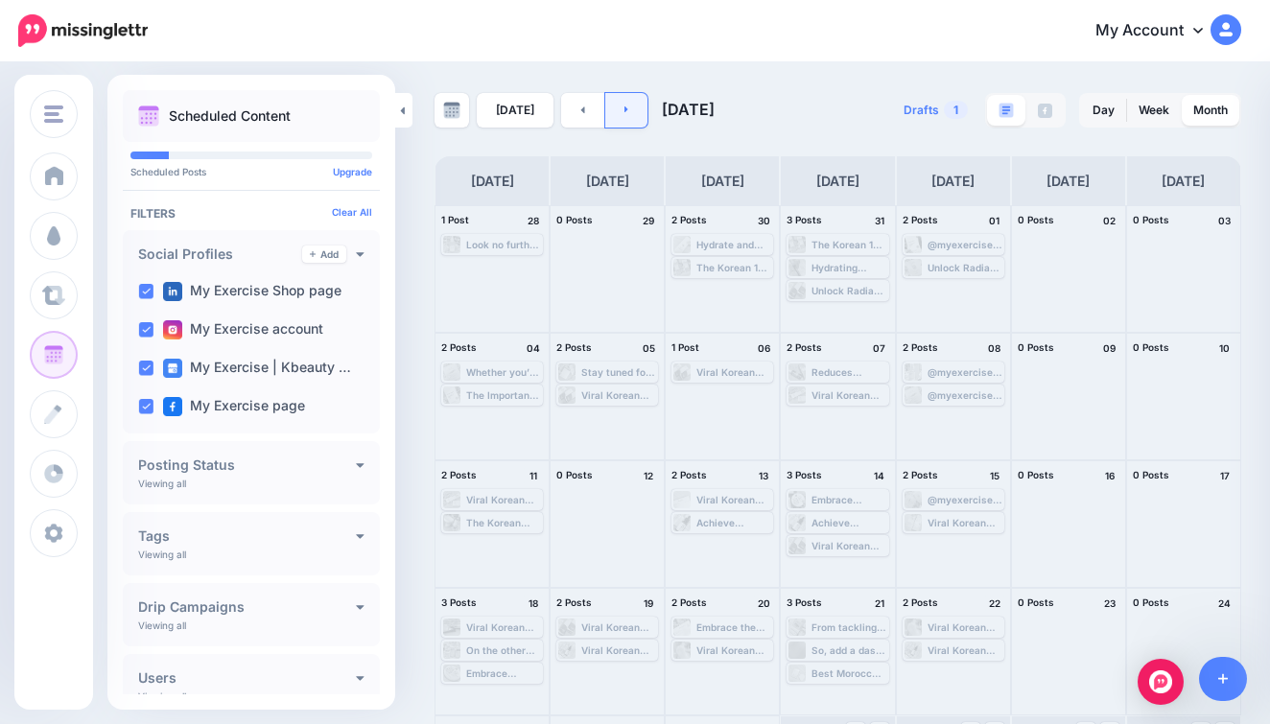
click at [628, 113] on link at bounding box center [626, 110] width 43 height 35
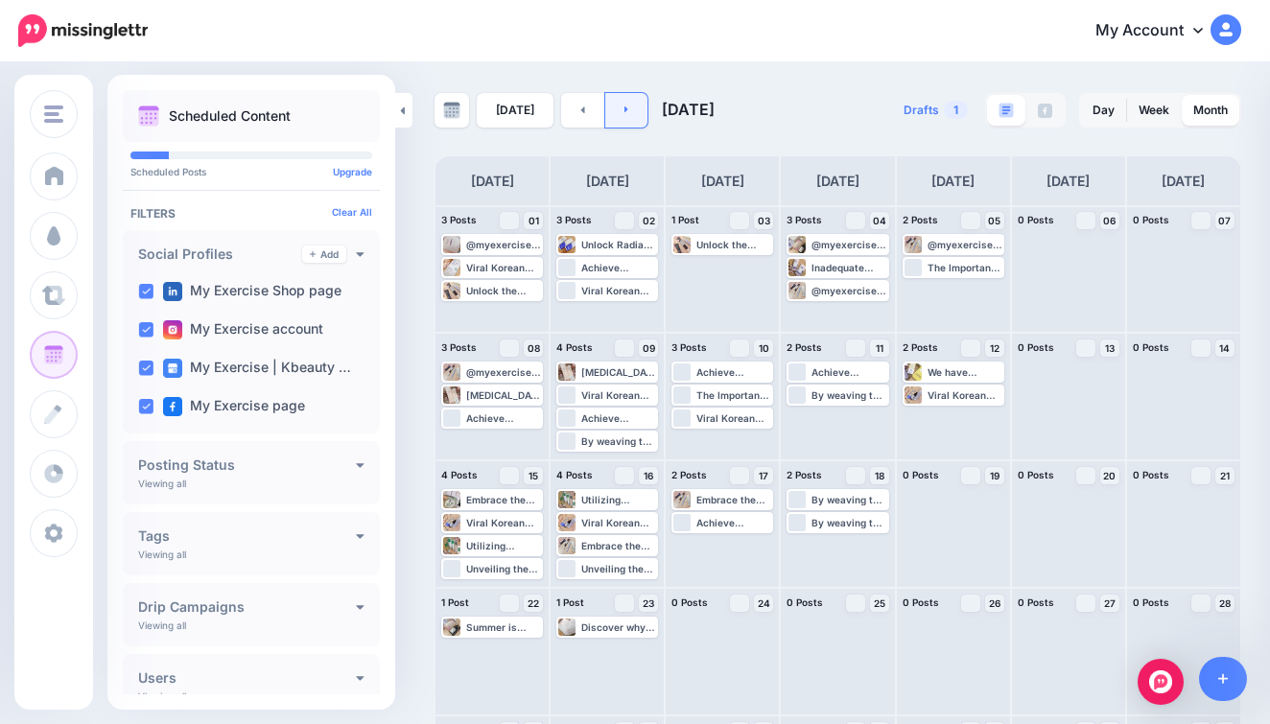
click at [637, 113] on link at bounding box center [626, 110] width 43 height 35
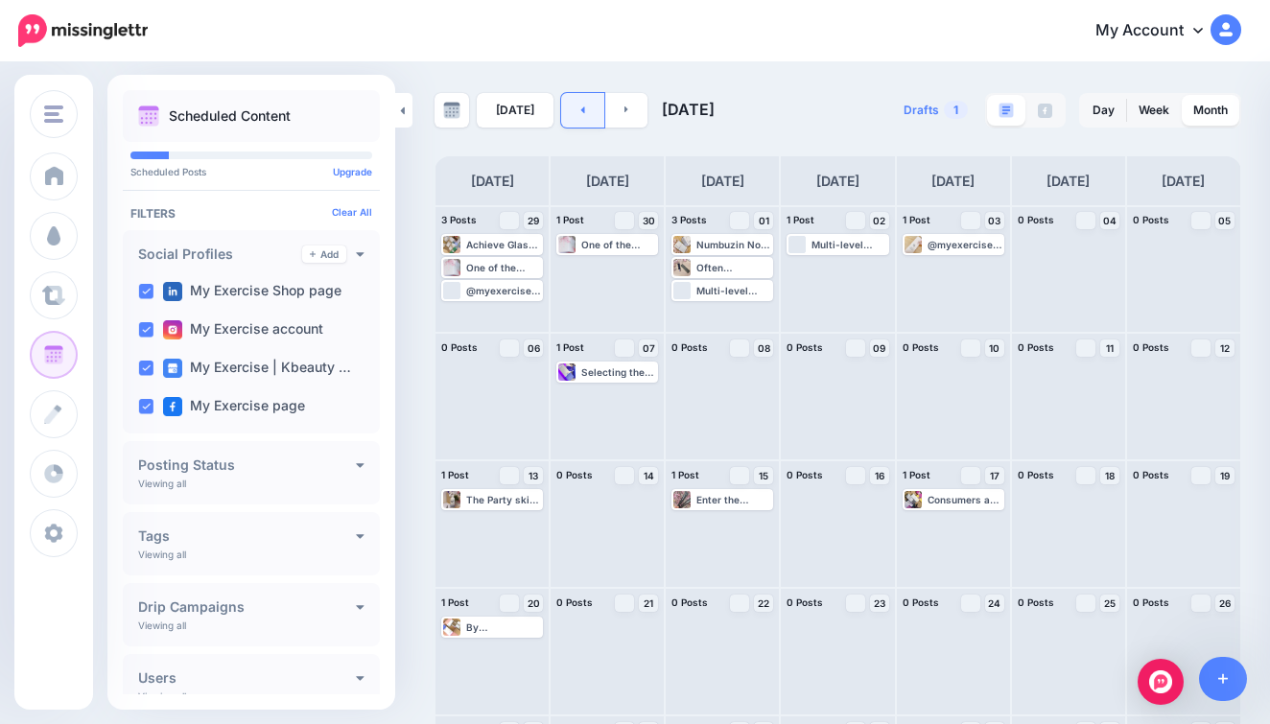
click at [581, 100] on link at bounding box center [582, 110] width 43 height 35
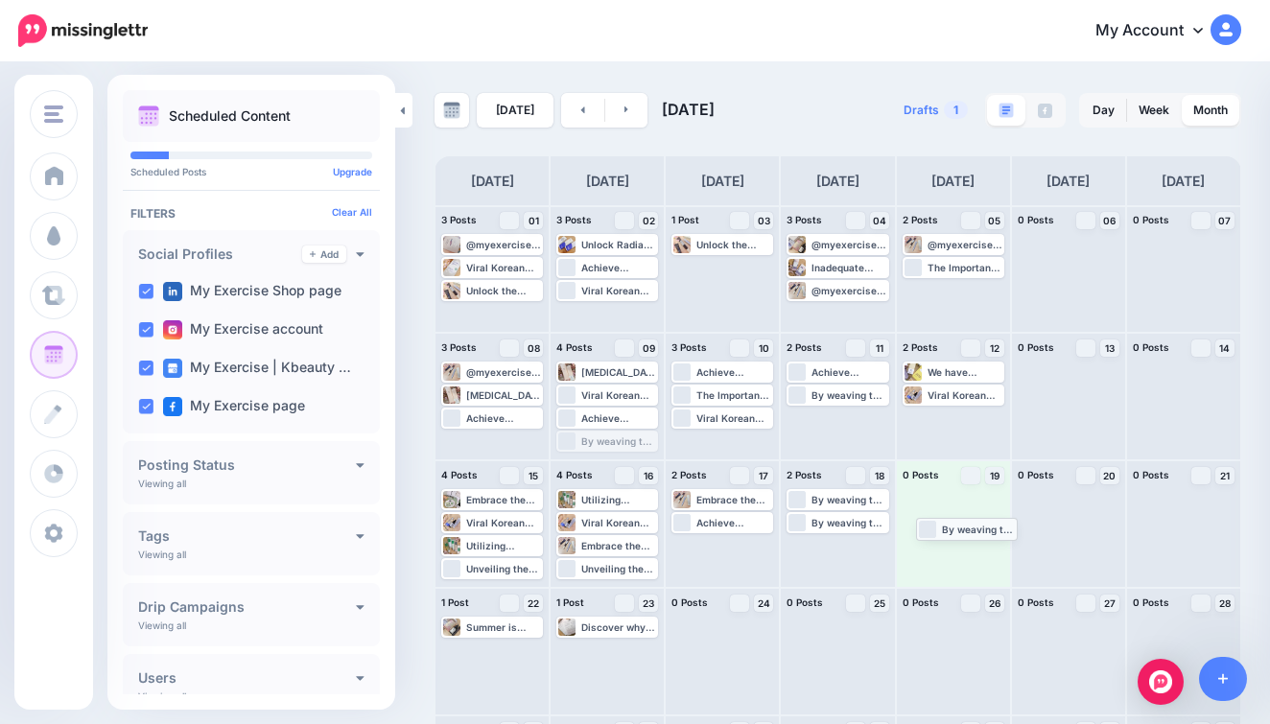
drag, startPoint x: 607, startPoint y: 444, endPoint x: 967, endPoint y: 532, distance: 370.2
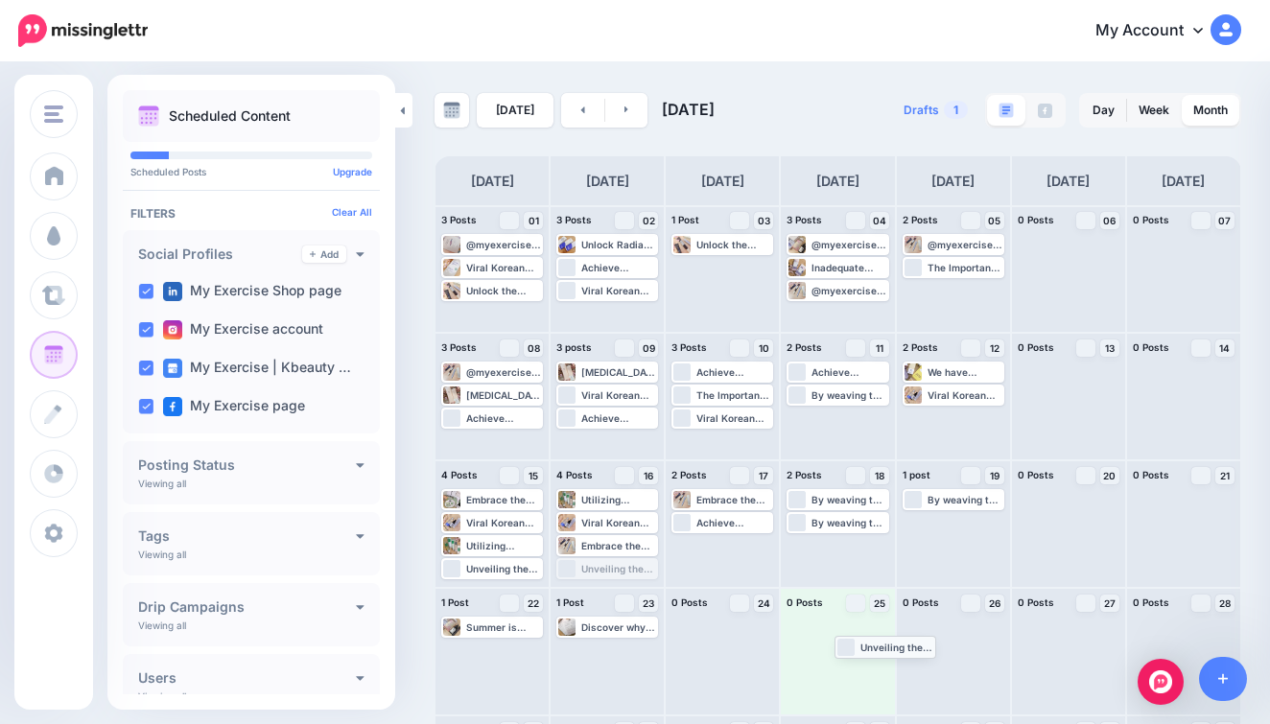
drag, startPoint x: 597, startPoint y: 571, endPoint x: 877, endPoint y: 651, distance: 291.3
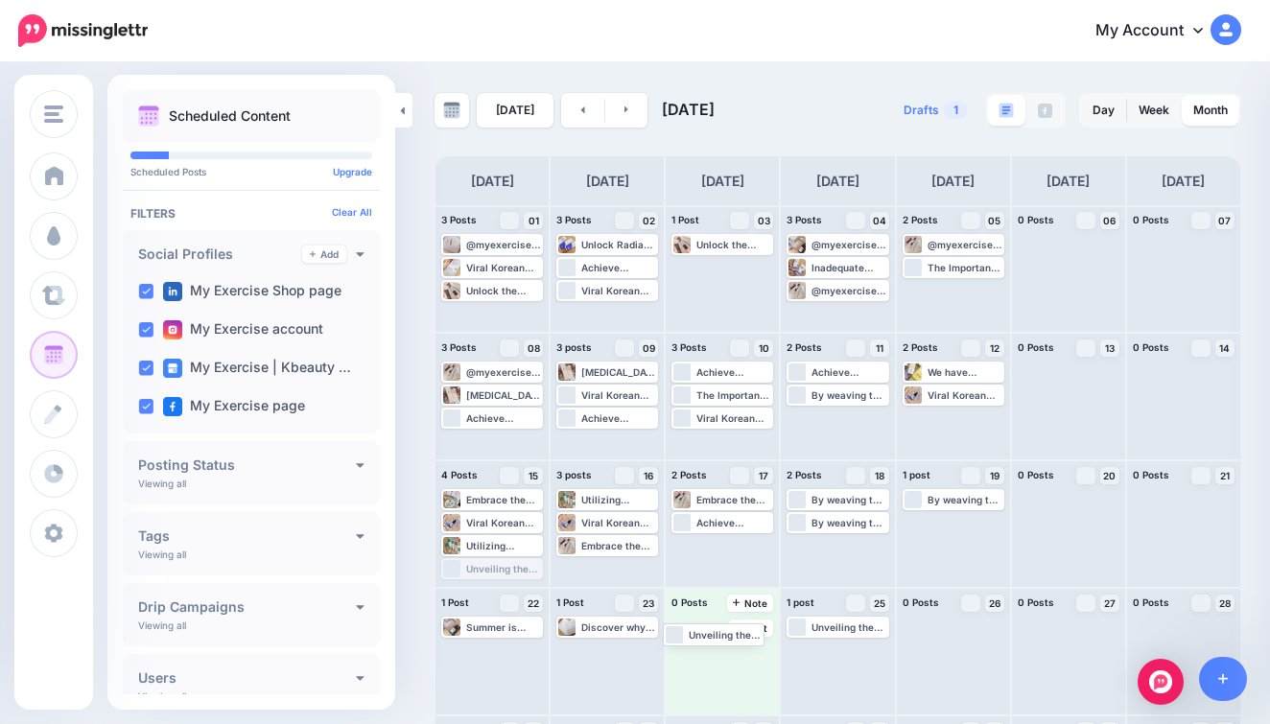
drag, startPoint x: 485, startPoint y: 566, endPoint x: 714, endPoint y: 630, distance: 237.2
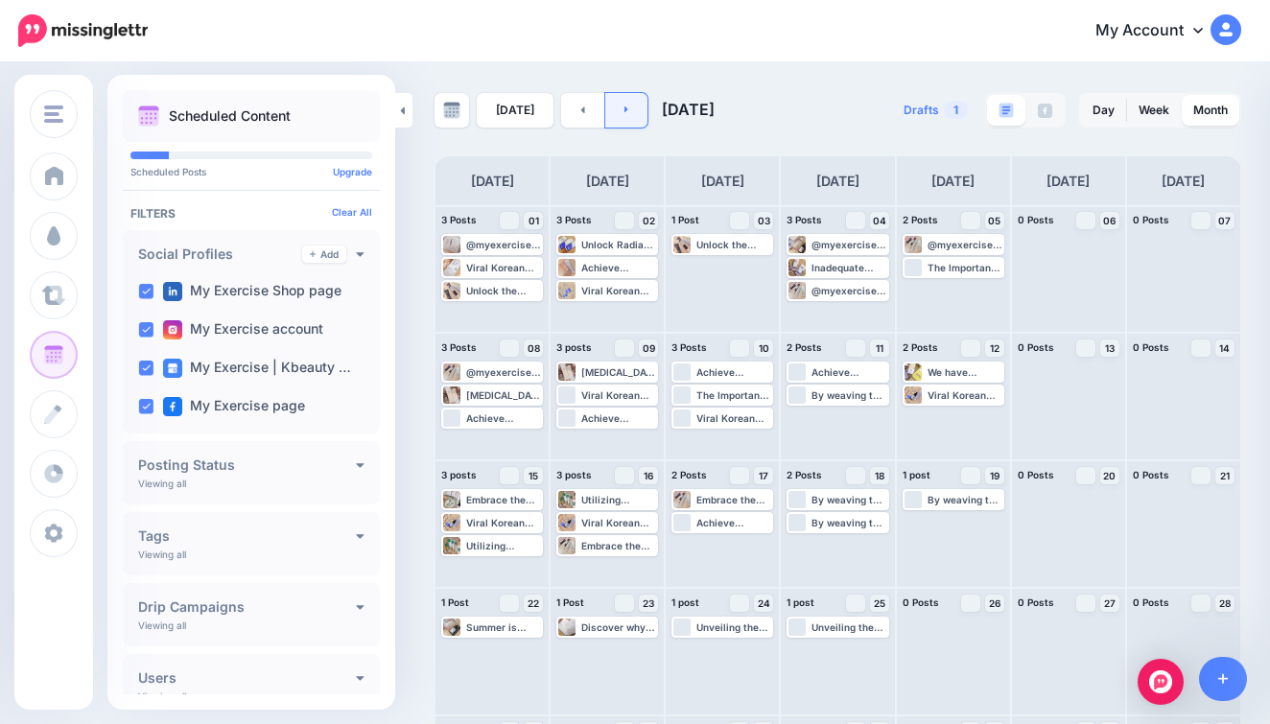
click at [641, 114] on link at bounding box center [626, 110] width 43 height 35
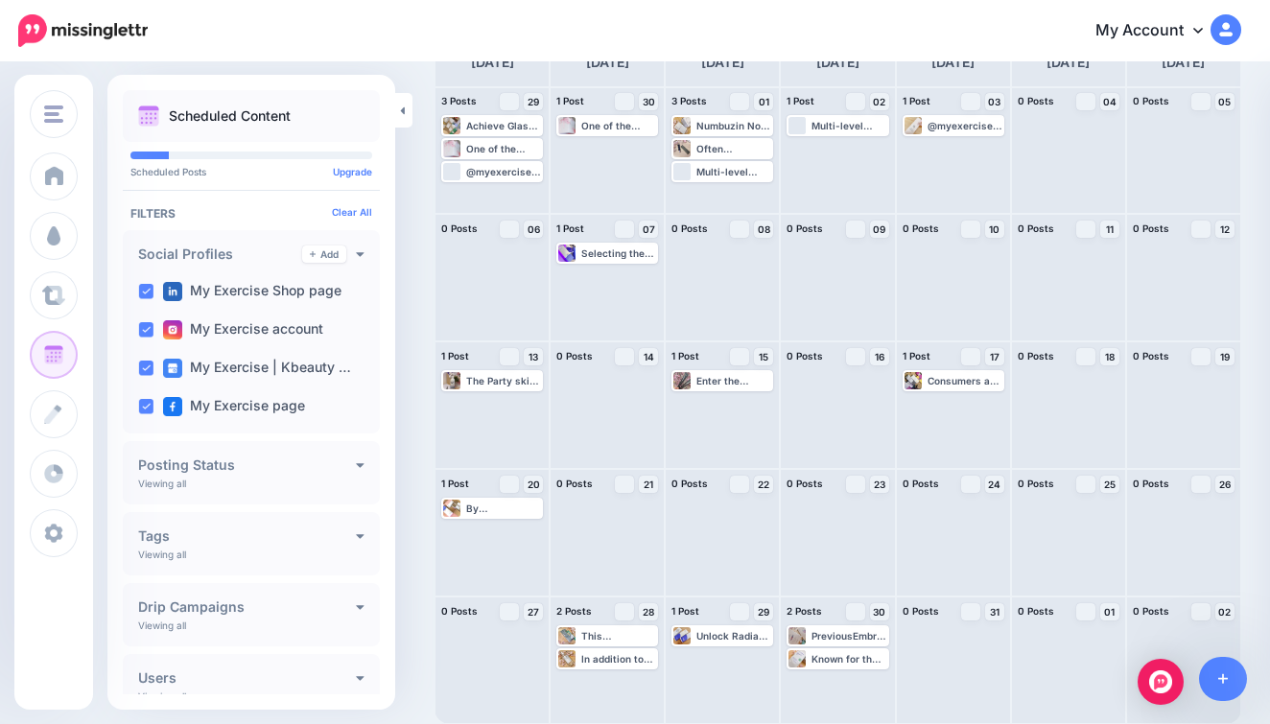
scroll to position [119, 0]
